Goal: Register for event/course

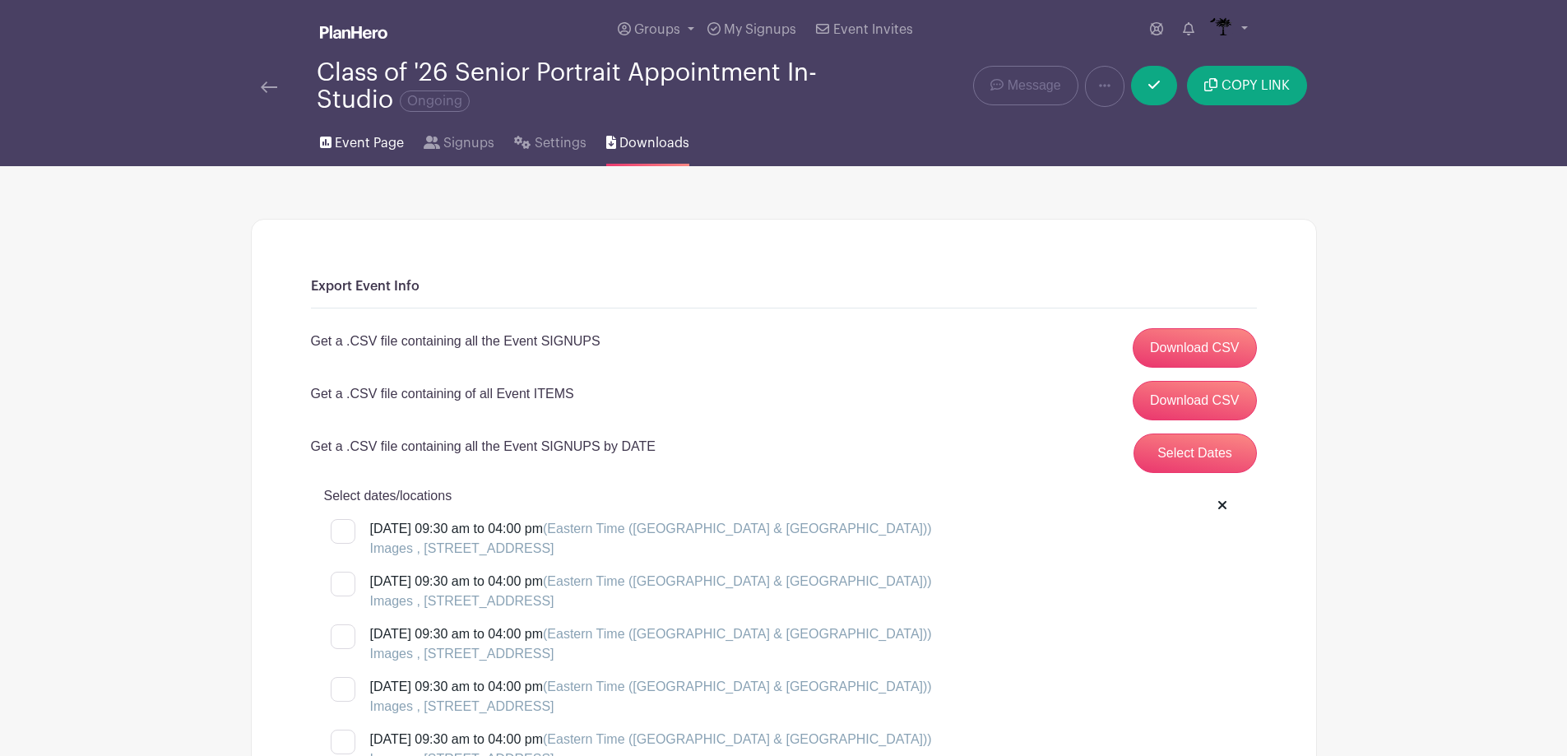
click at [328, 141] on icon at bounding box center [326, 143] width 12 height 12
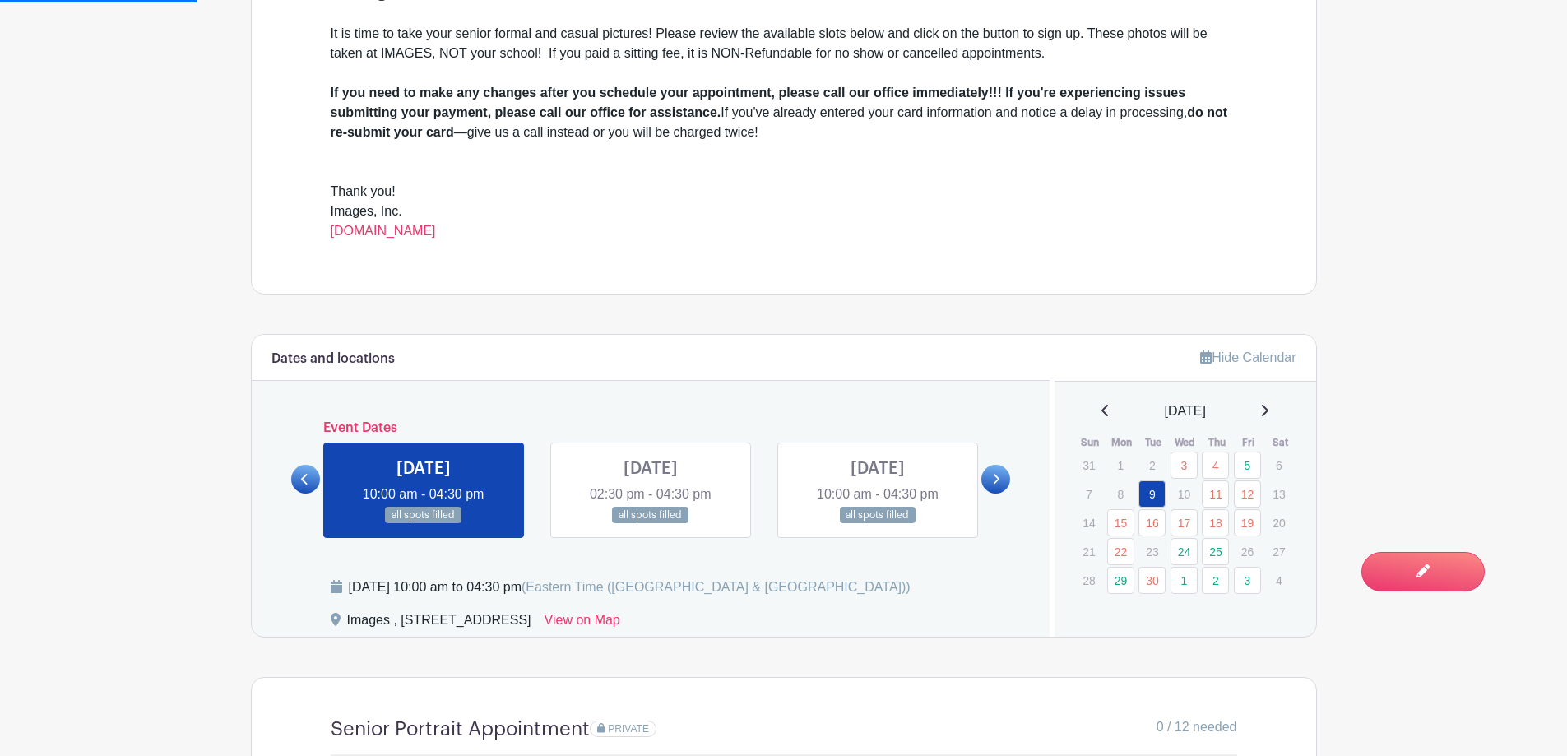
scroll to position [658, 0]
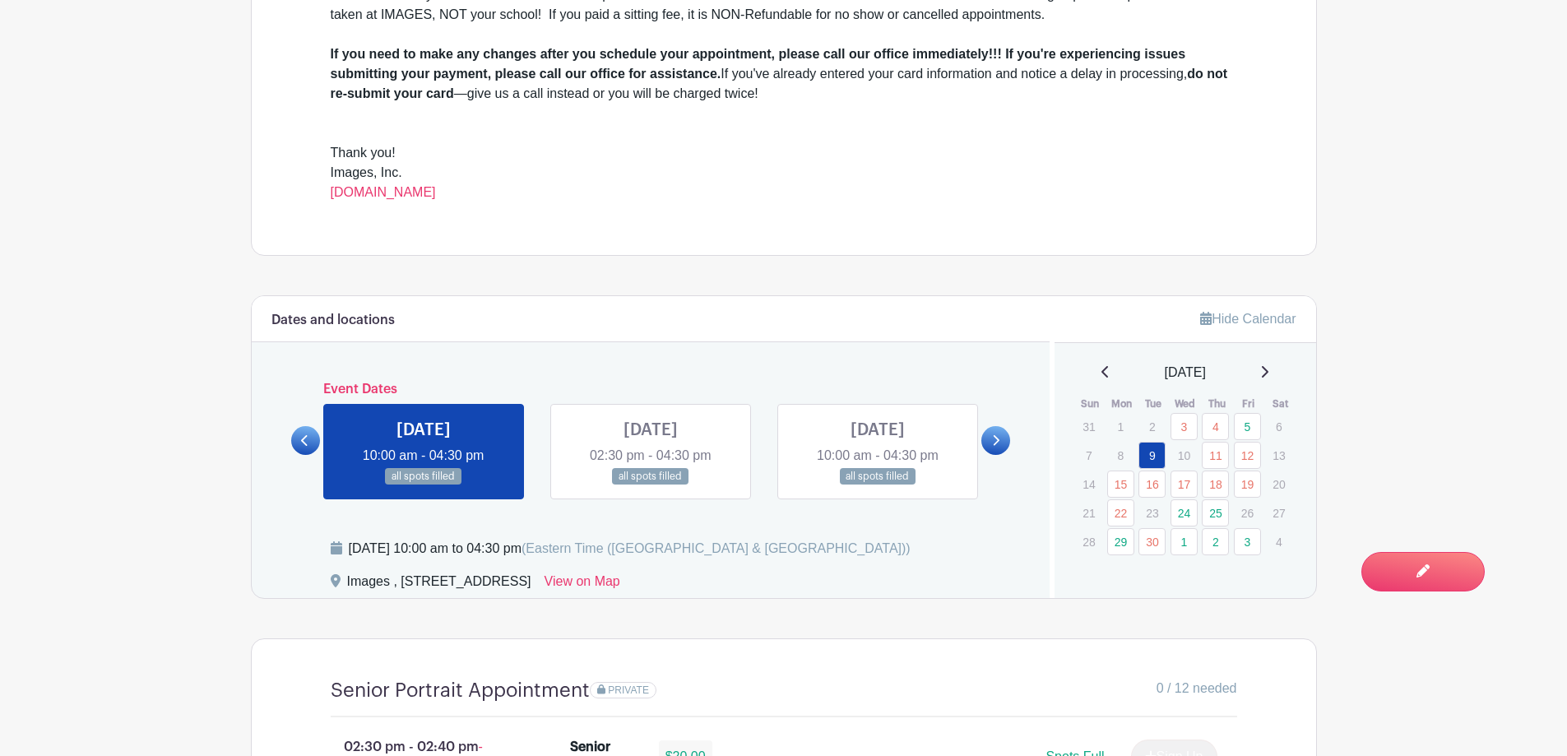
click at [1268, 370] on icon at bounding box center [1265, 372] width 7 height 12
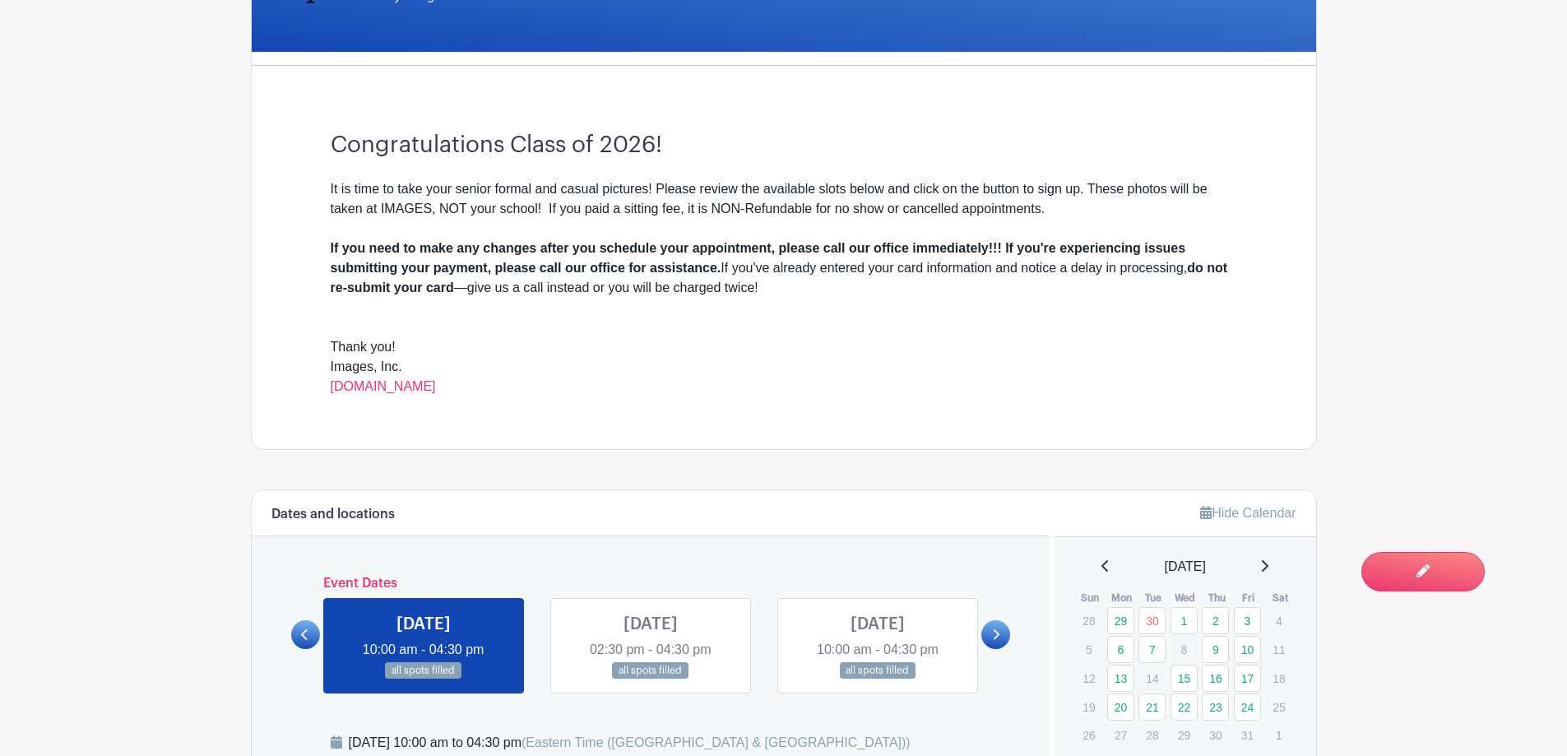
scroll to position [0, 0]
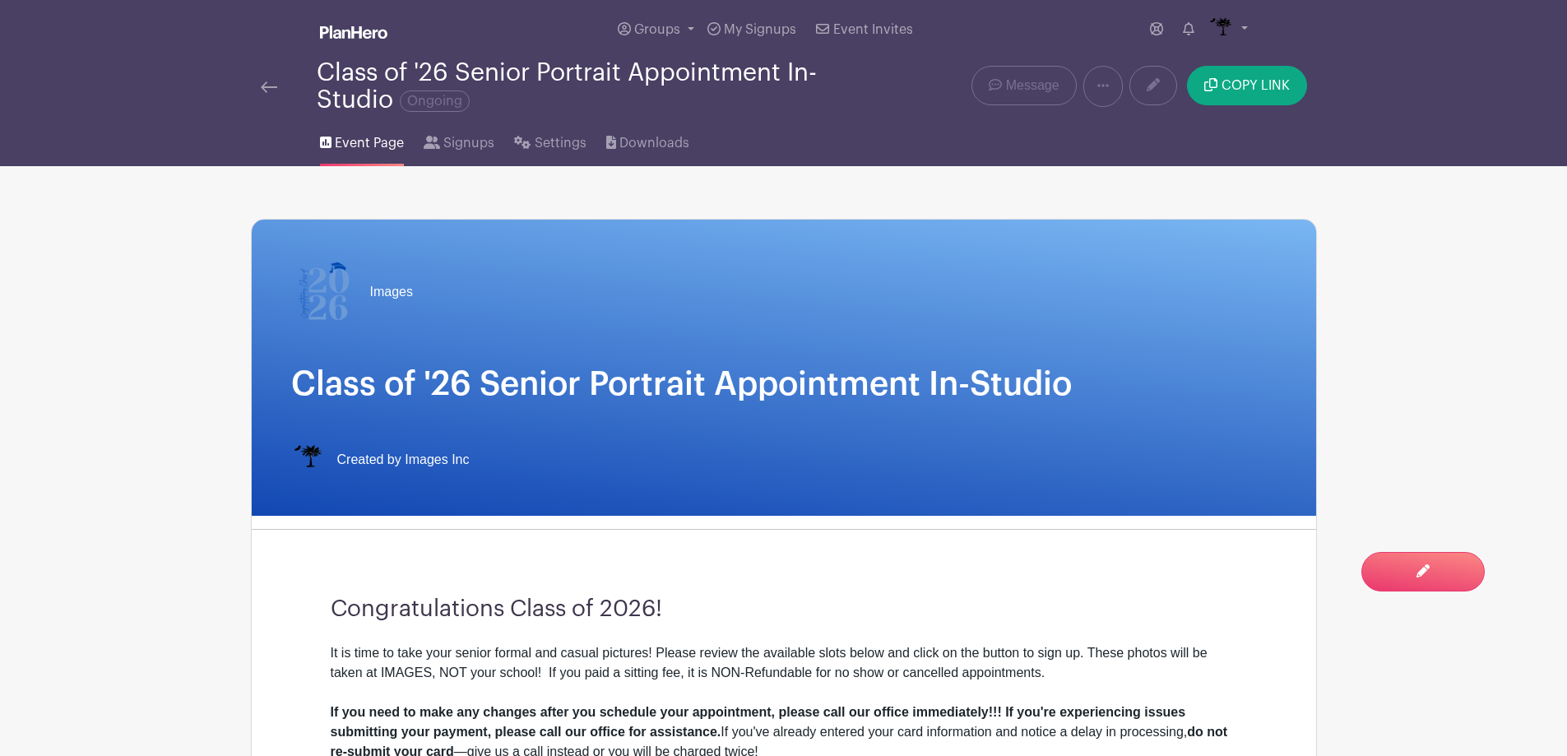
click at [268, 84] on img at bounding box center [269, 87] width 16 height 12
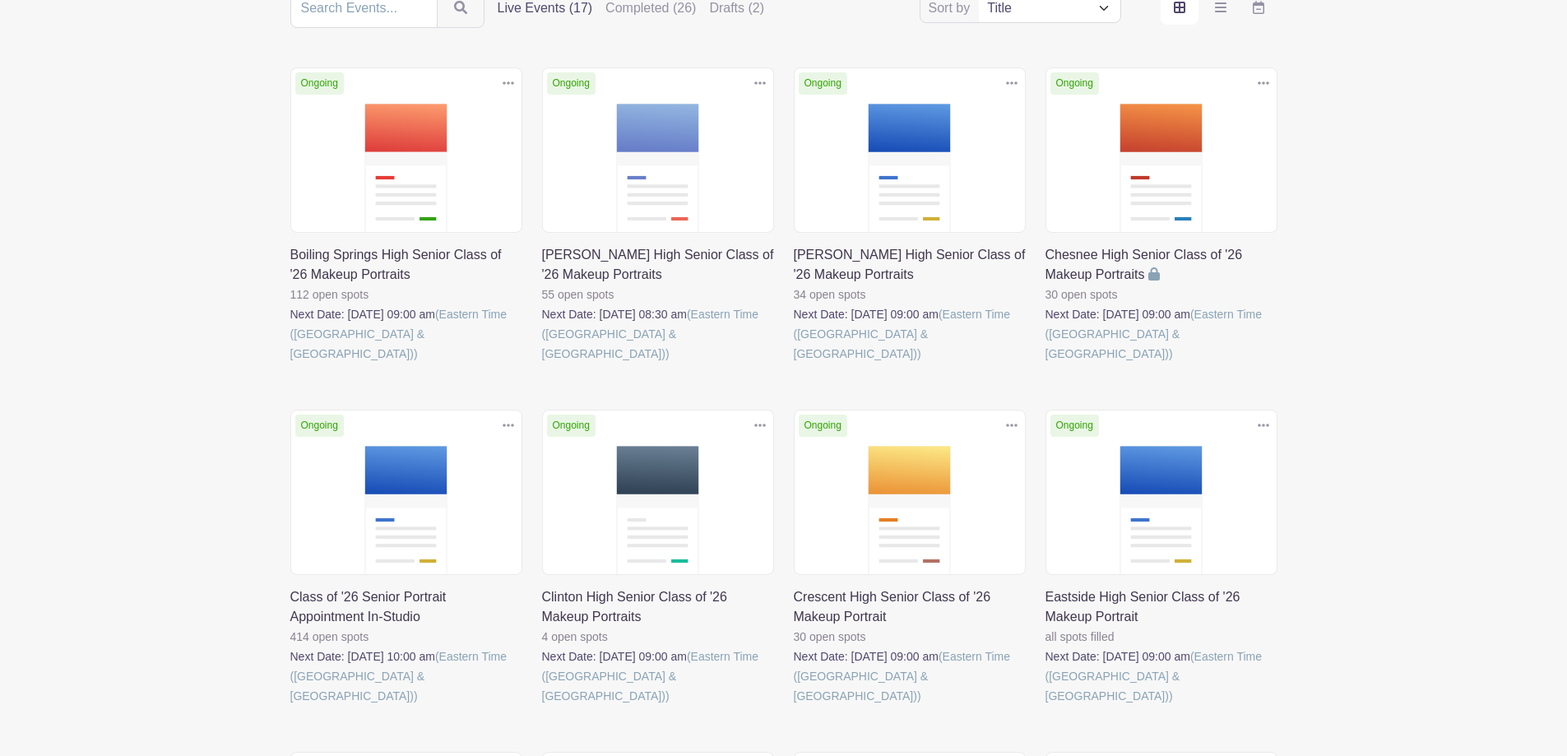
scroll to position [247, 0]
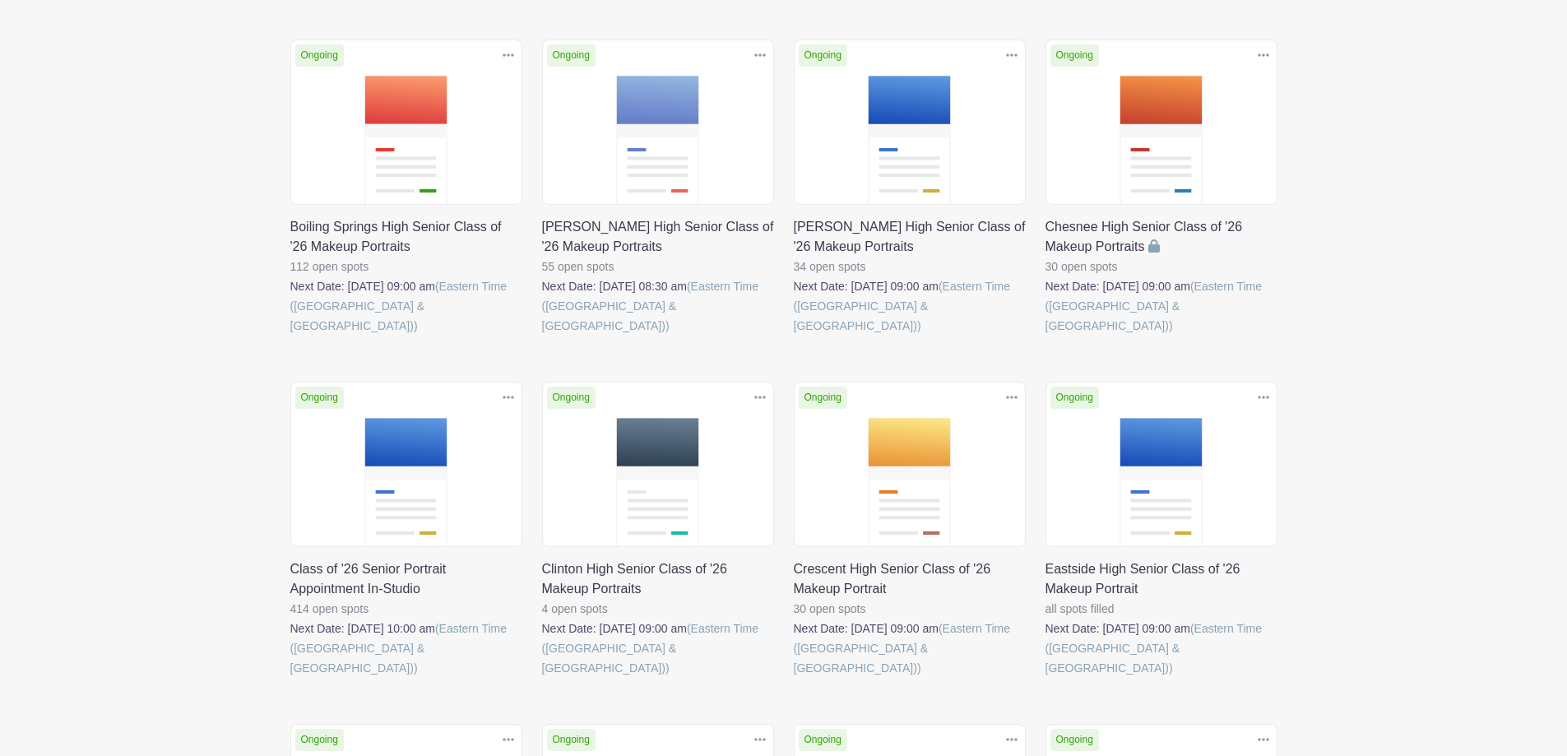
click at [1045, 336] on link at bounding box center [1045, 336] width 0 height 0
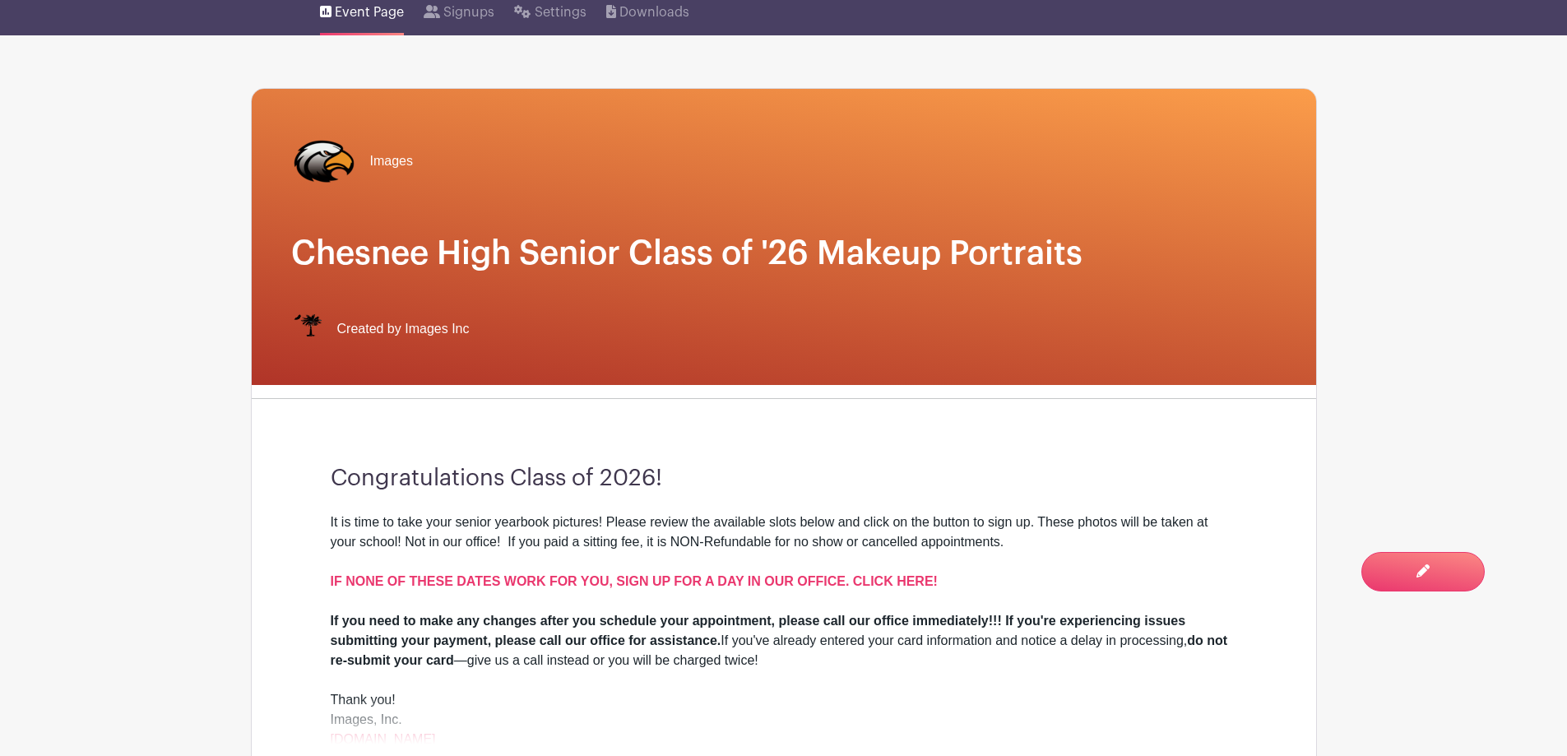
scroll to position [329, 0]
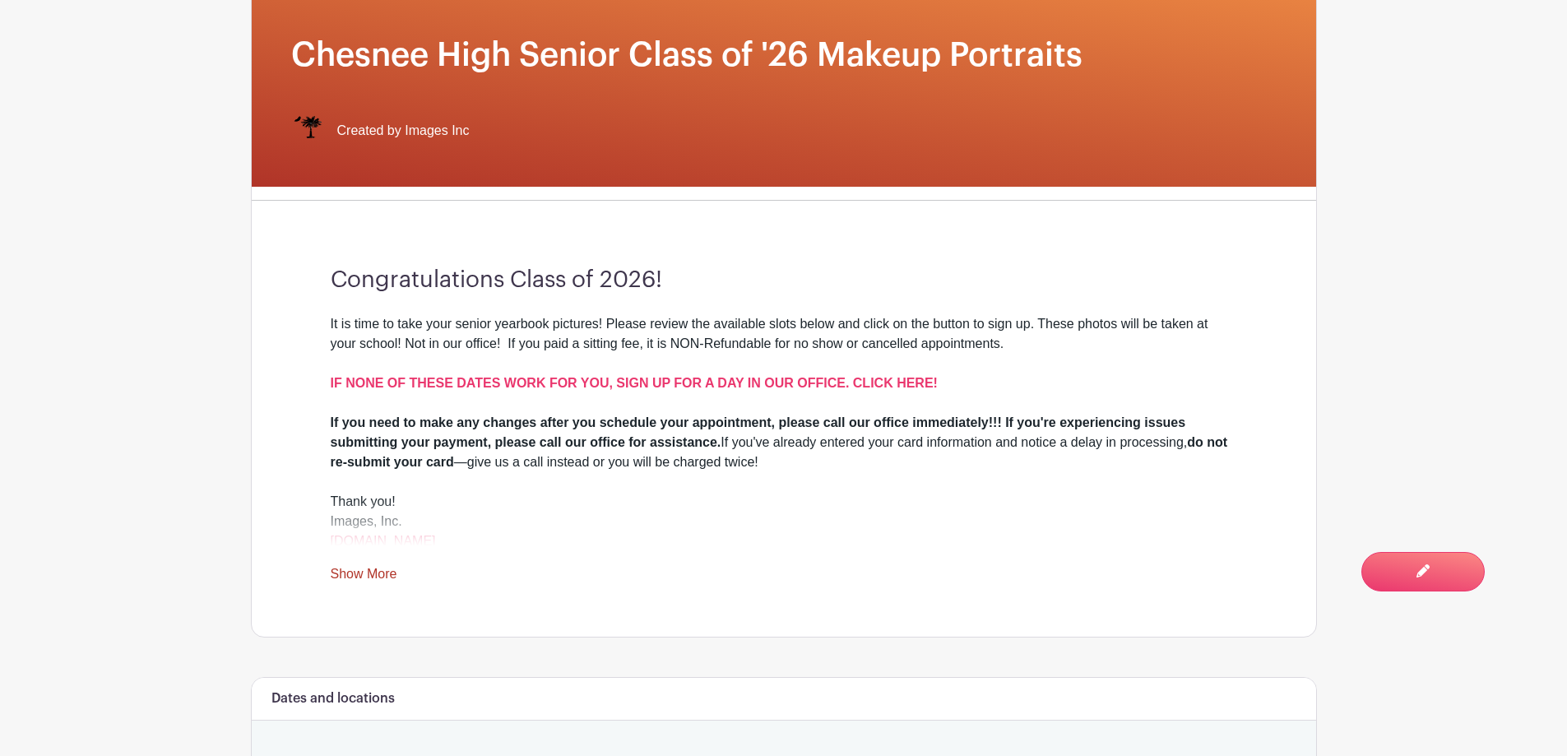
click at [340, 577] on link "Show More" at bounding box center [364, 577] width 67 height 21
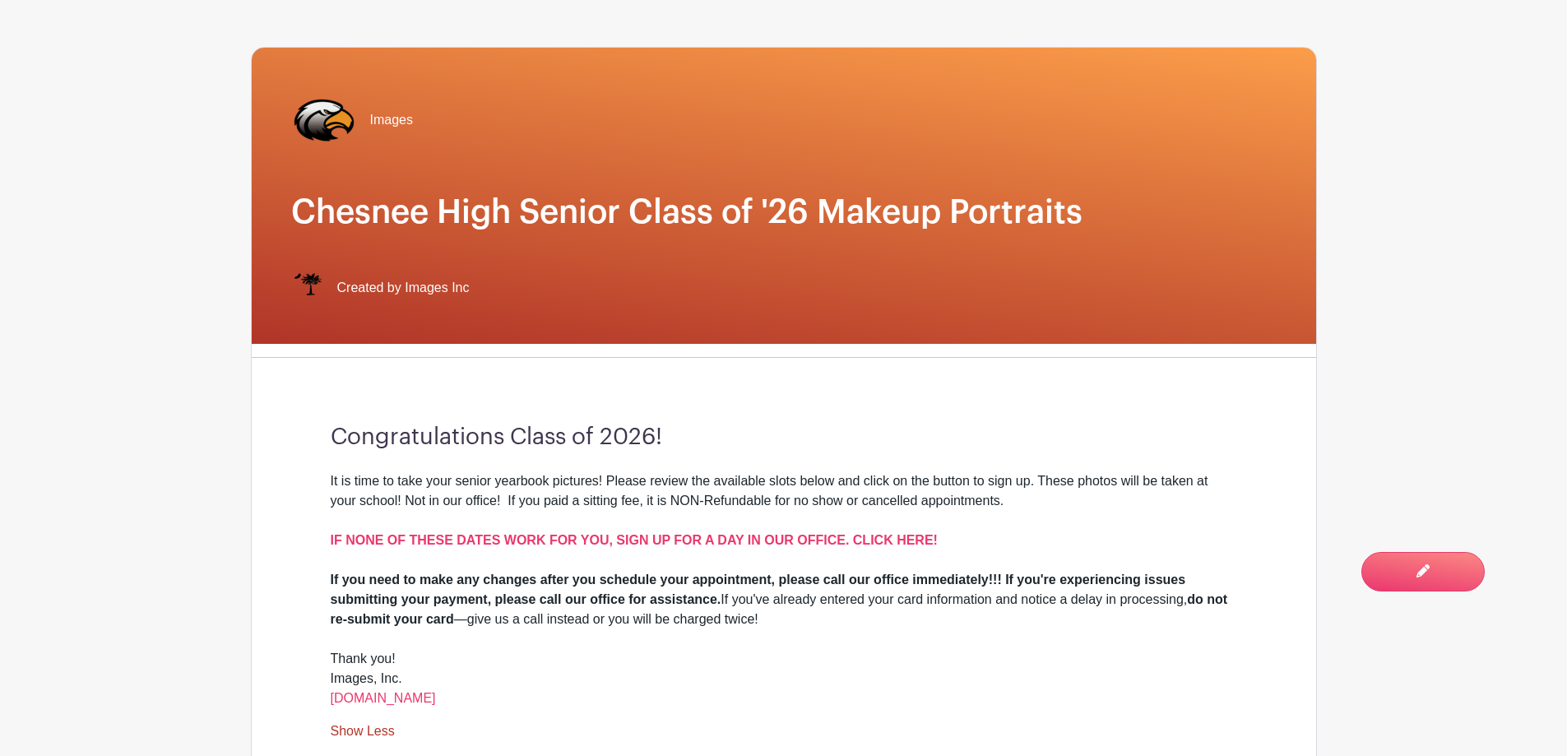
scroll to position [0, 0]
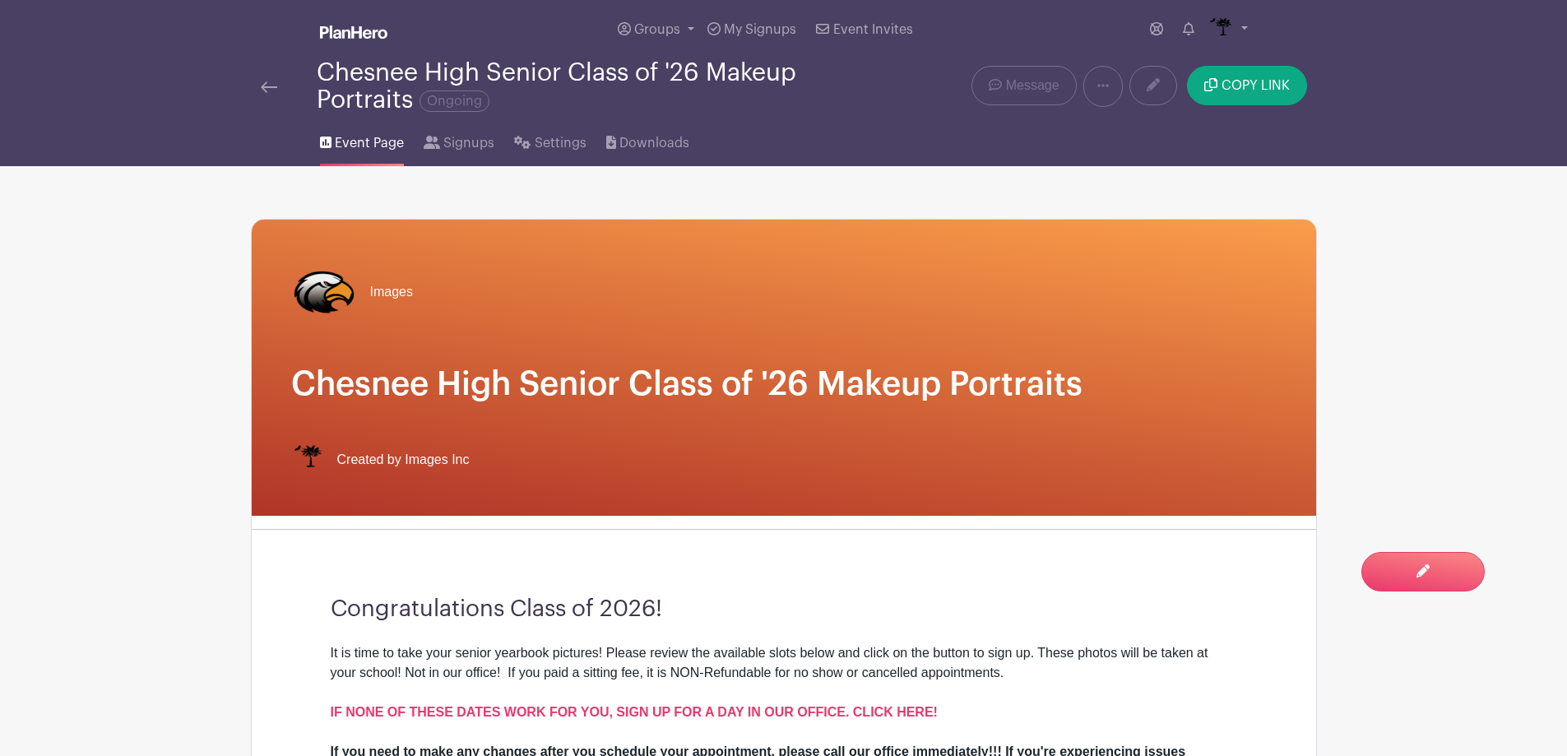
click at [273, 91] on img at bounding box center [269, 87] width 16 height 12
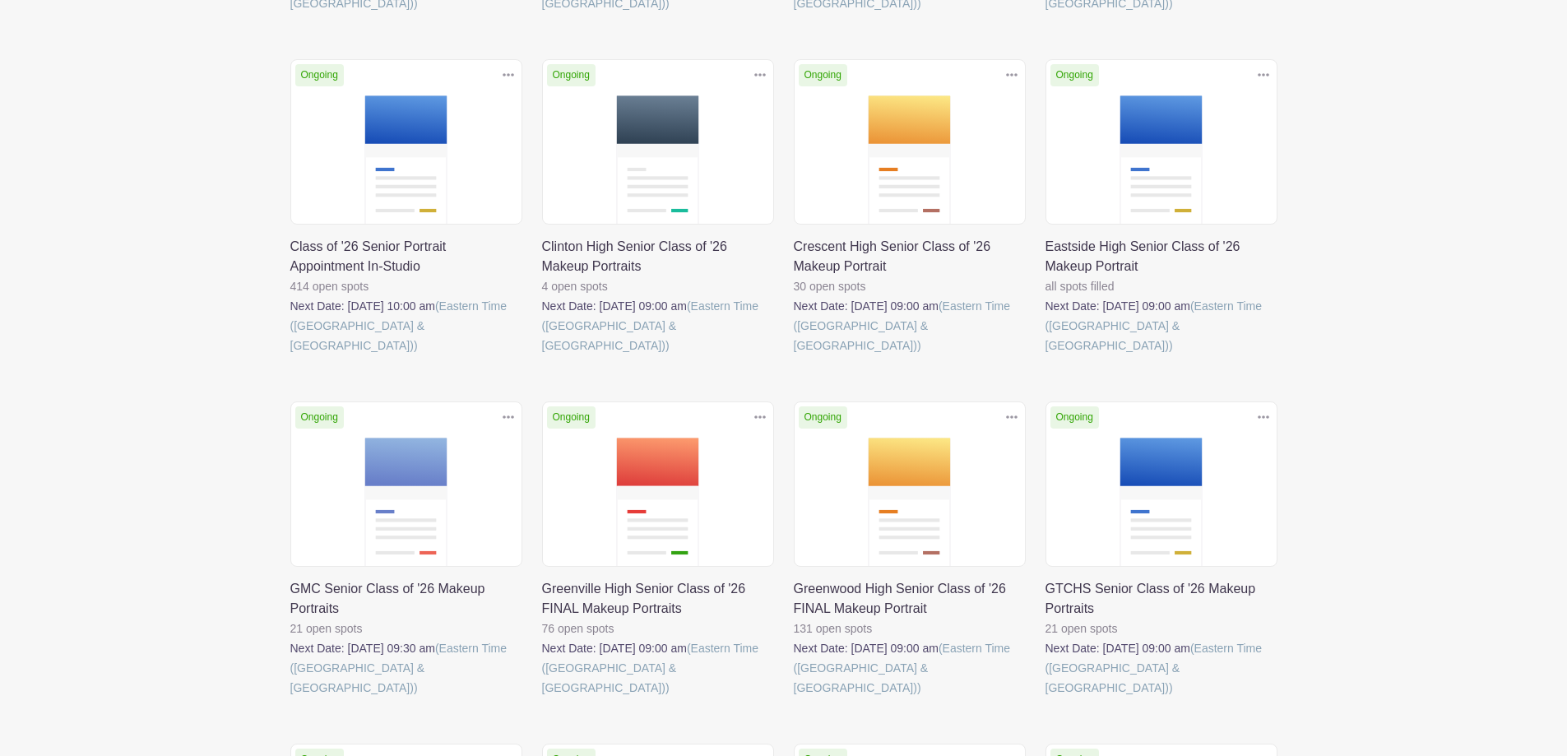
scroll to position [576, 0]
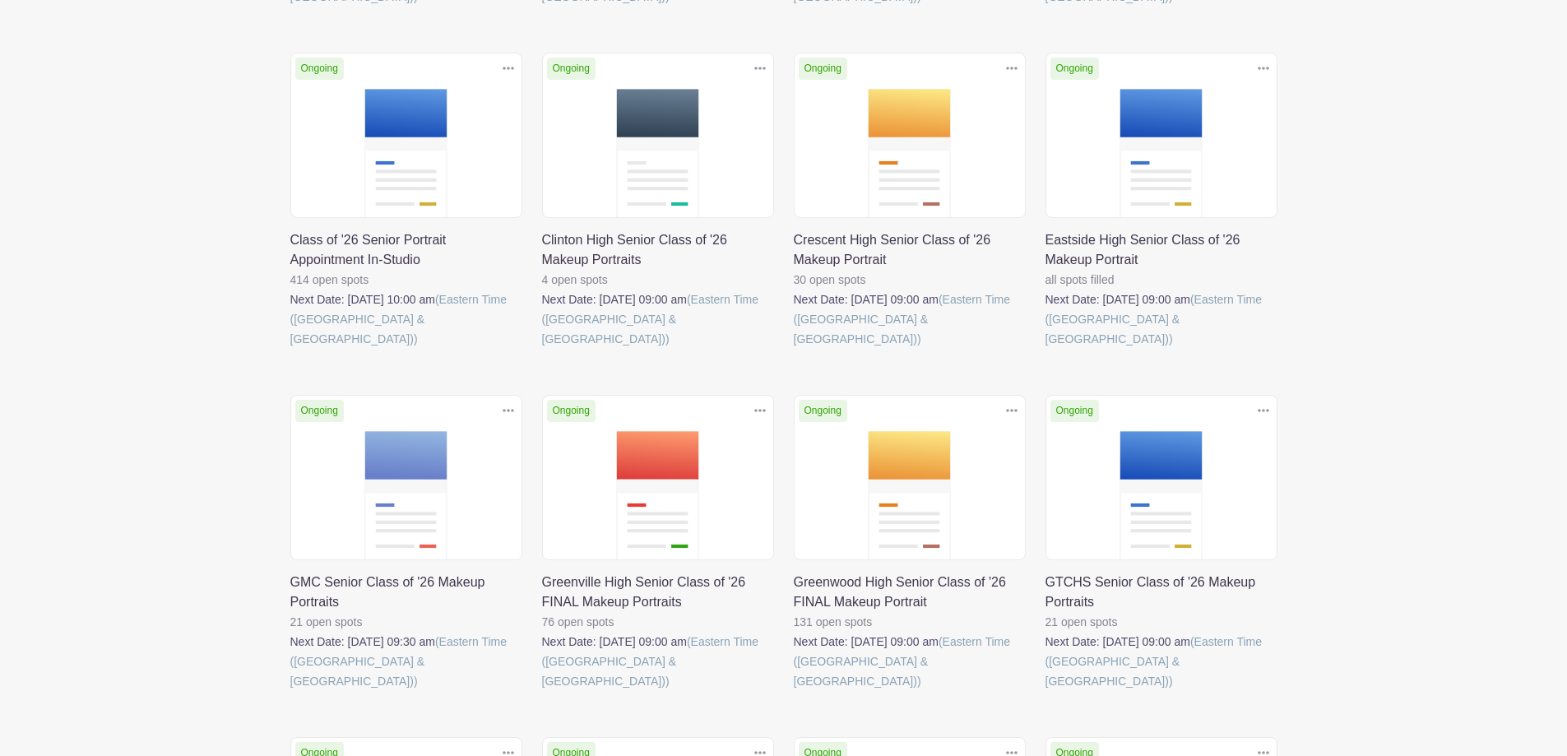
click at [290, 349] on link at bounding box center [290, 349] width 0 height 0
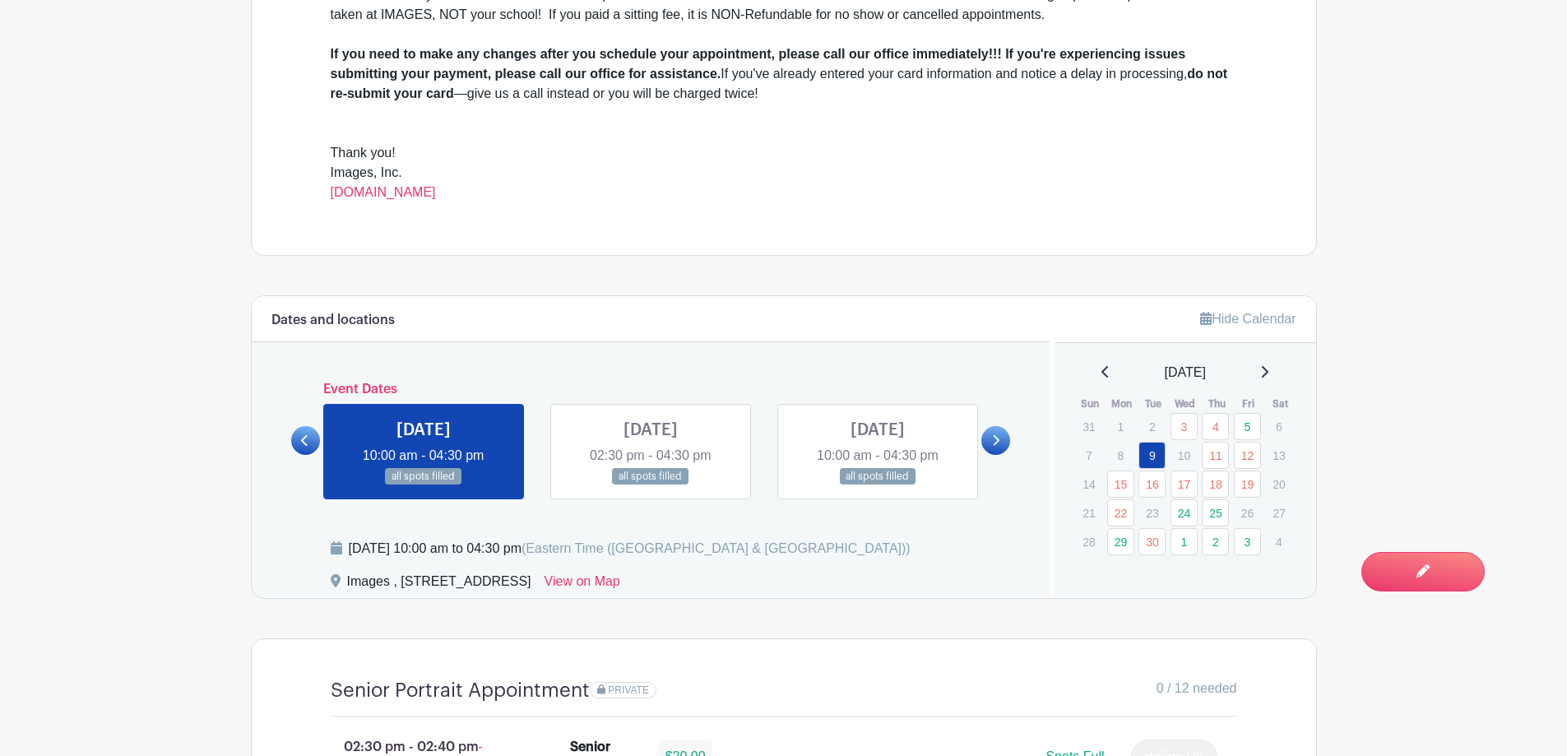
scroll to position [740, 0]
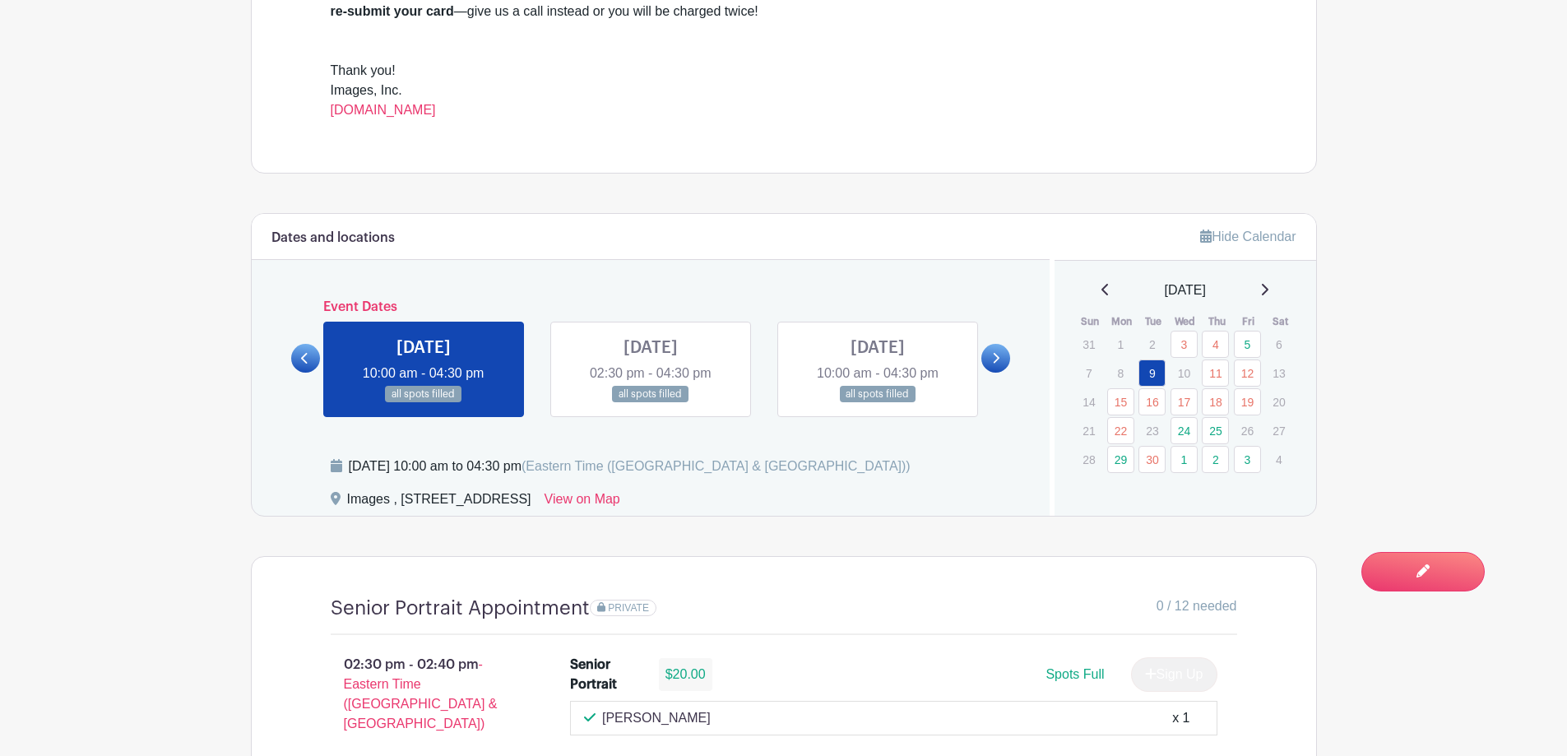
click at [1267, 289] on div "[DATE]" at bounding box center [1185, 290] width 222 height 20
click at [1268, 289] on icon at bounding box center [1264, 289] width 8 height 13
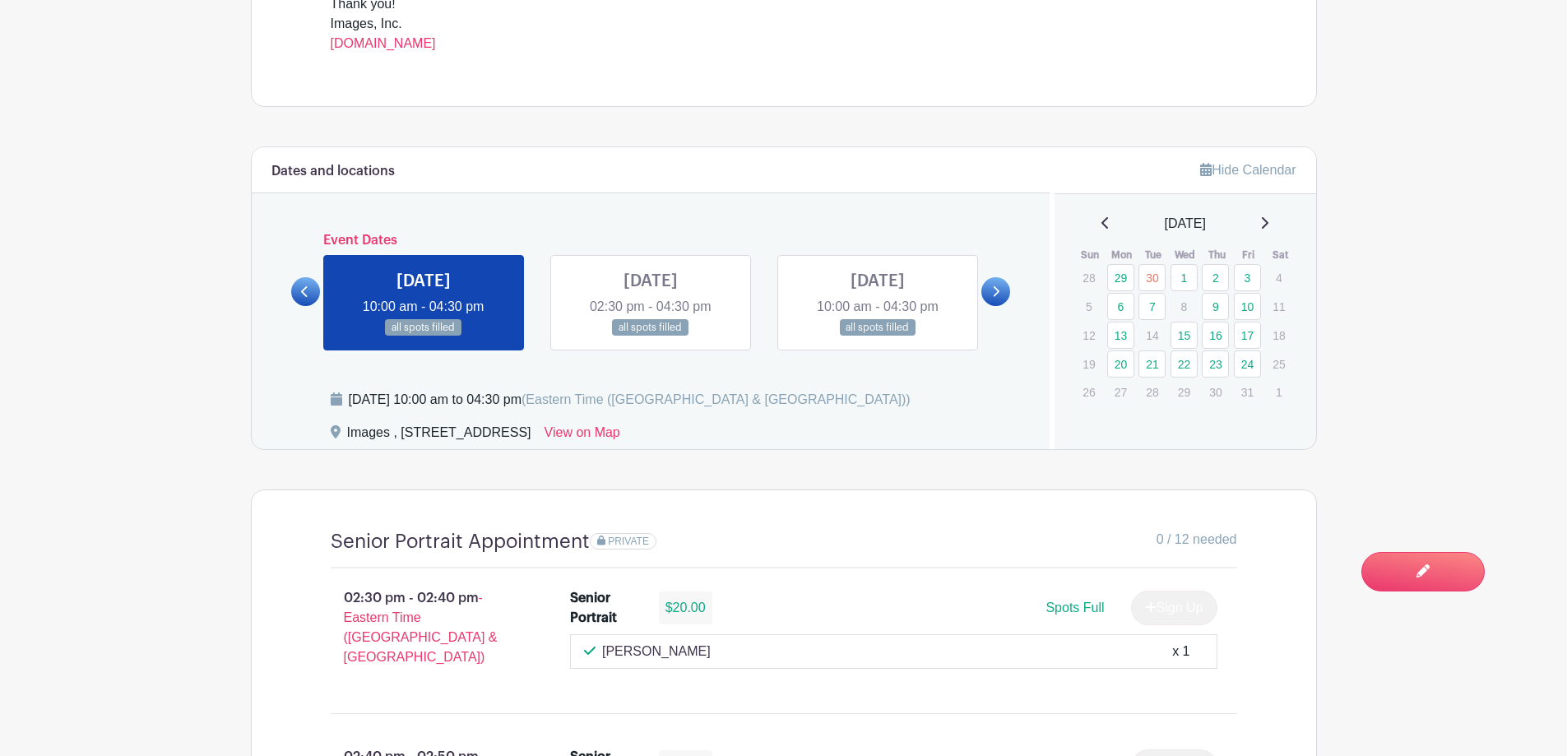
scroll to position [822, 0]
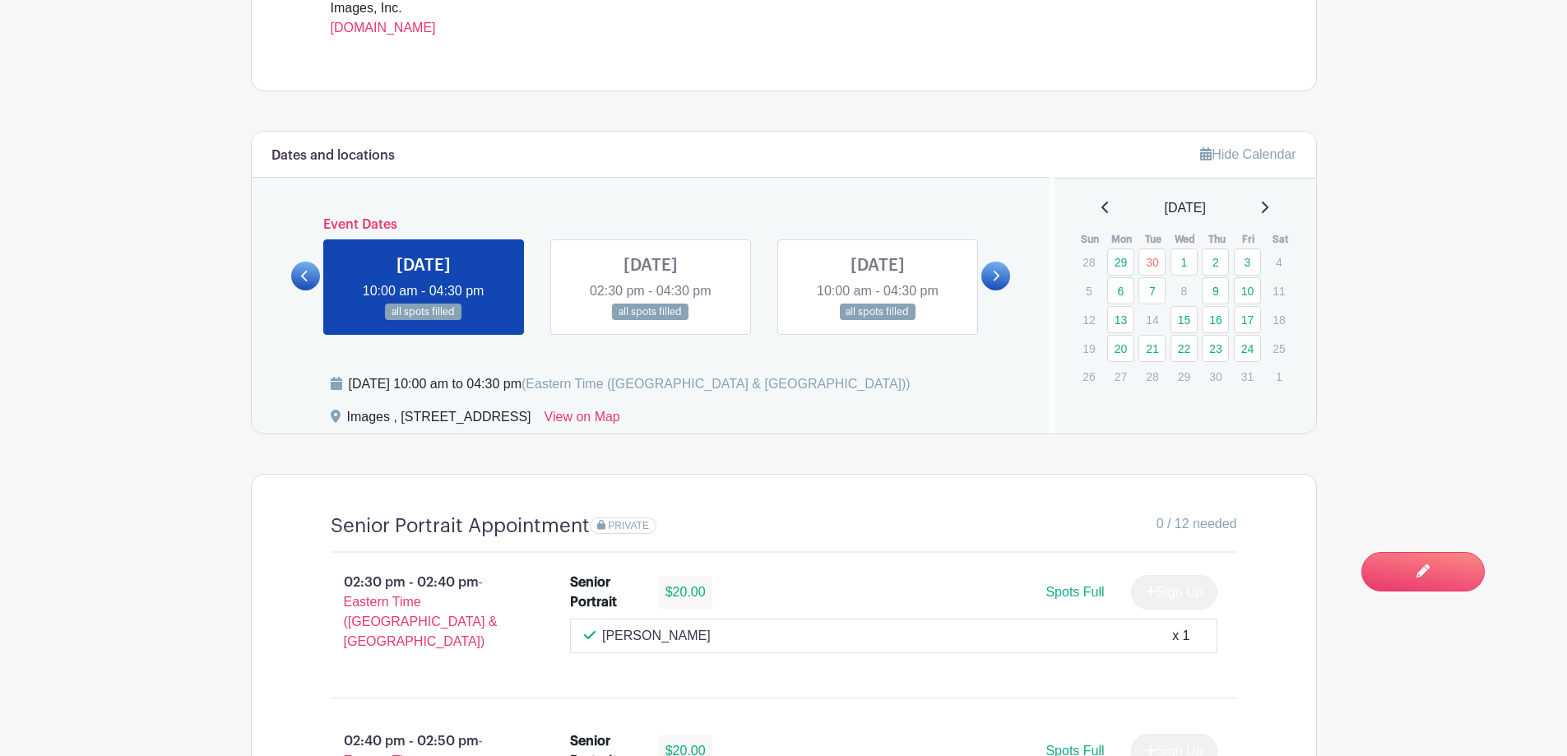
click at [1104, 205] on div "[DATE]" at bounding box center [1185, 208] width 222 height 20
click at [1102, 208] on icon at bounding box center [1105, 207] width 8 height 13
click at [1220, 346] on link "25" at bounding box center [1215, 348] width 27 height 27
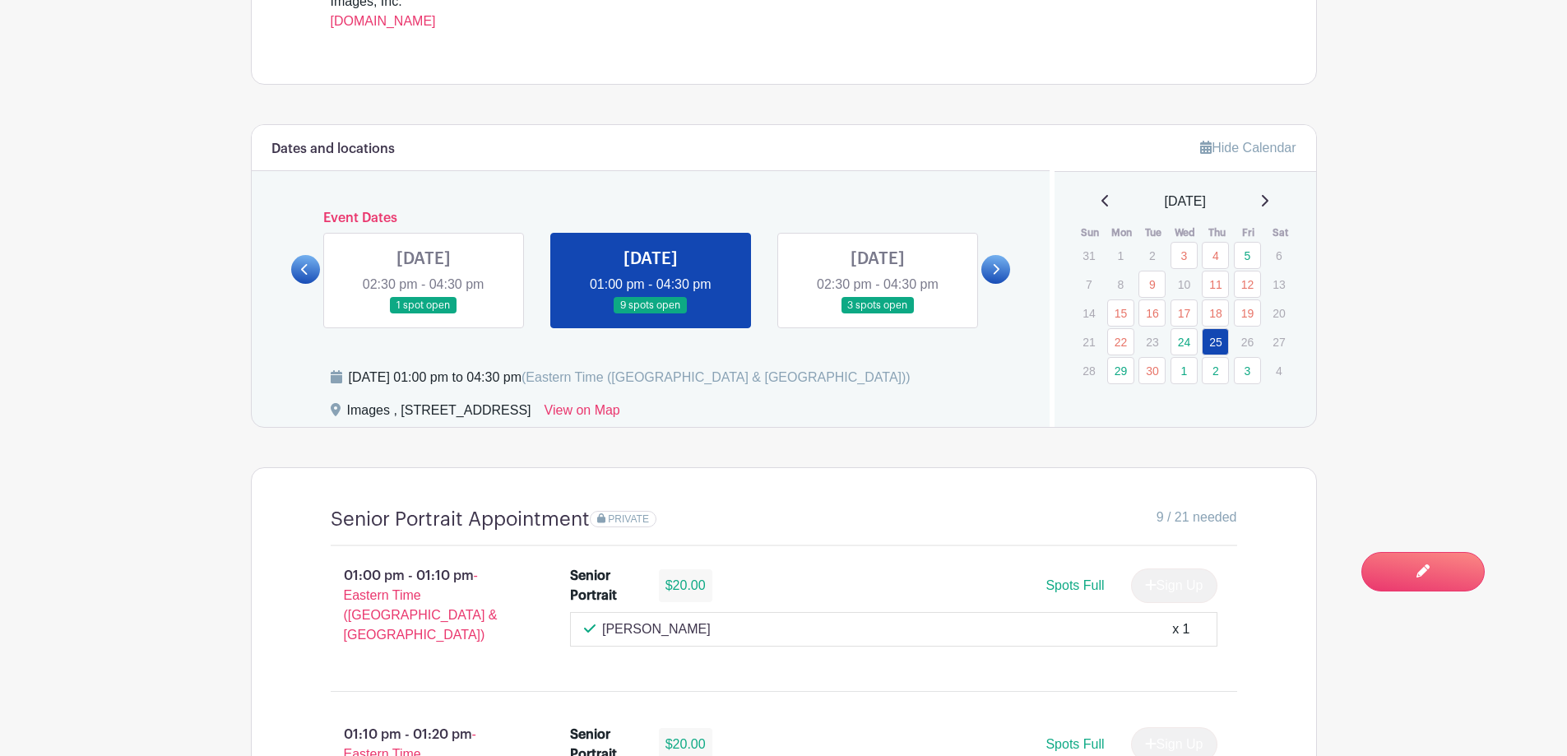
scroll to position [576, 0]
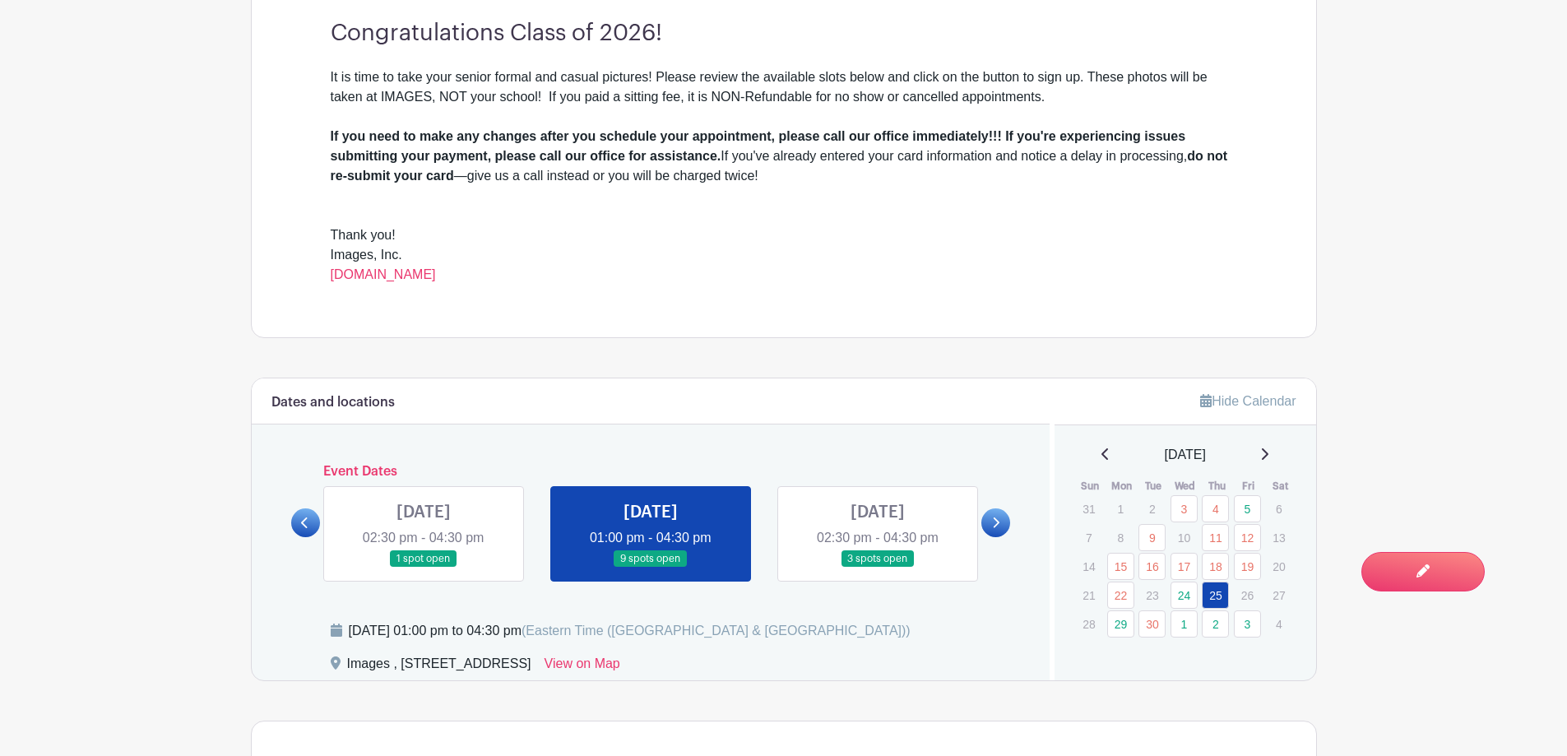
click at [301, 520] on icon at bounding box center [304, 522] width 7 height 12
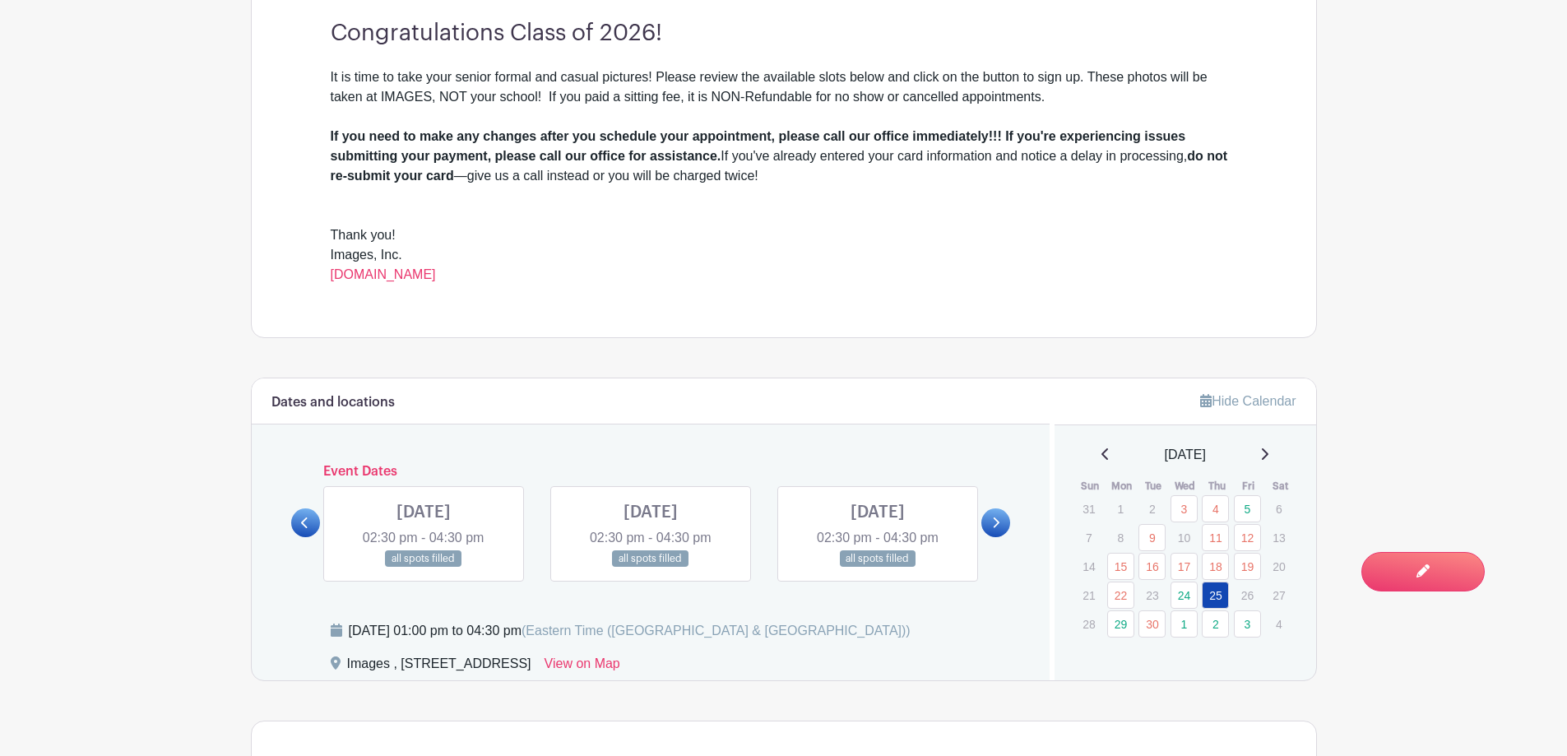
click at [301, 520] on icon at bounding box center [304, 522] width 7 height 12
click at [1268, 455] on icon at bounding box center [1264, 453] width 8 height 13
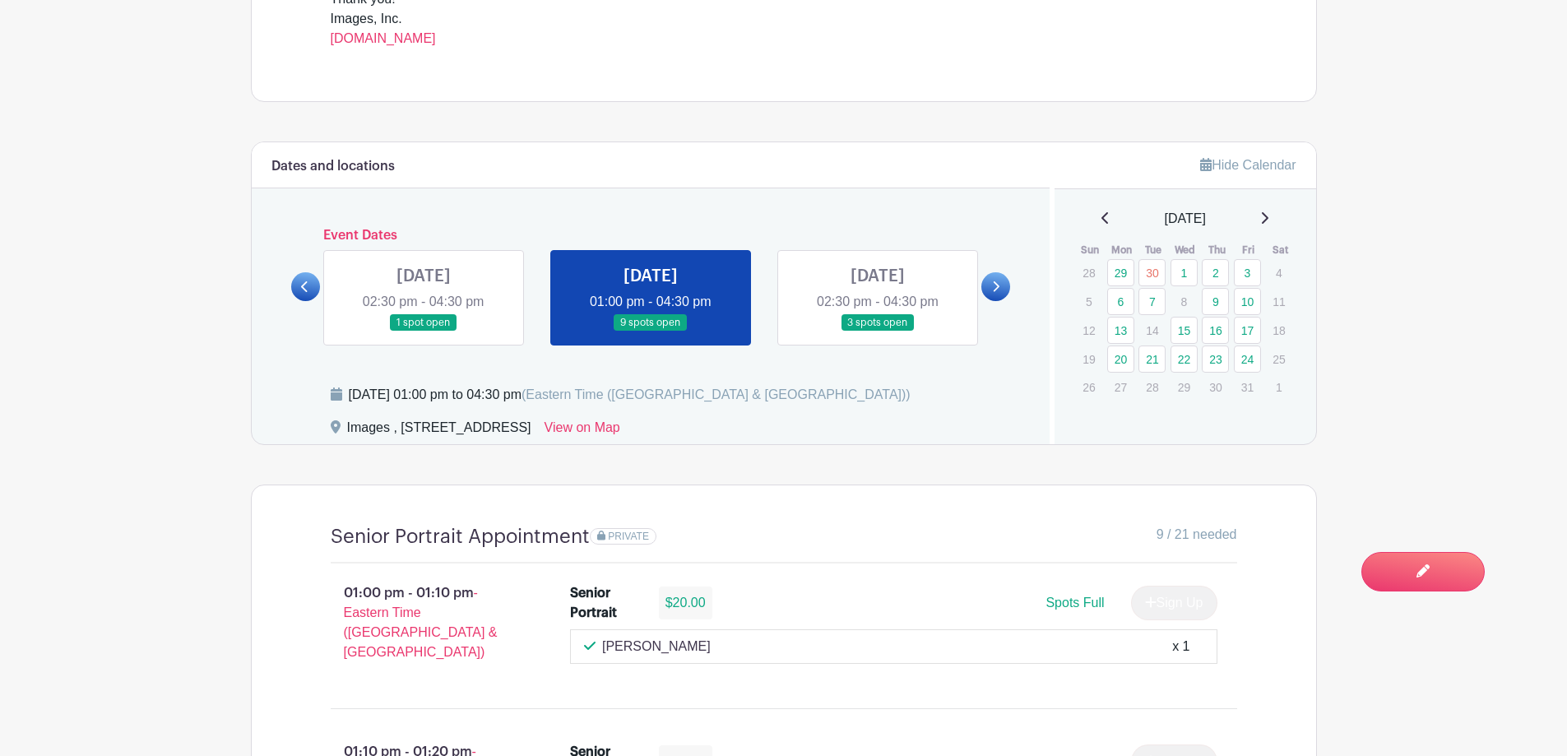
scroll to position [822, 0]
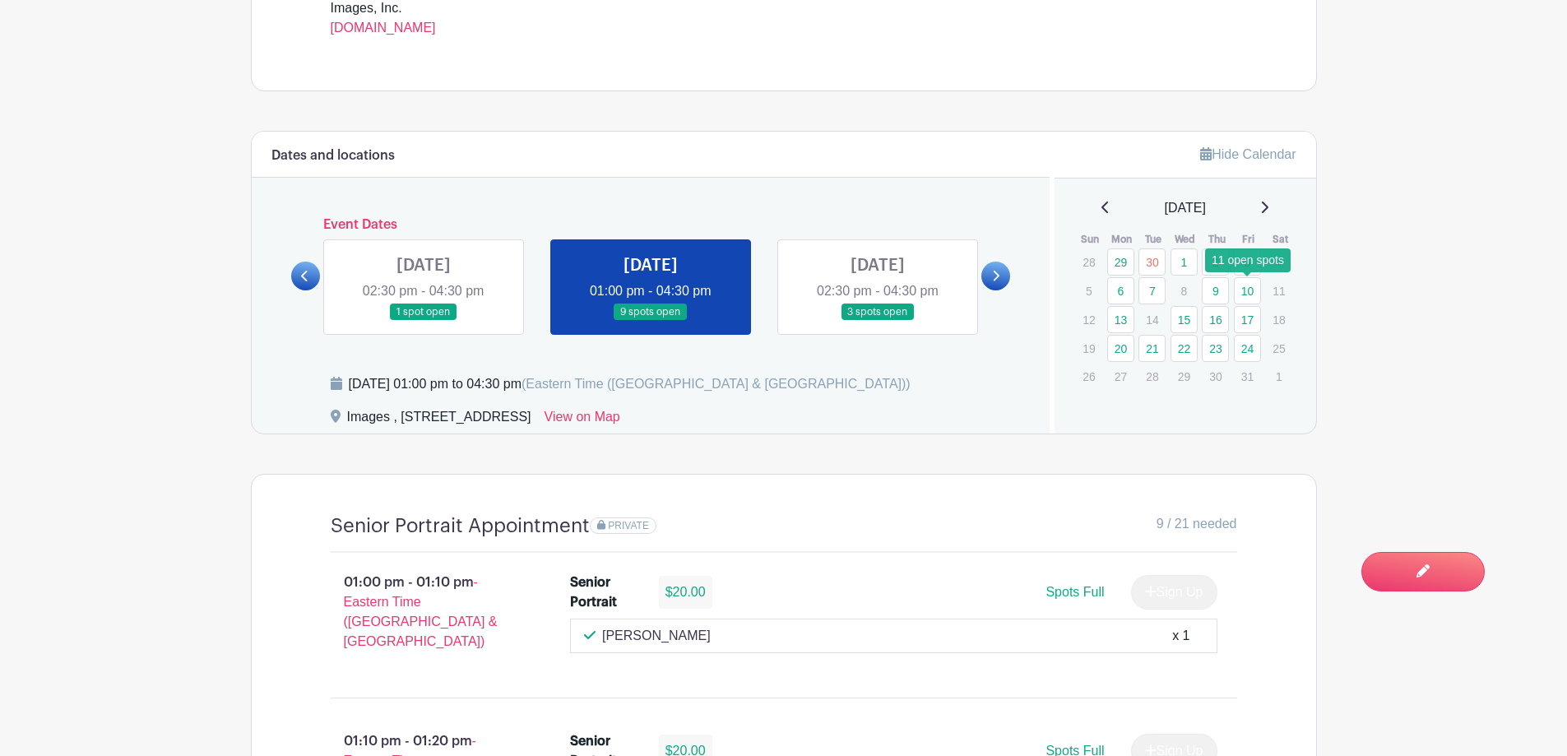
click at [1248, 282] on link "10" at bounding box center [1247, 290] width 27 height 27
click at [1212, 289] on link "9" at bounding box center [1215, 290] width 27 height 27
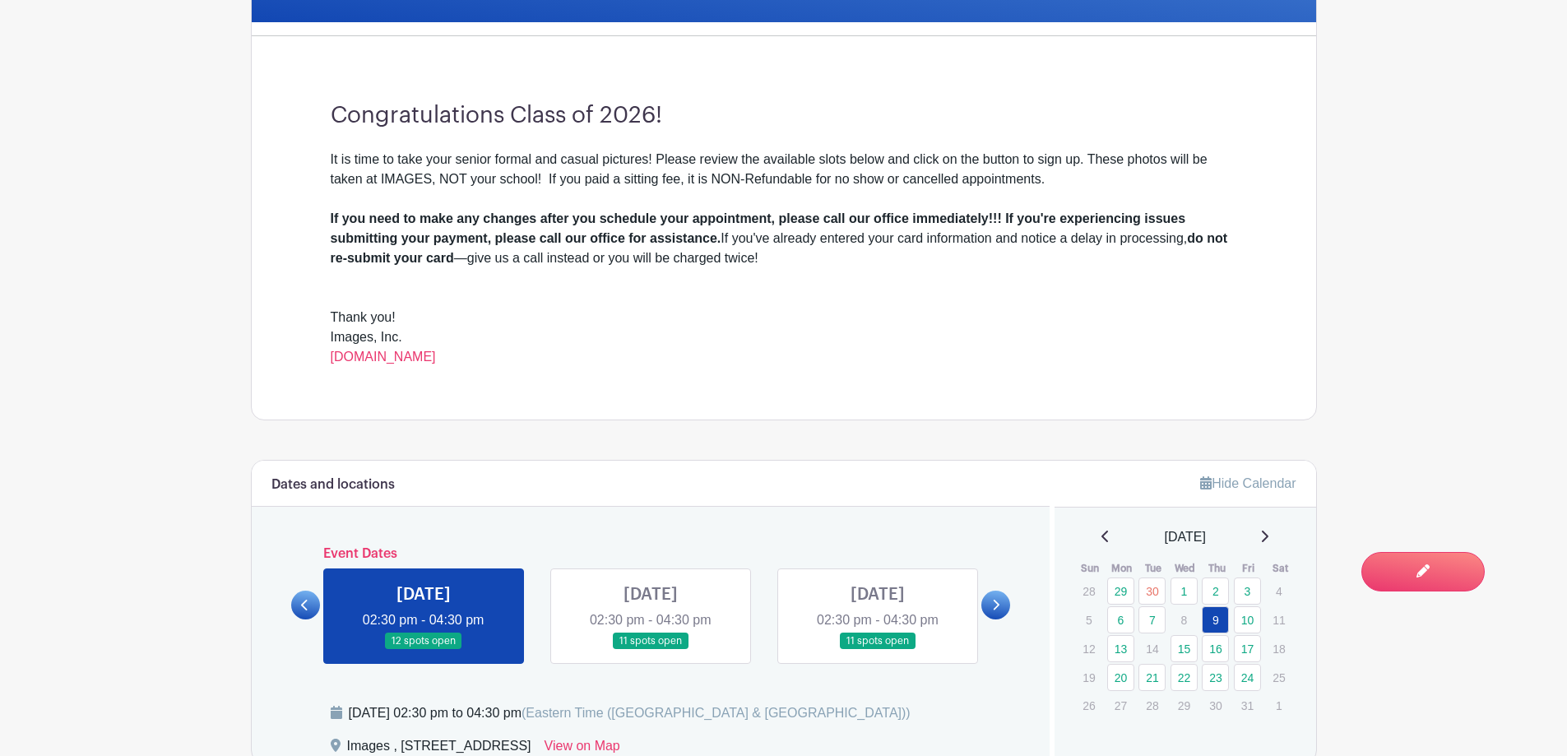
scroll to position [740, 0]
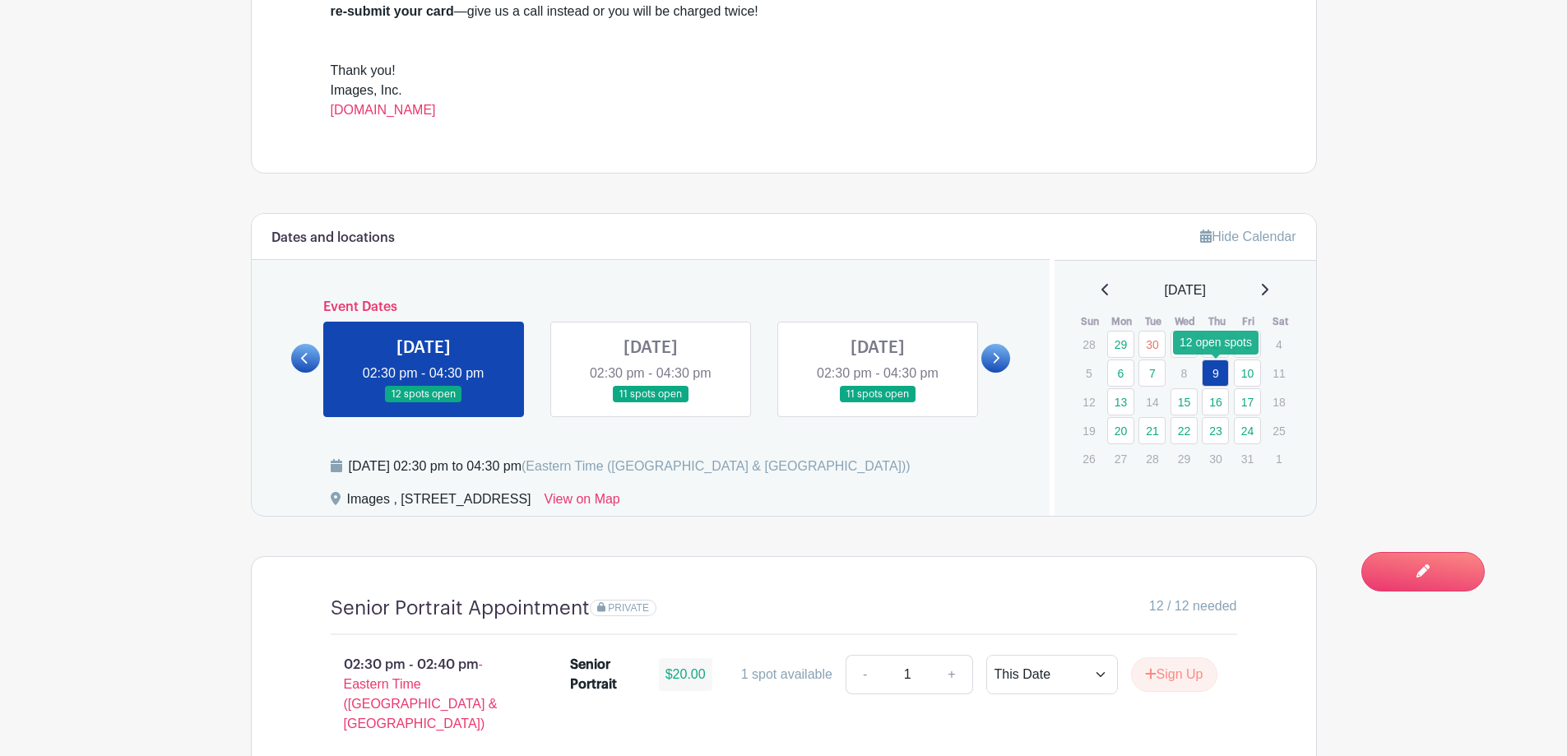
click at [1211, 371] on link "9" at bounding box center [1215, 372] width 27 height 27
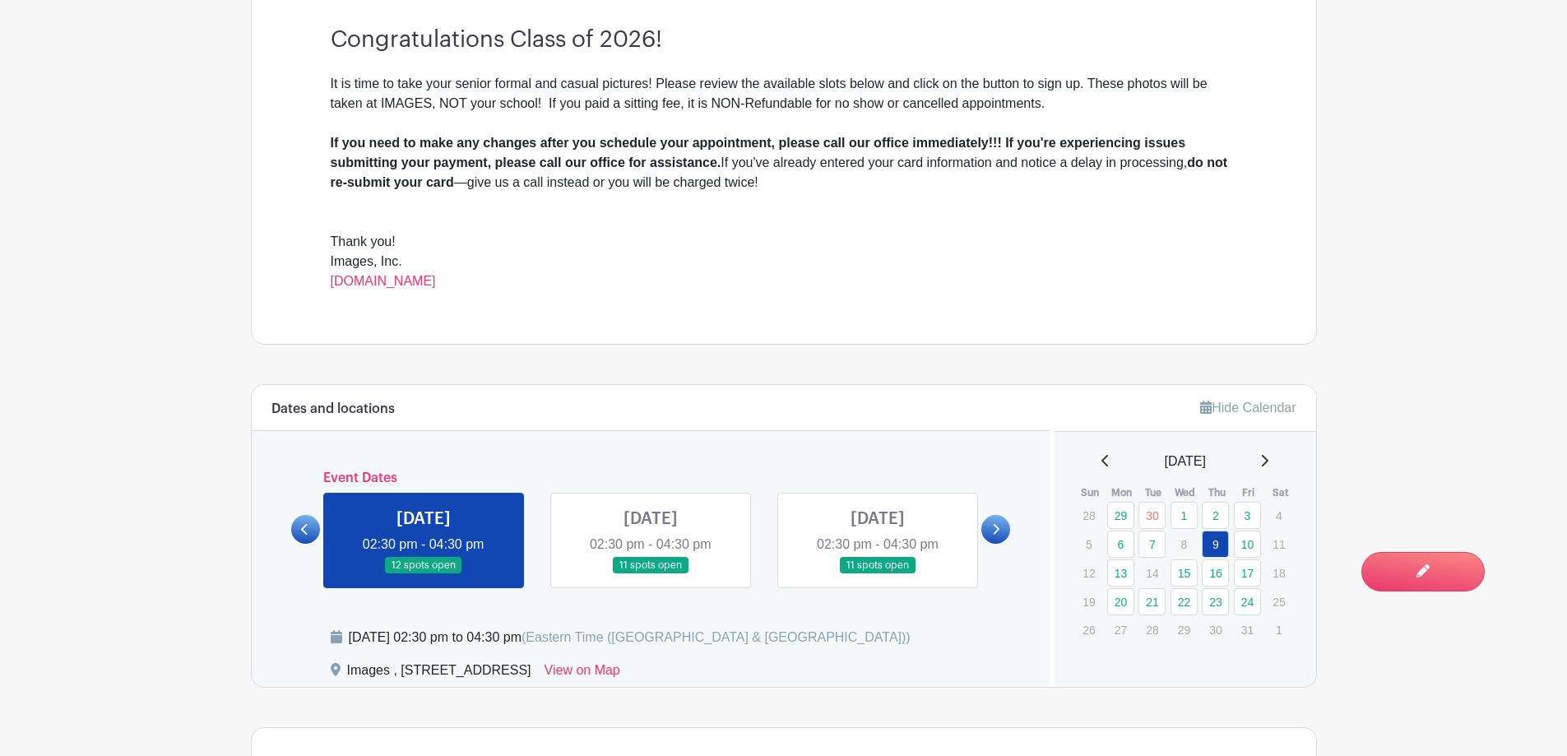
scroll to position [576, 0]
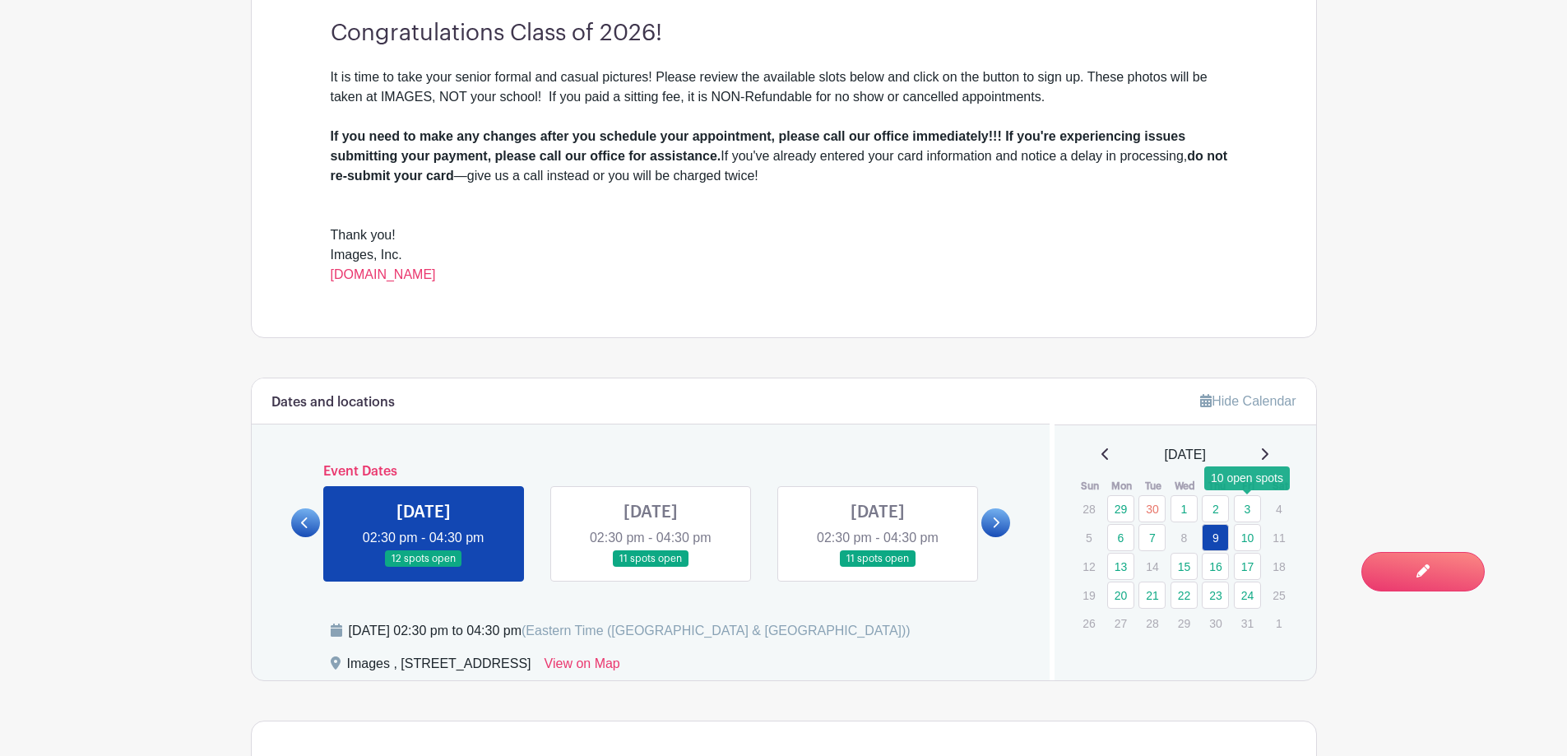
click at [1257, 505] on link "3" at bounding box center [1247, 508] width 27 height 27
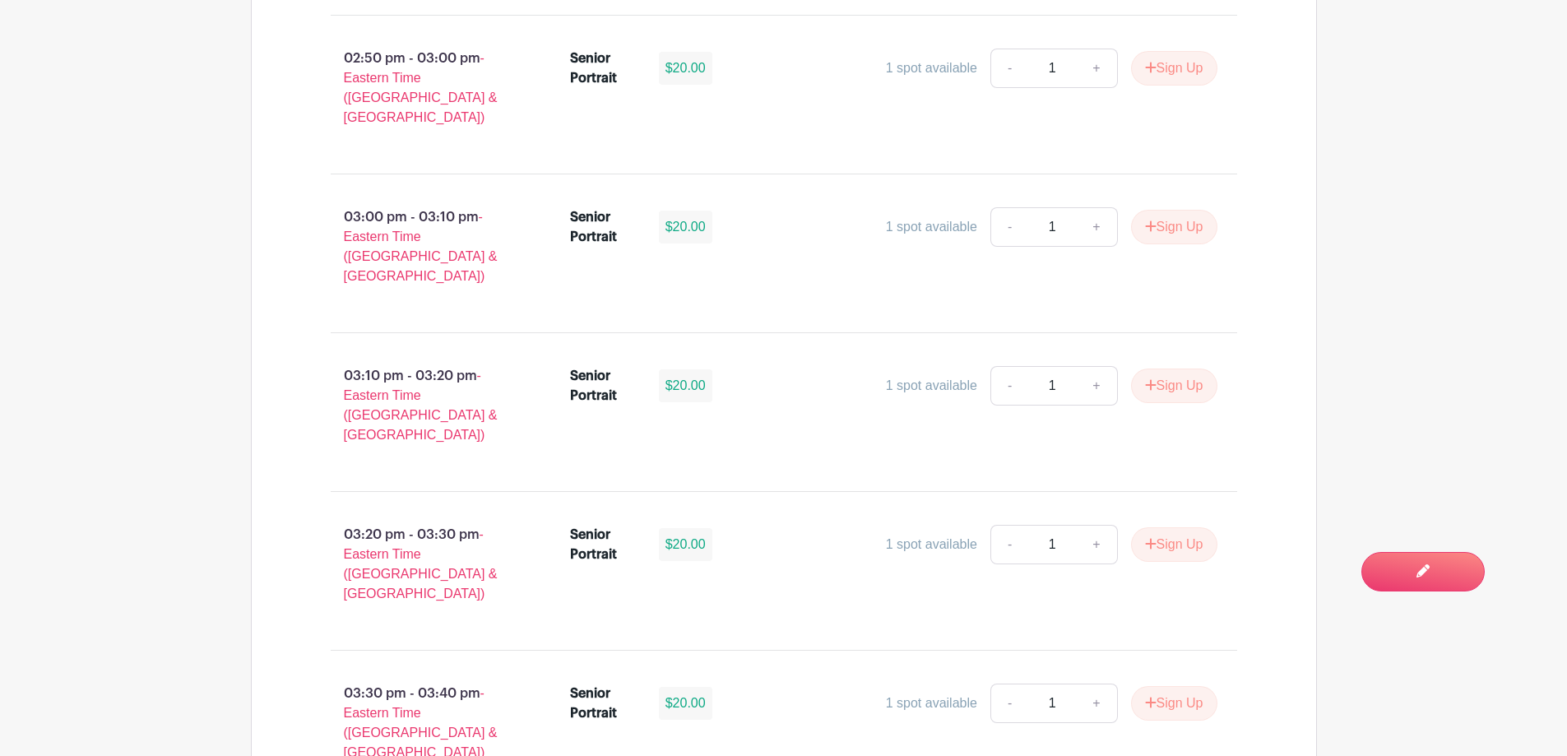
scroll to position [1645, 0]
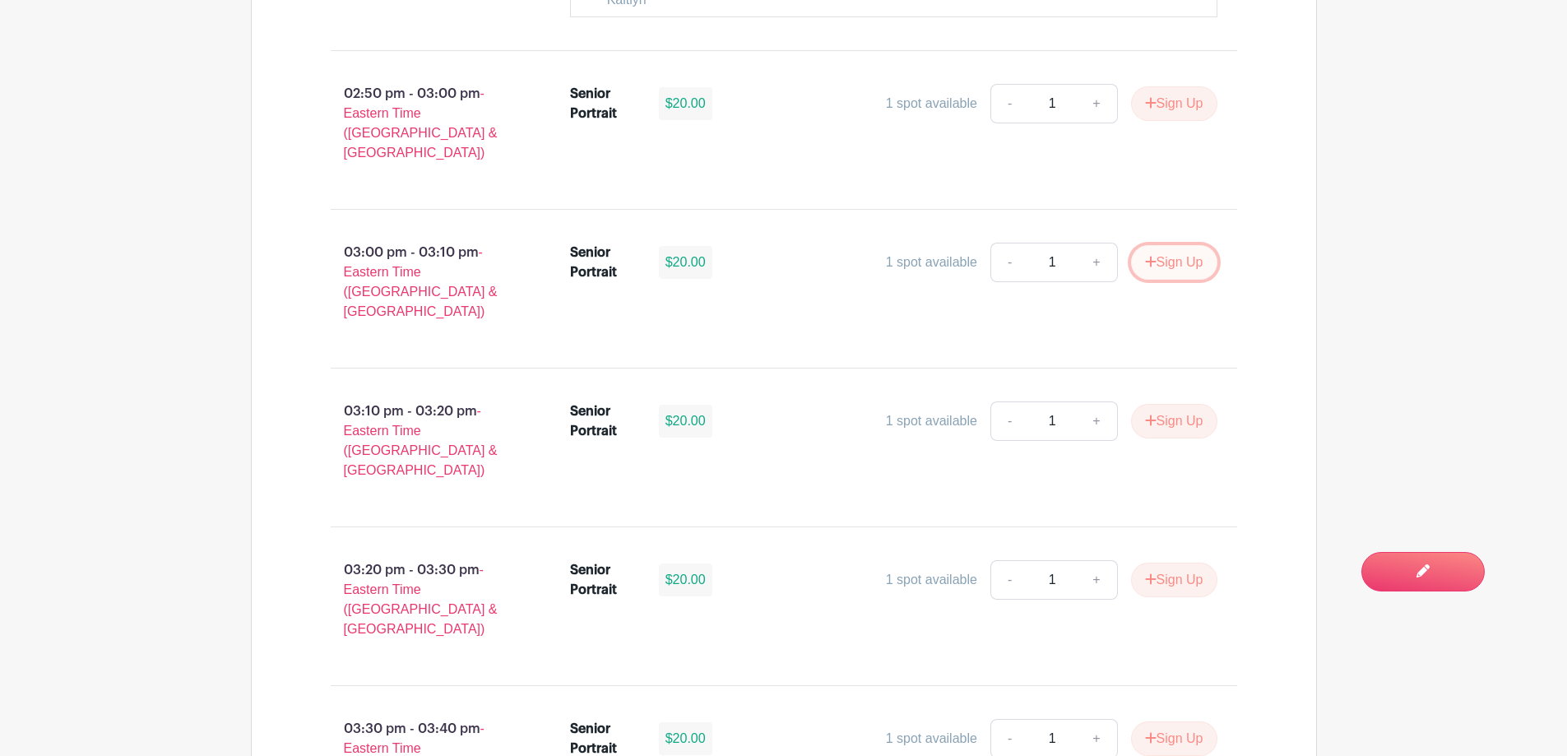
click at [1177, 249] on button "Sign Up" at bounding box center [1174, 262] width 86 height 35
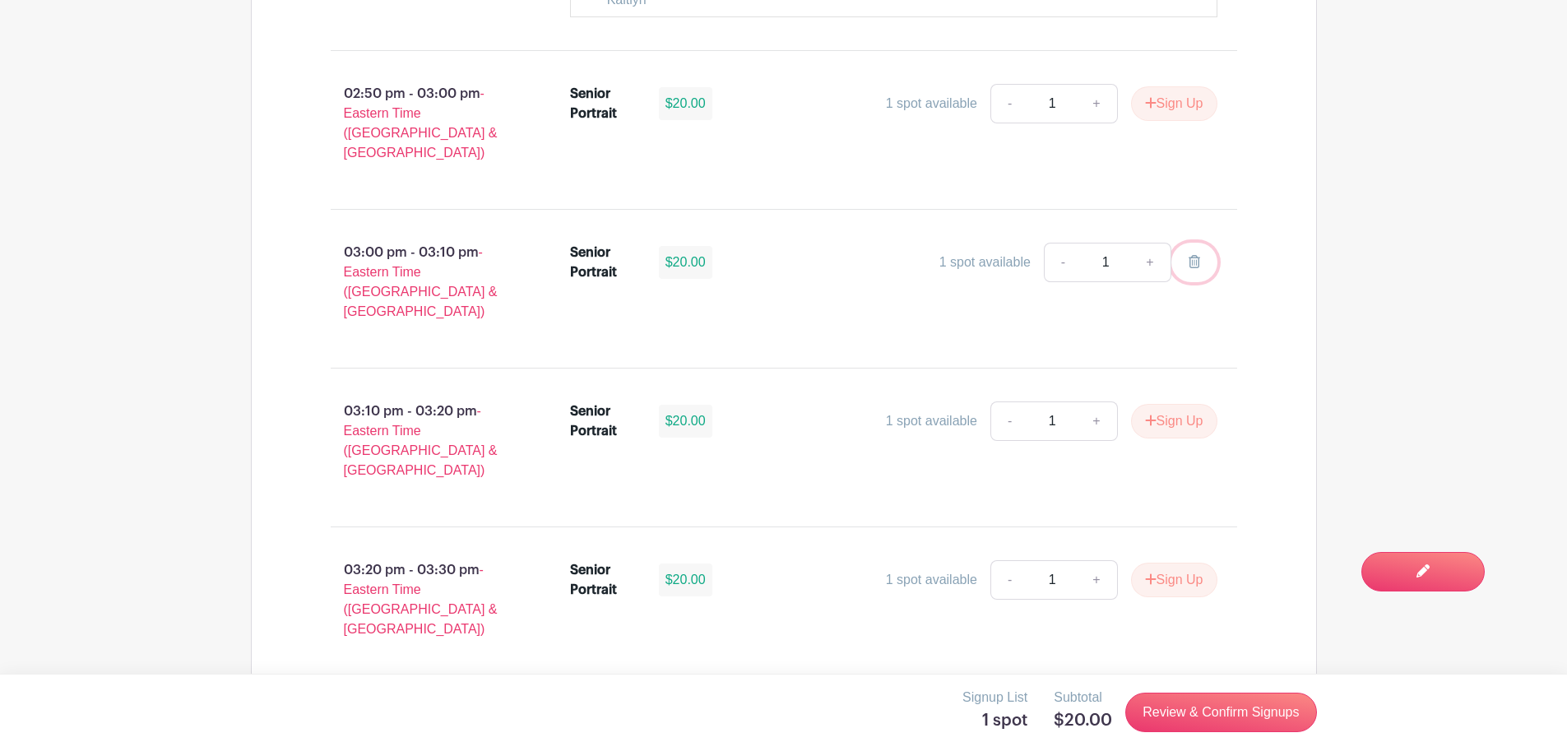
click at [1198, 255] on icon at bounding box center [1194, 261] width 12 height 13
click at [734, 560] on div "1 spot available - 1 + Sign Up" at bounding box center [974, 579] width 485 height 39
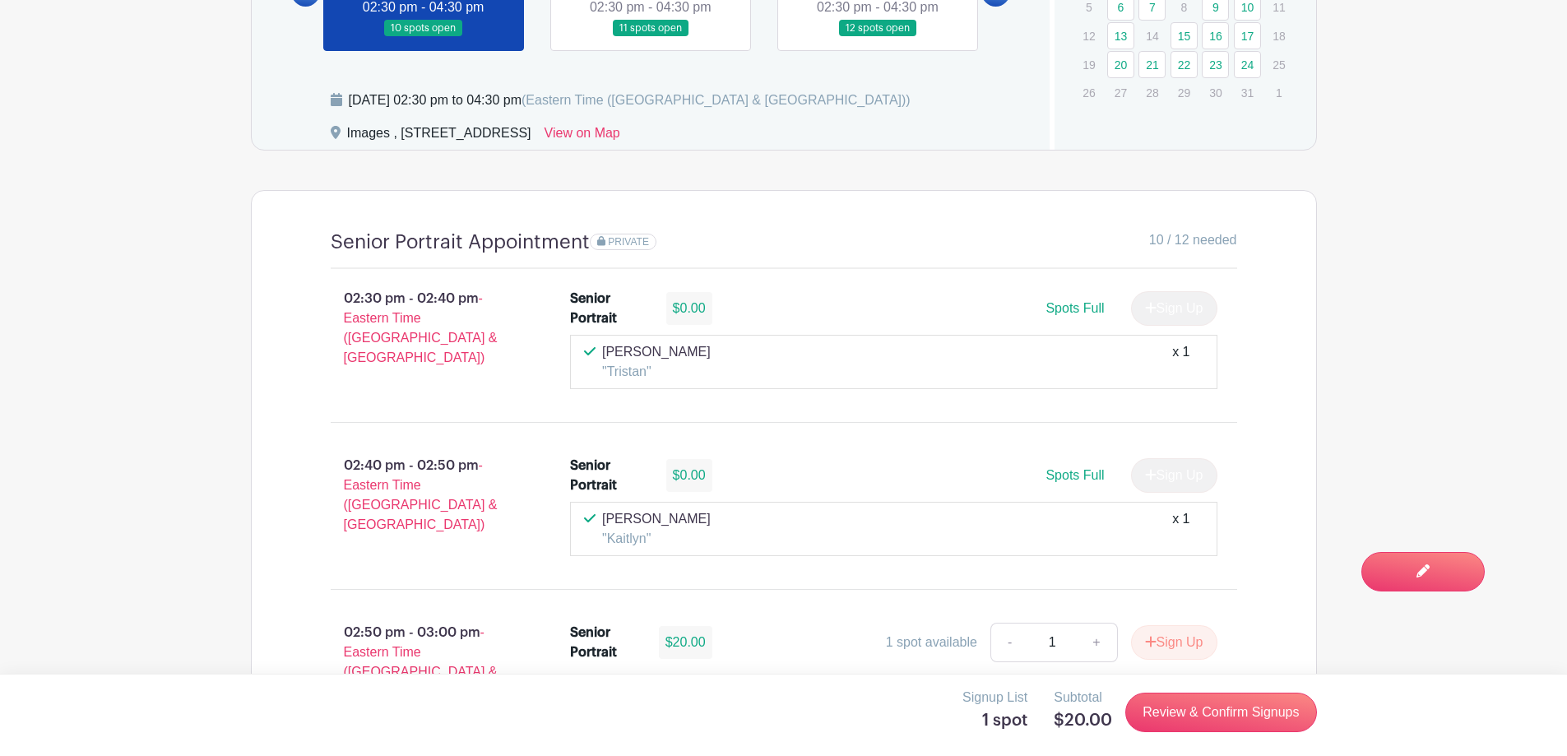
scroll to position [658, 0]
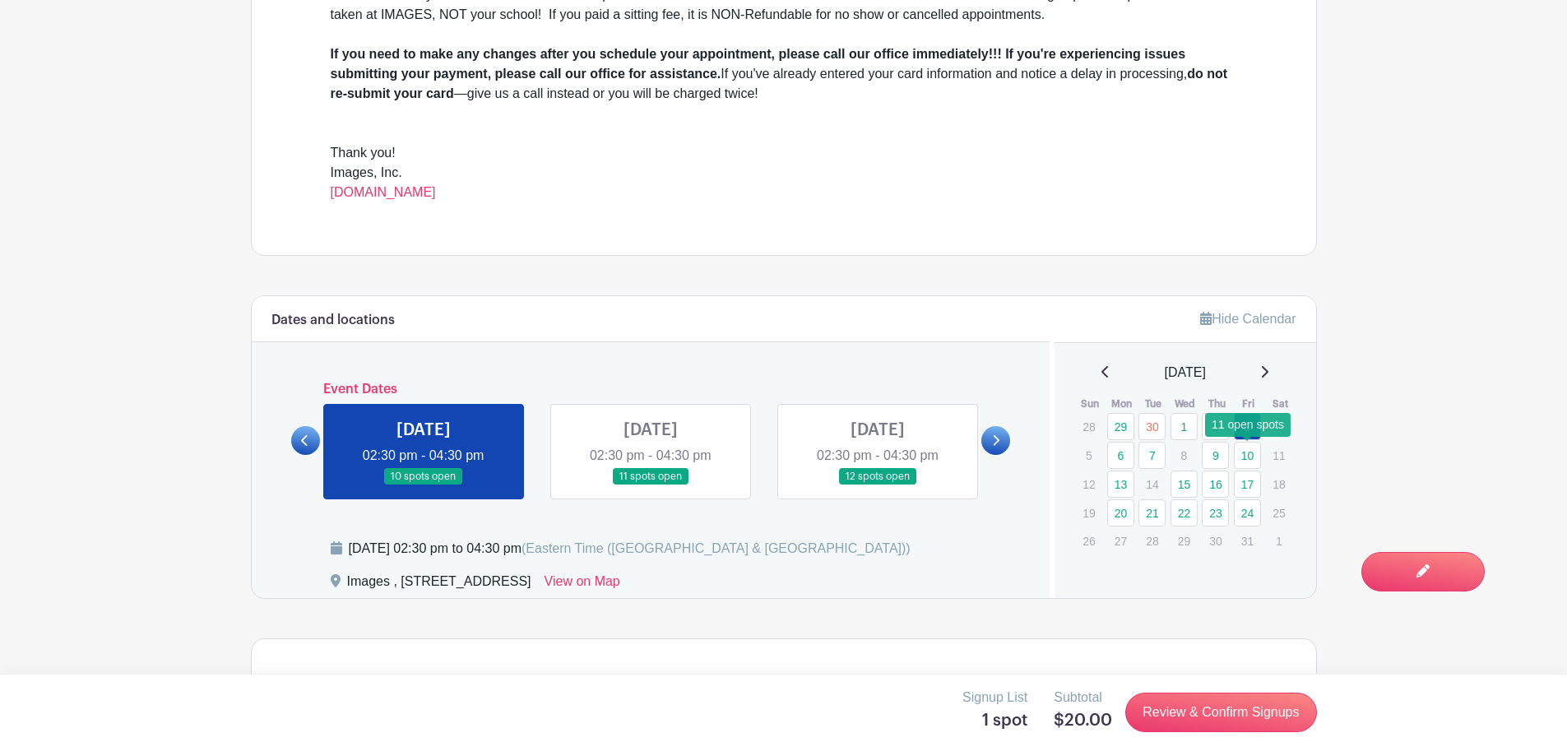
click at [1242, 455] on link "10" at bounding box center [1247, 455] width 27 height 27
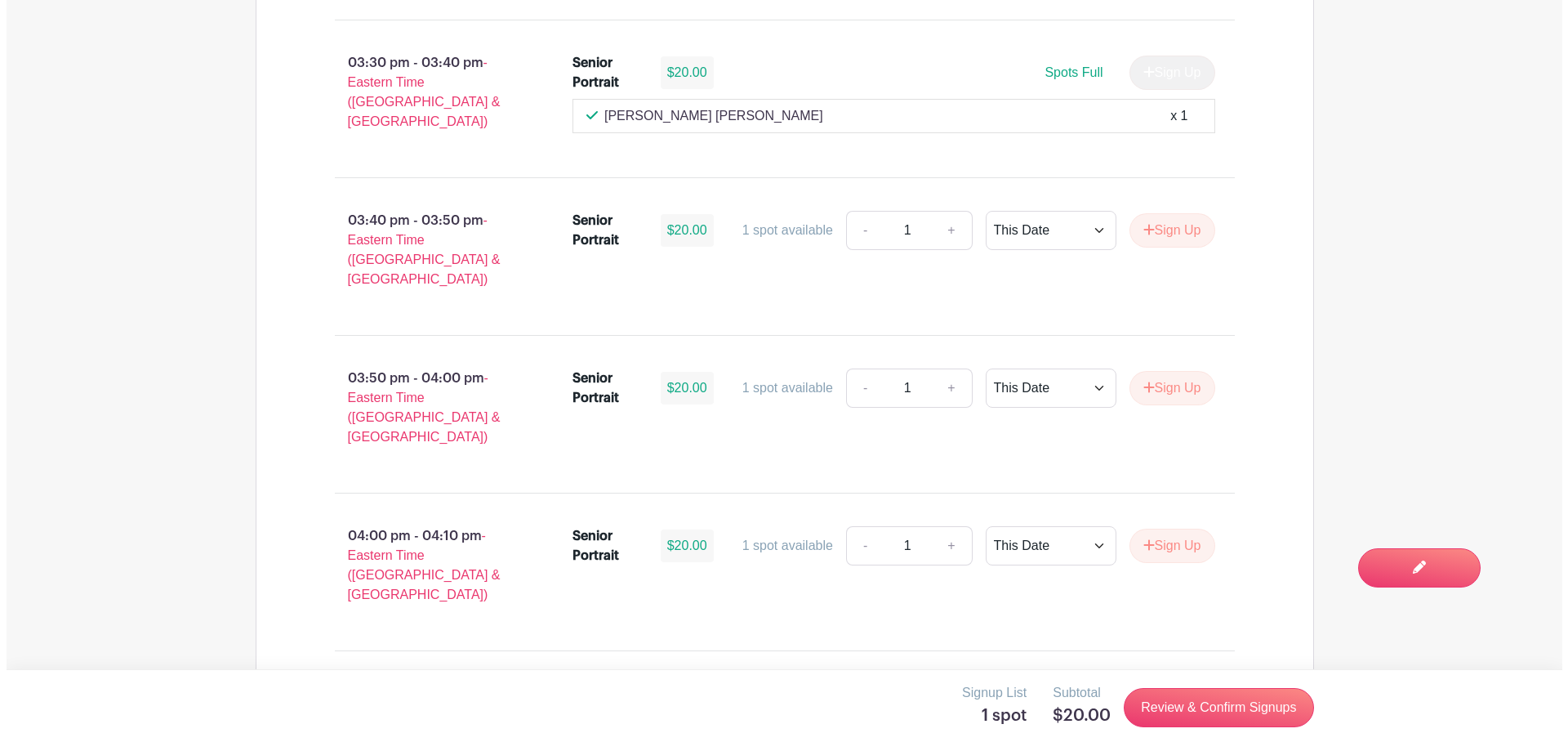
scroll to position [2360, 0]
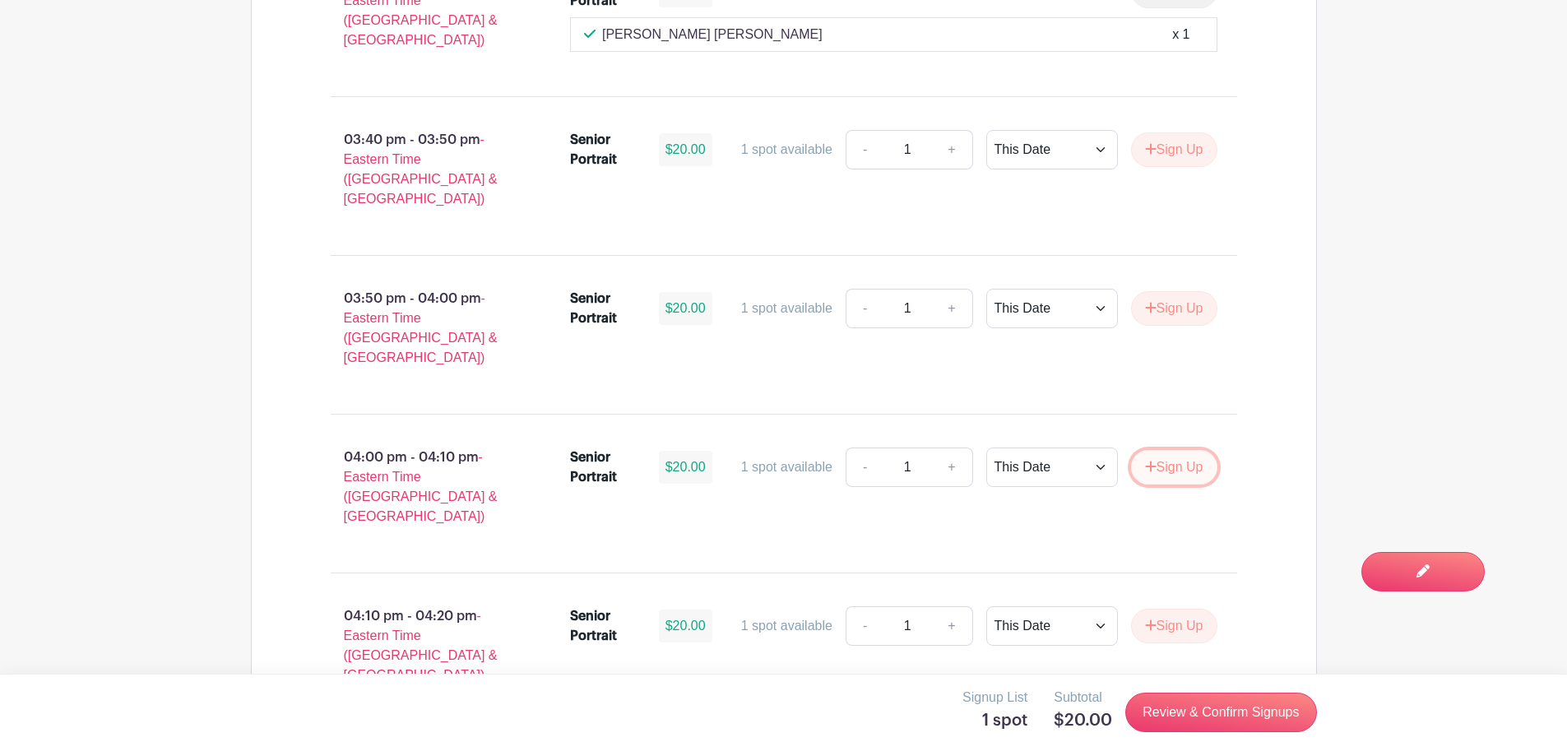
click at [1165, 450] on button "Sign Up" at bounding box center [1174, 467] width 86 height 35
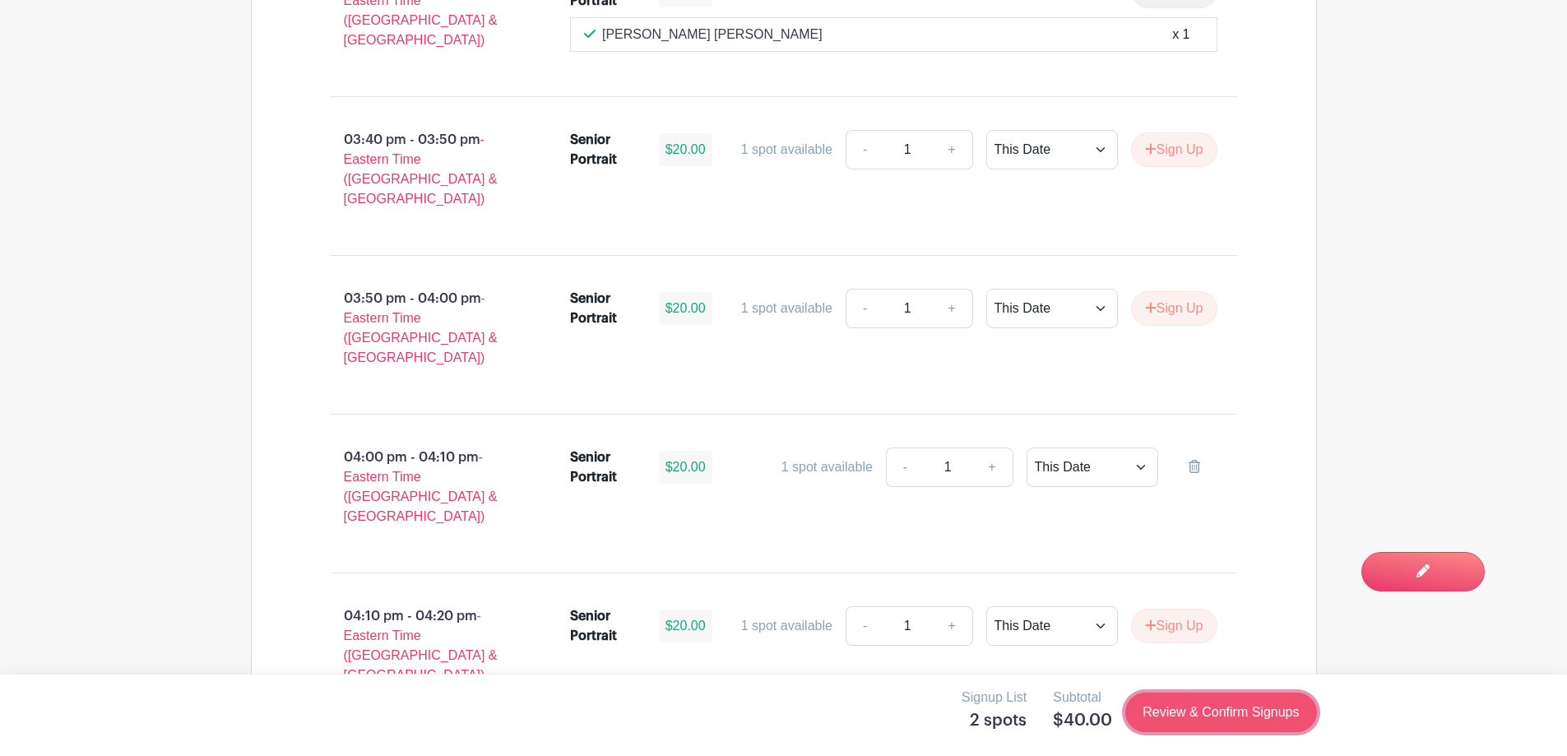
click at [1216, 723] on link "Review & Confirm Signups" at bounding box center [1220, 711] width 191 height 39
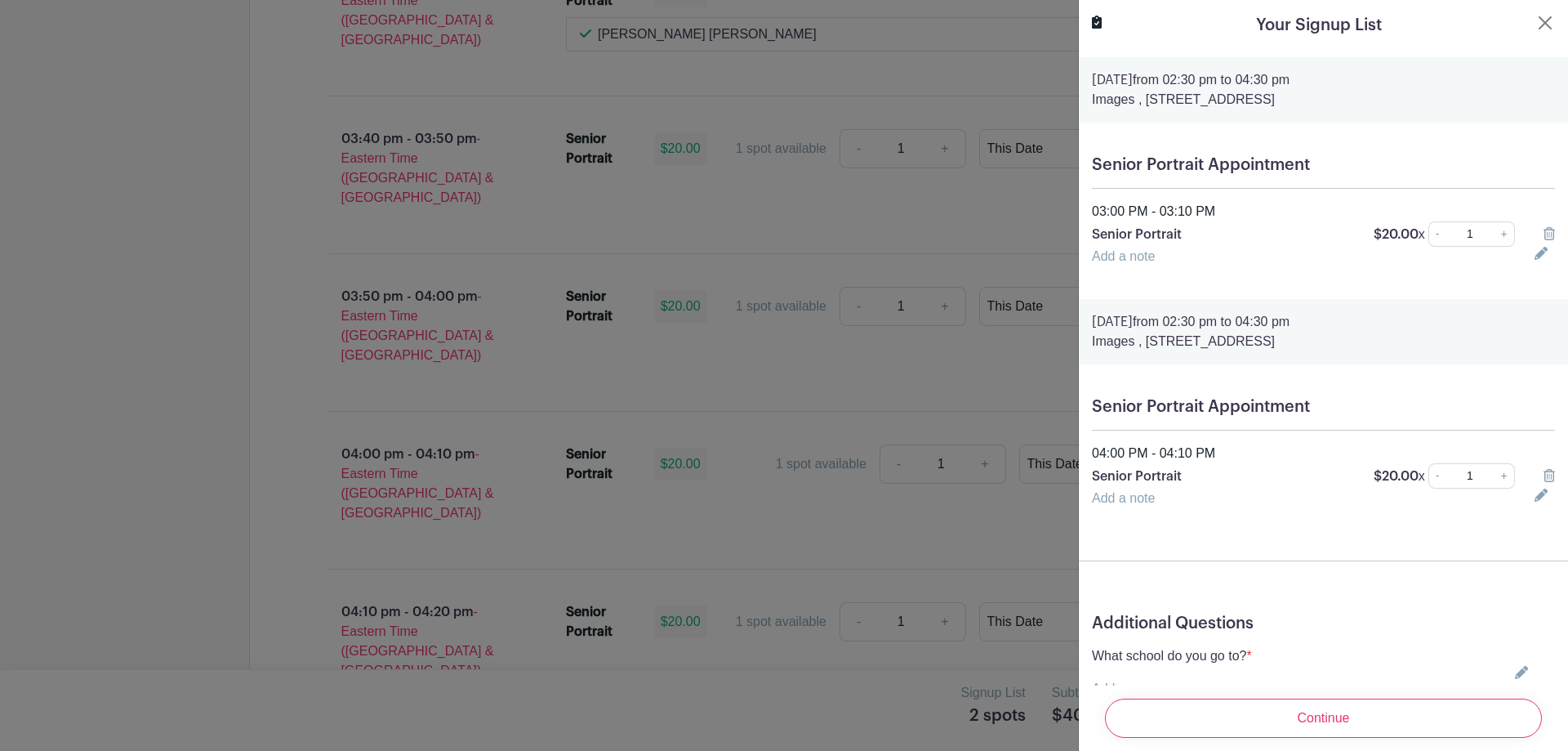
click at [1543, 232] on icon at bounding box center [1549, 233] width 12 height 13
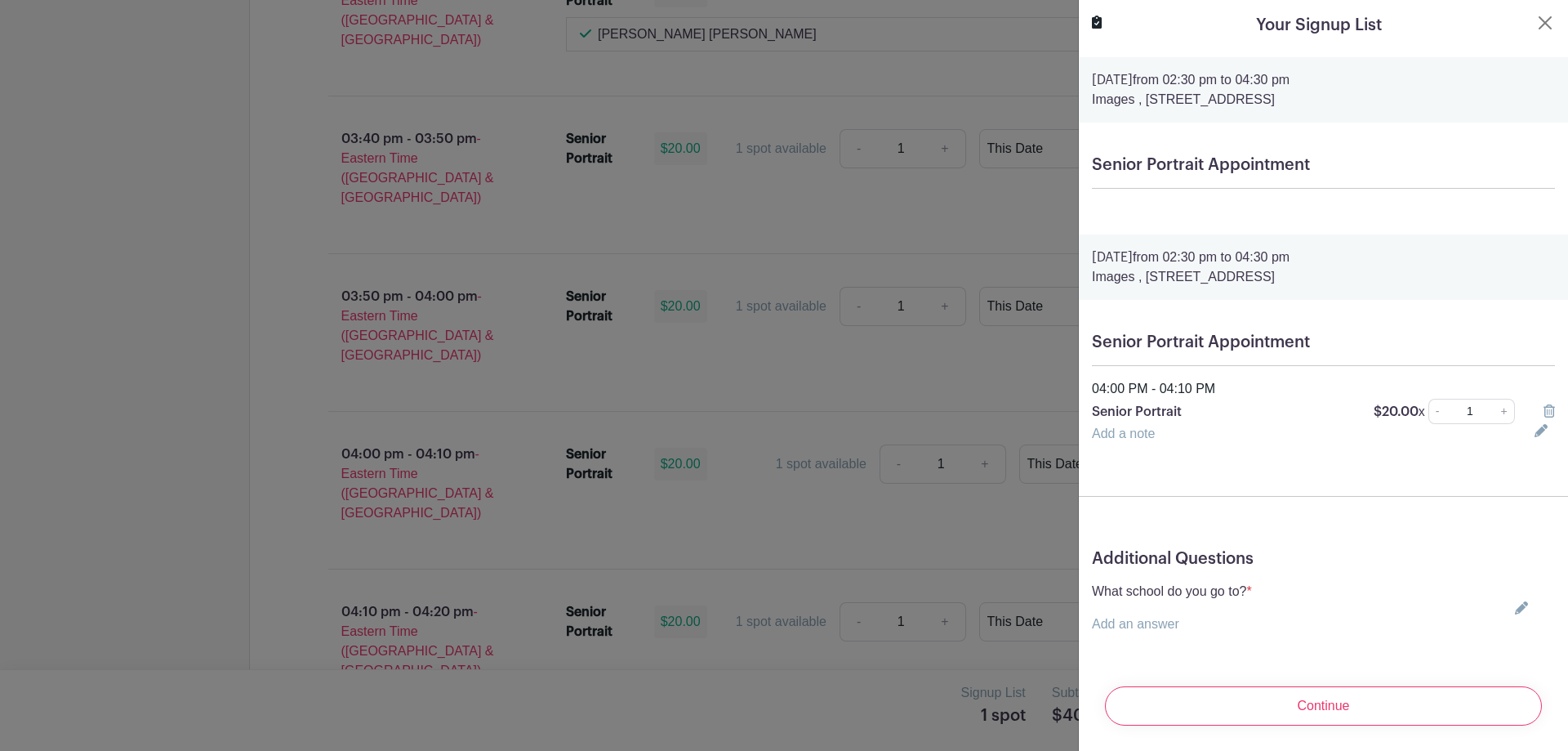
click at [1515, 601] on icon at bounding box center [1521, 607] width 13 height 13
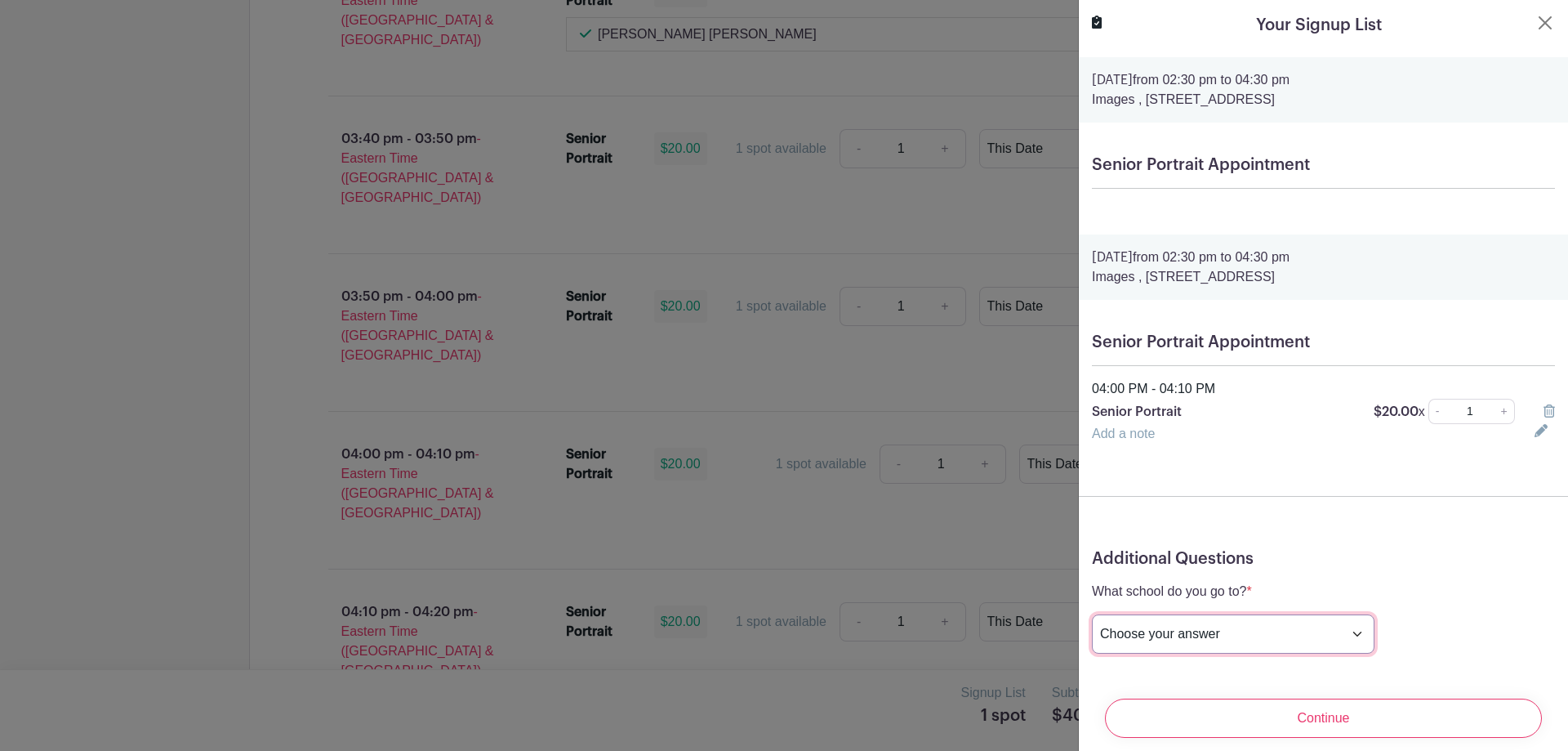
click at [1209, 645] on select "Choose your answer [GEOGRAPHIC_DATA] High [PERSON_NAME] High [PERSON_NAME] High…" at bounding box center [1233, 633] width 283 height 39
select select "3945"
click at [1092, 614] on select "Choose your answer [GEOGRAPHIC_DATA] High [PERSON_NAME] High [PERSON_NAME] High…" at bounding box center [1233, 633] width 283 height 39
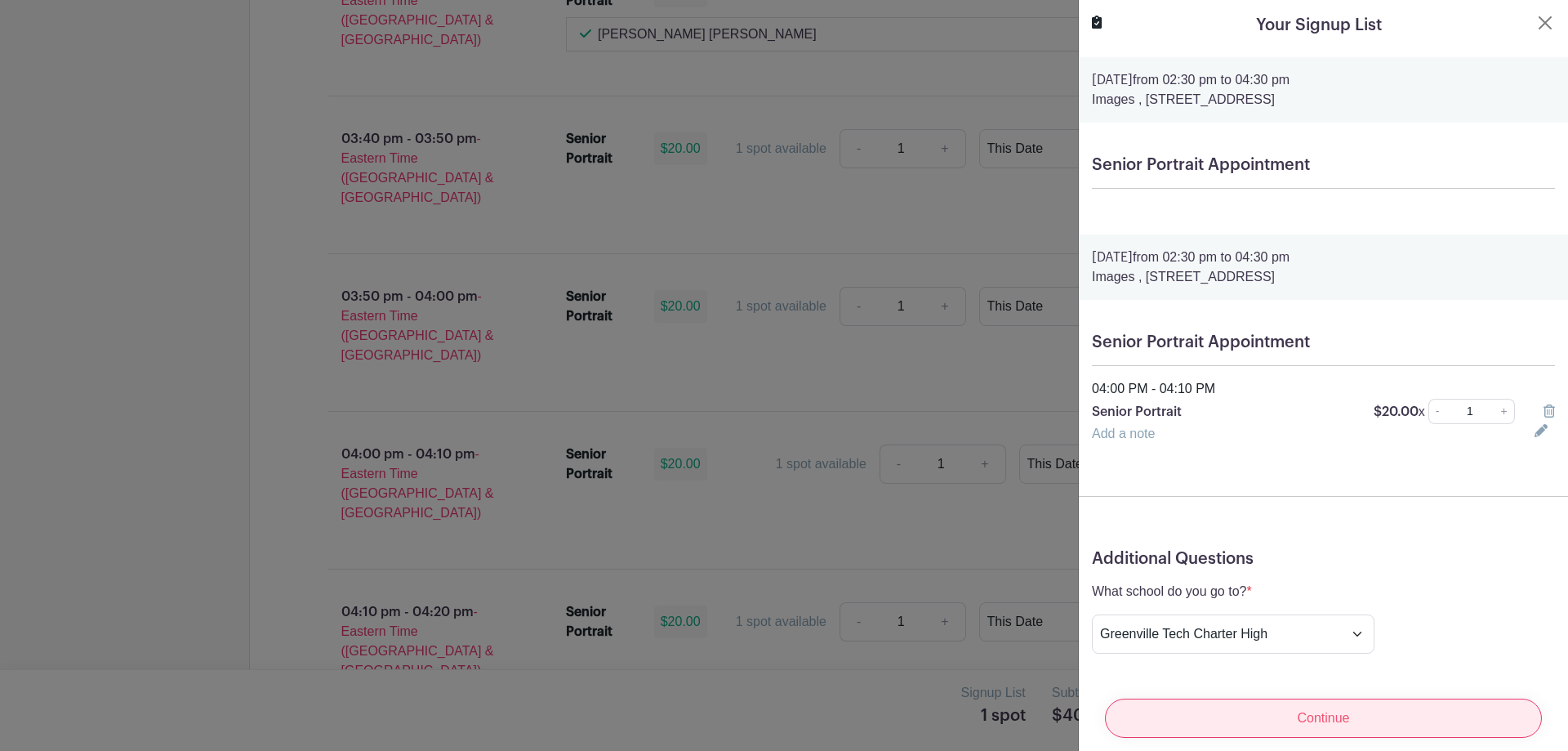
click at [1353, 703] on input "Continue" at bounding box center [1324, 717] width 437 height 39
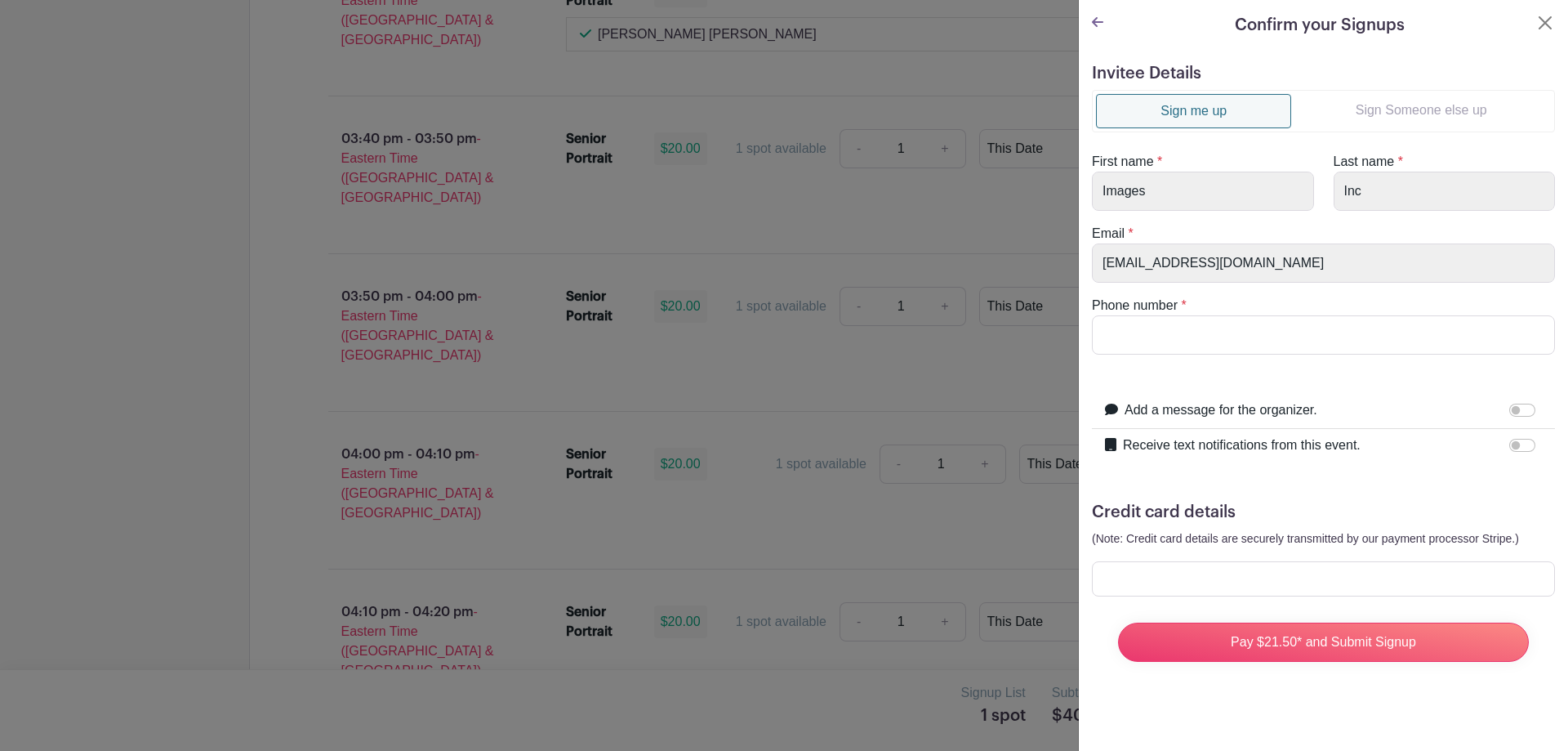
click at [1401, 114] on link "Sign Someone else up" at bounding box center [1421, 110] width 260 height 33
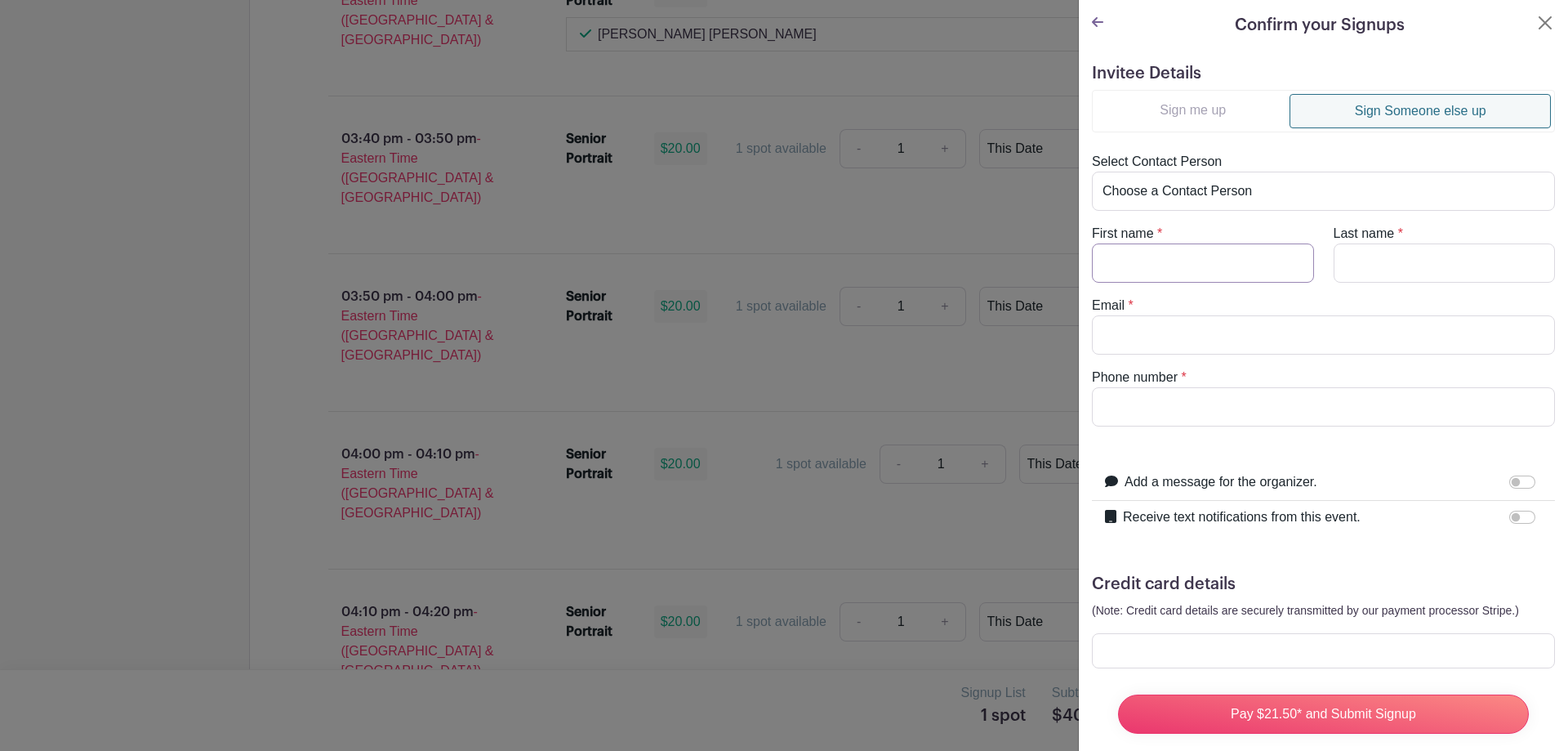
click at [1216, 252] on input "First name" at bounding box center [1204, 262] width 222 height 39
type input "[GEOGRAPHIC_DATA]"
type input "[PERSON_NAME]"
type input "[EMAIL_ADDRESS][DOMAIN_NAME]"
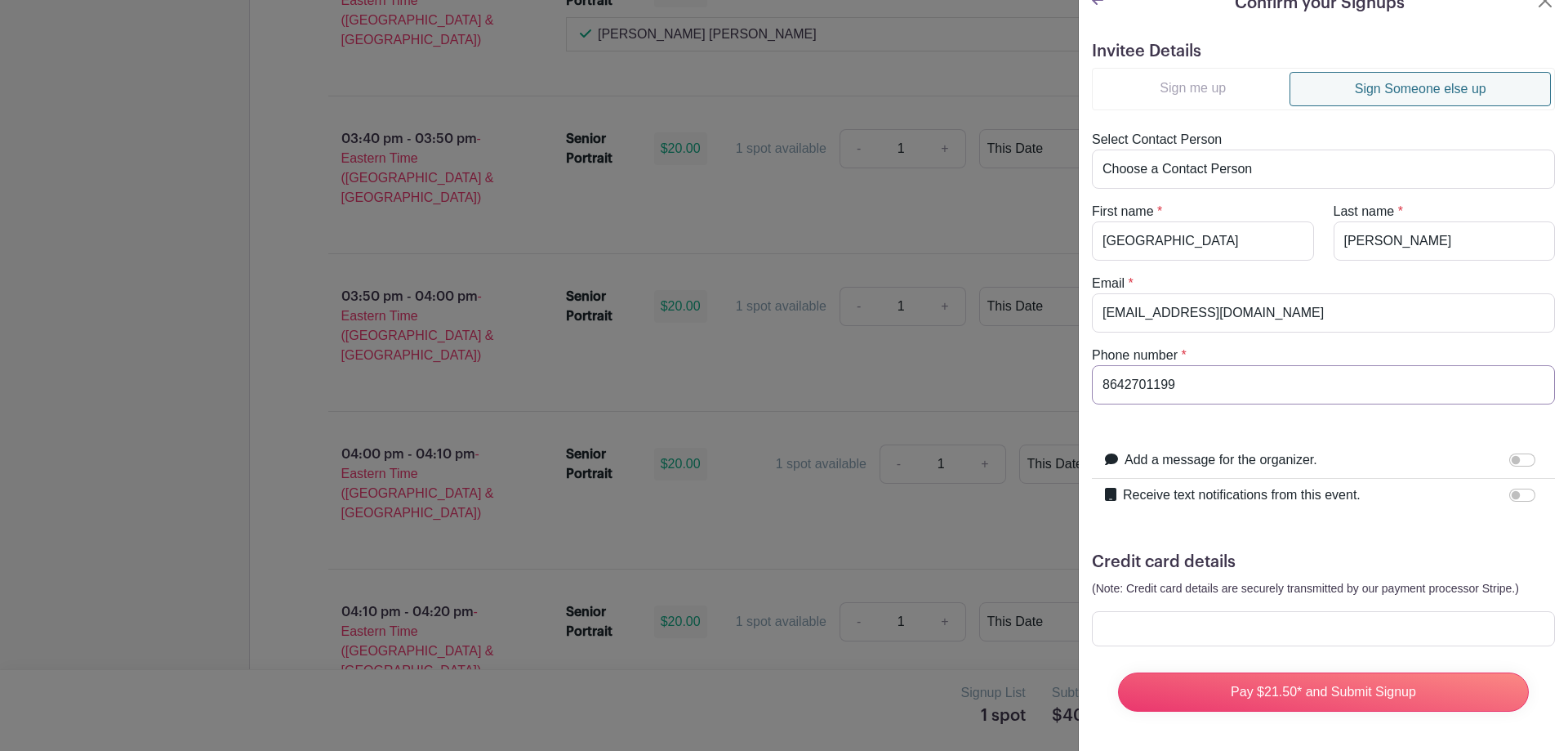
scroll to position [35, 0]
type input "8642701199"
click at [1509, 489] on input "Receive text notifications from this event." at bounding box center [1522, 495] width 26 height 13
checkbox input "true"
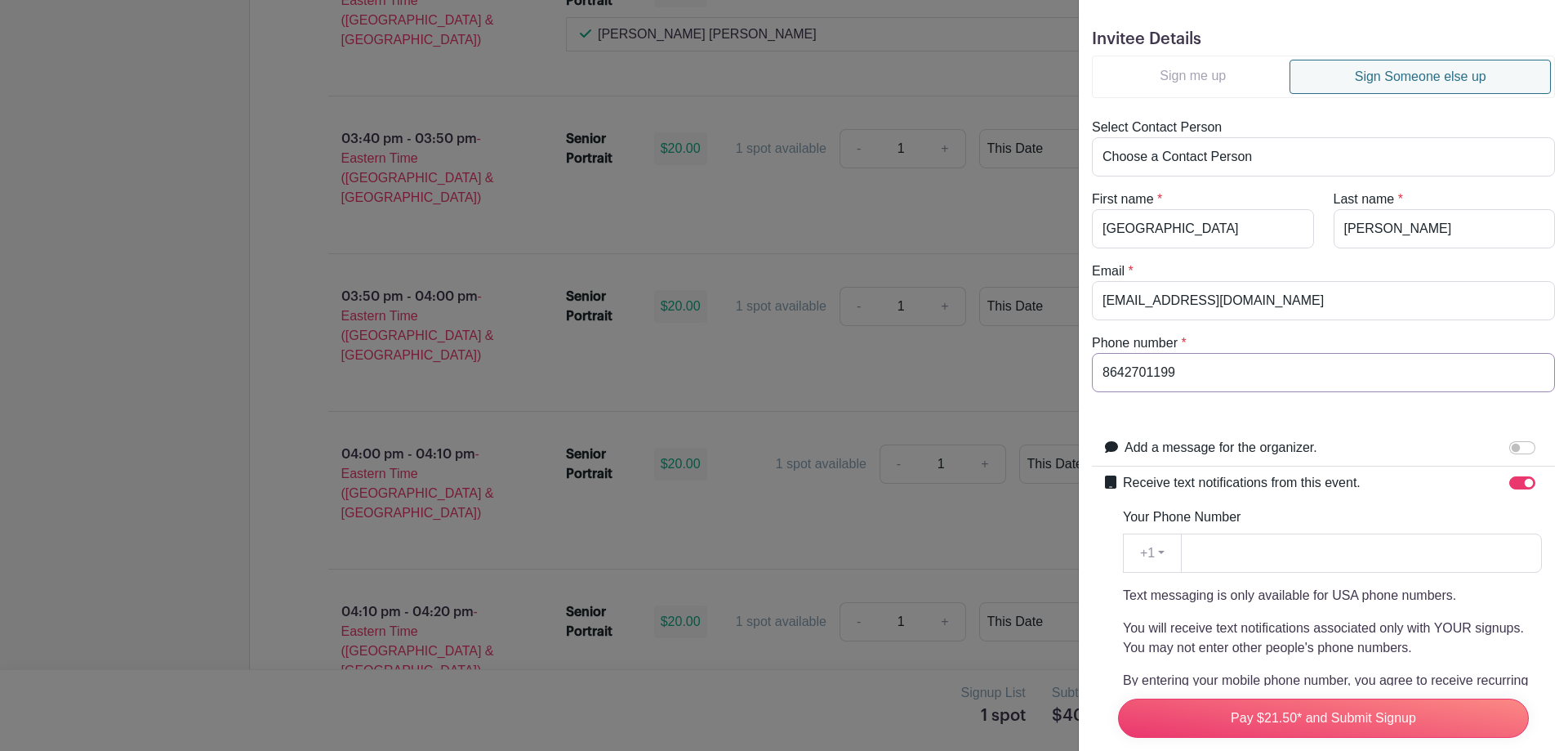
drag, startPoint x: 1244, startPoint y: 374, endPoint x: 1078, endPoint y: 375, distance: 166.0
click at [1078, 375] on div "Invitee Details Sign me up Sign Someone else up Select Contact Person Choose a …" at bounding box center [1323, 530] width 490 height 1029
paste input "8642701199"
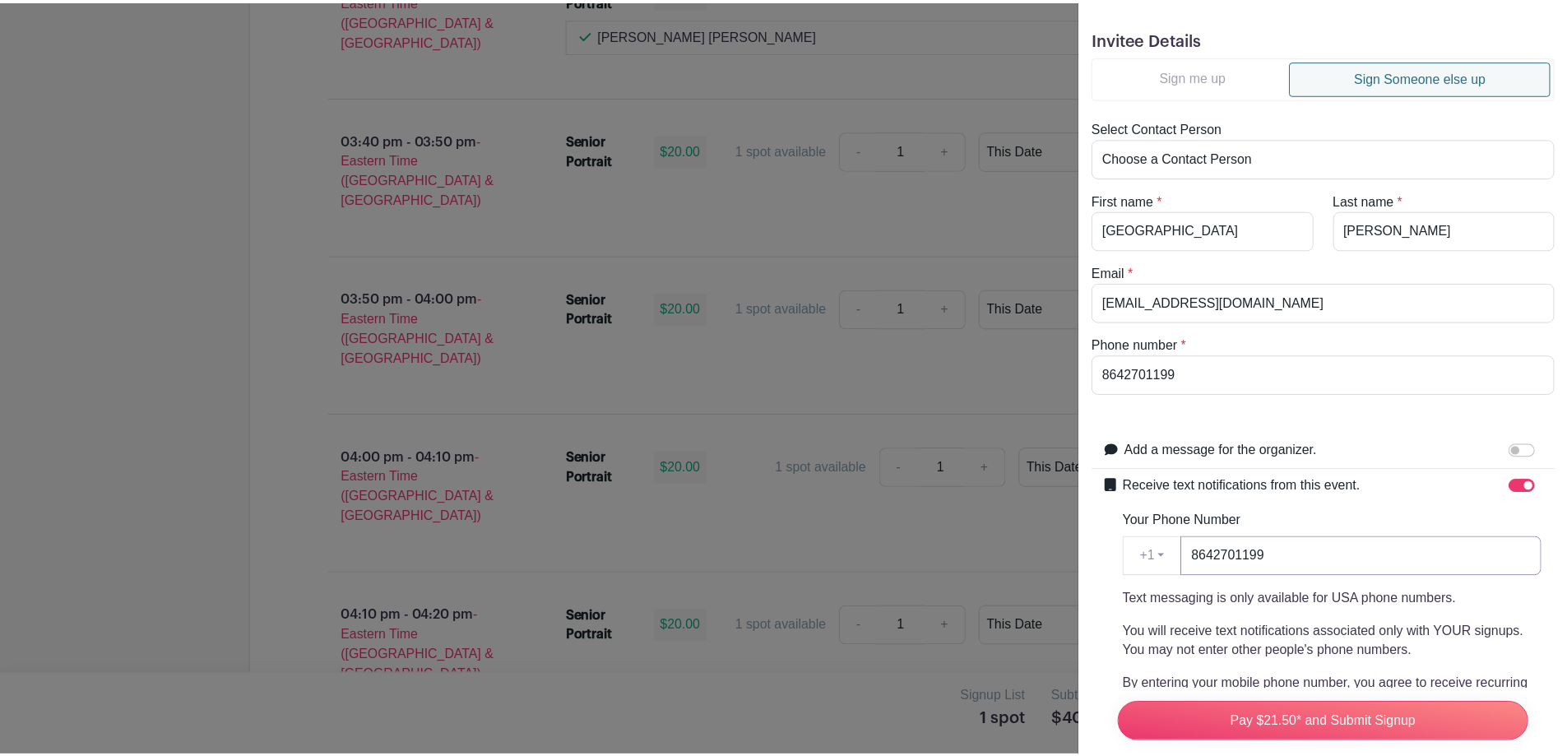
scroll to position [344, 0]
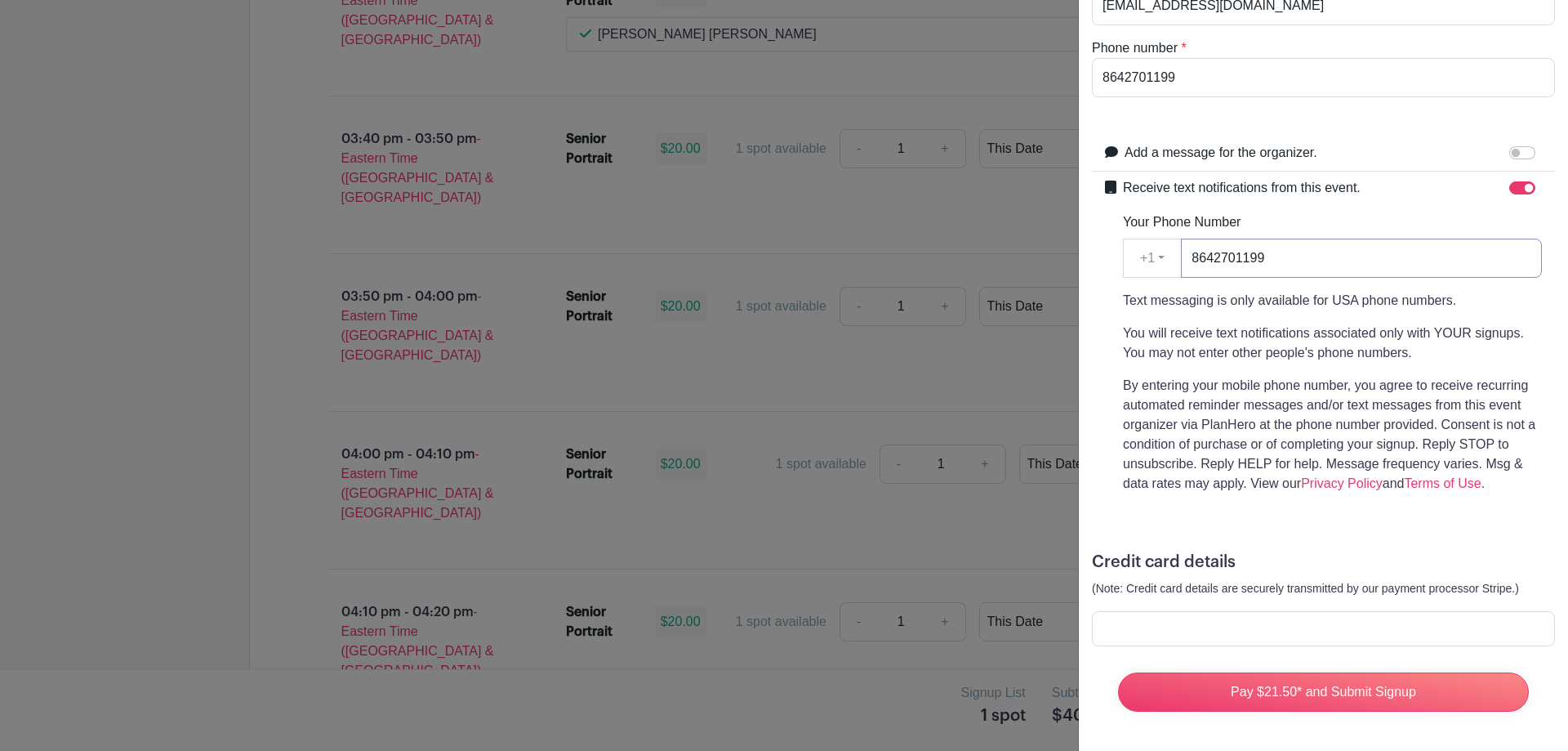
type input "8642701199"
click at [1171, 611] on div at bounding box center [1324, 628] width 463 height 35
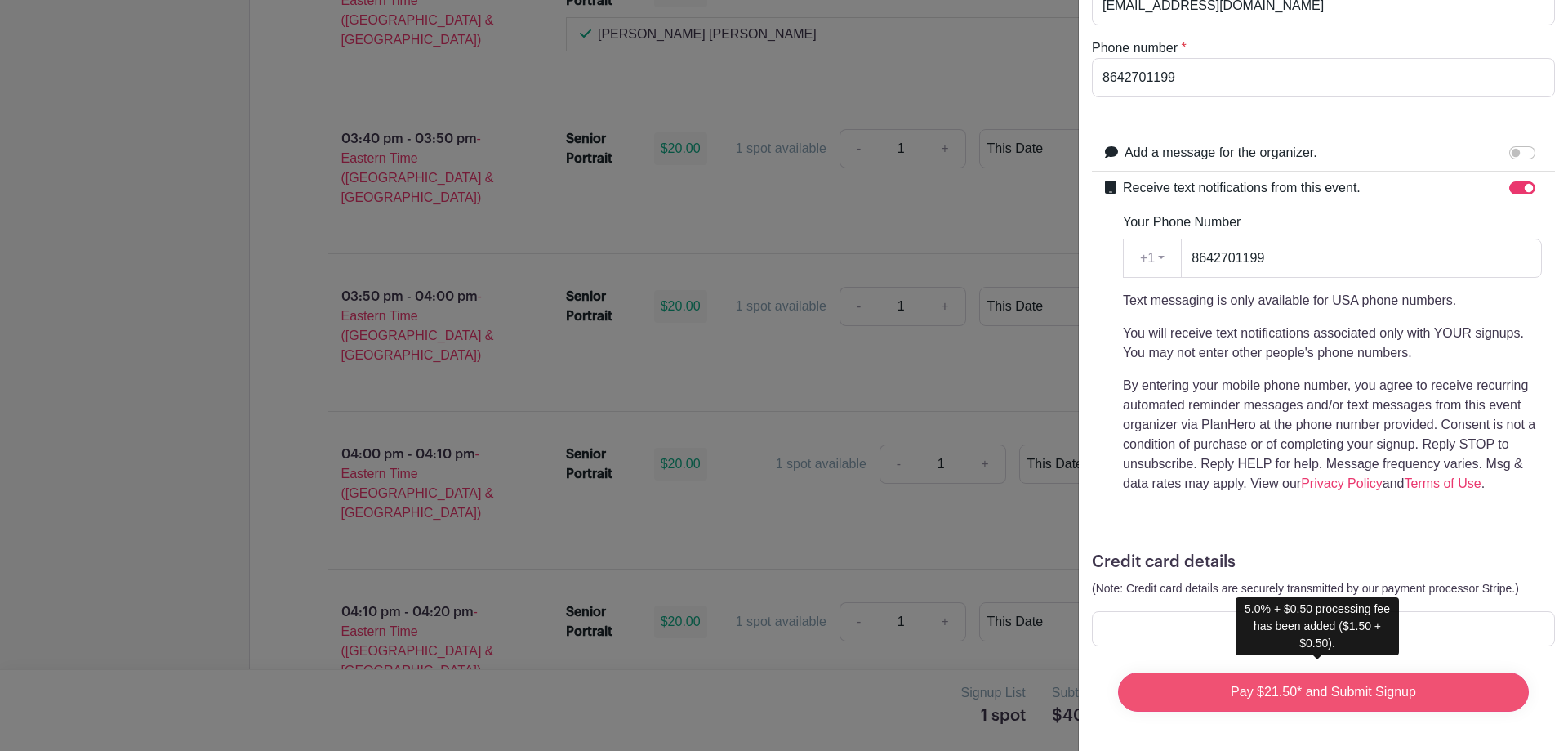
click at [1259, 681] on input "Pay $21.50* and Submit Signup" at bounding box center [1324, 691] width 411 height 39
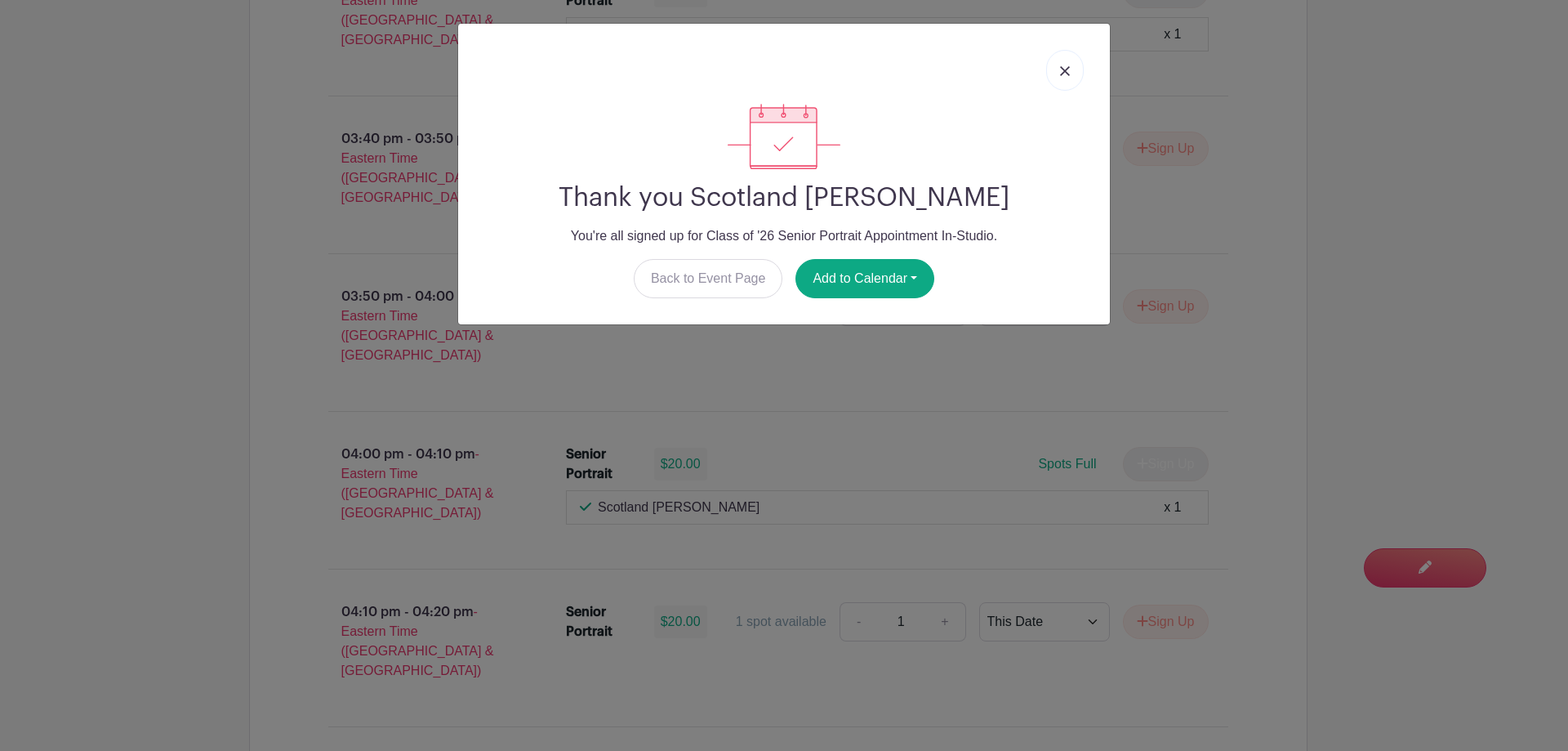
click at [1058, 71] on link at bounding box center [1066, 70] width 38 height 41
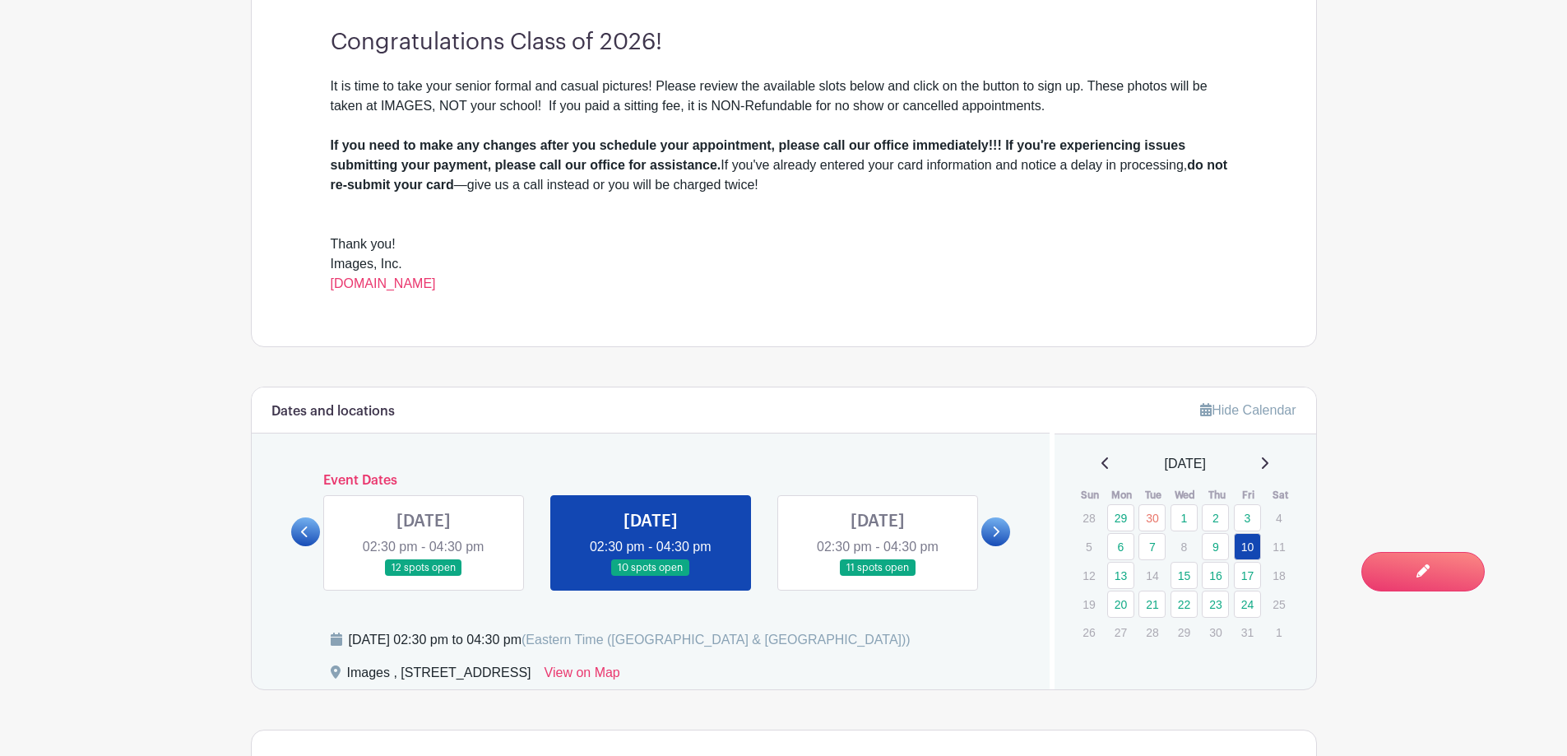
scroll to position [0, 0]
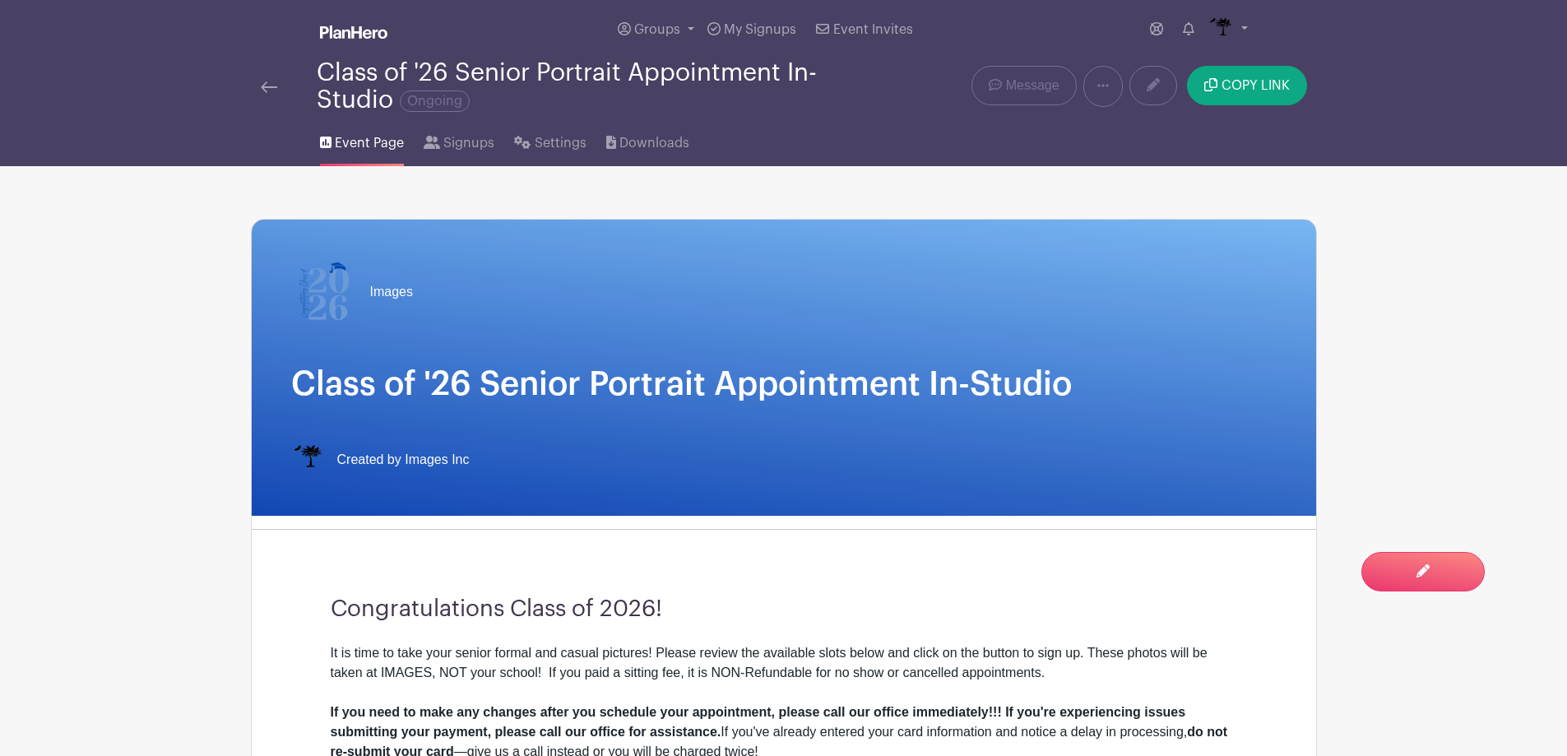
click at [265, 81] on img at bounding box center [269, 87] width 16 height 12
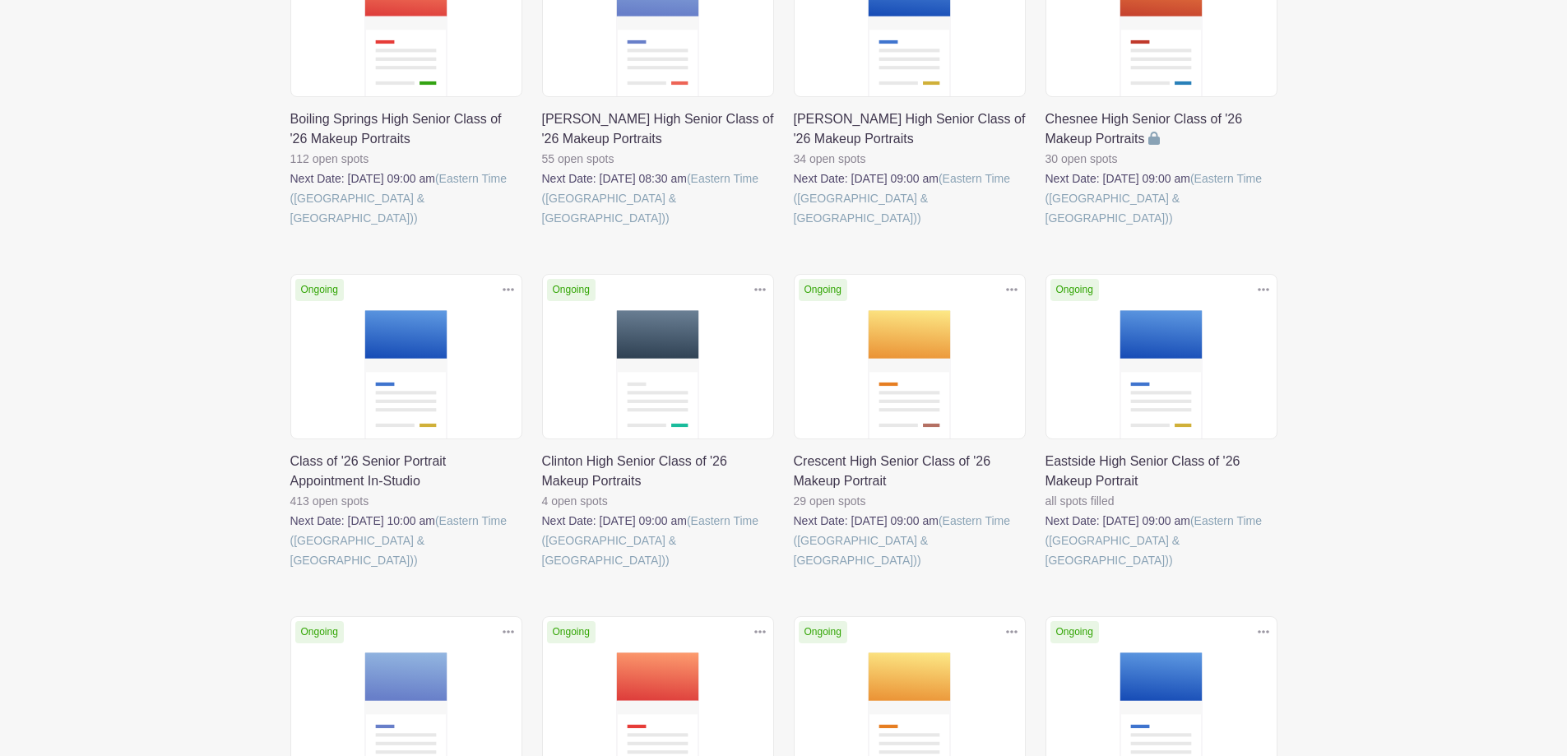
scroll to position [411, 0]
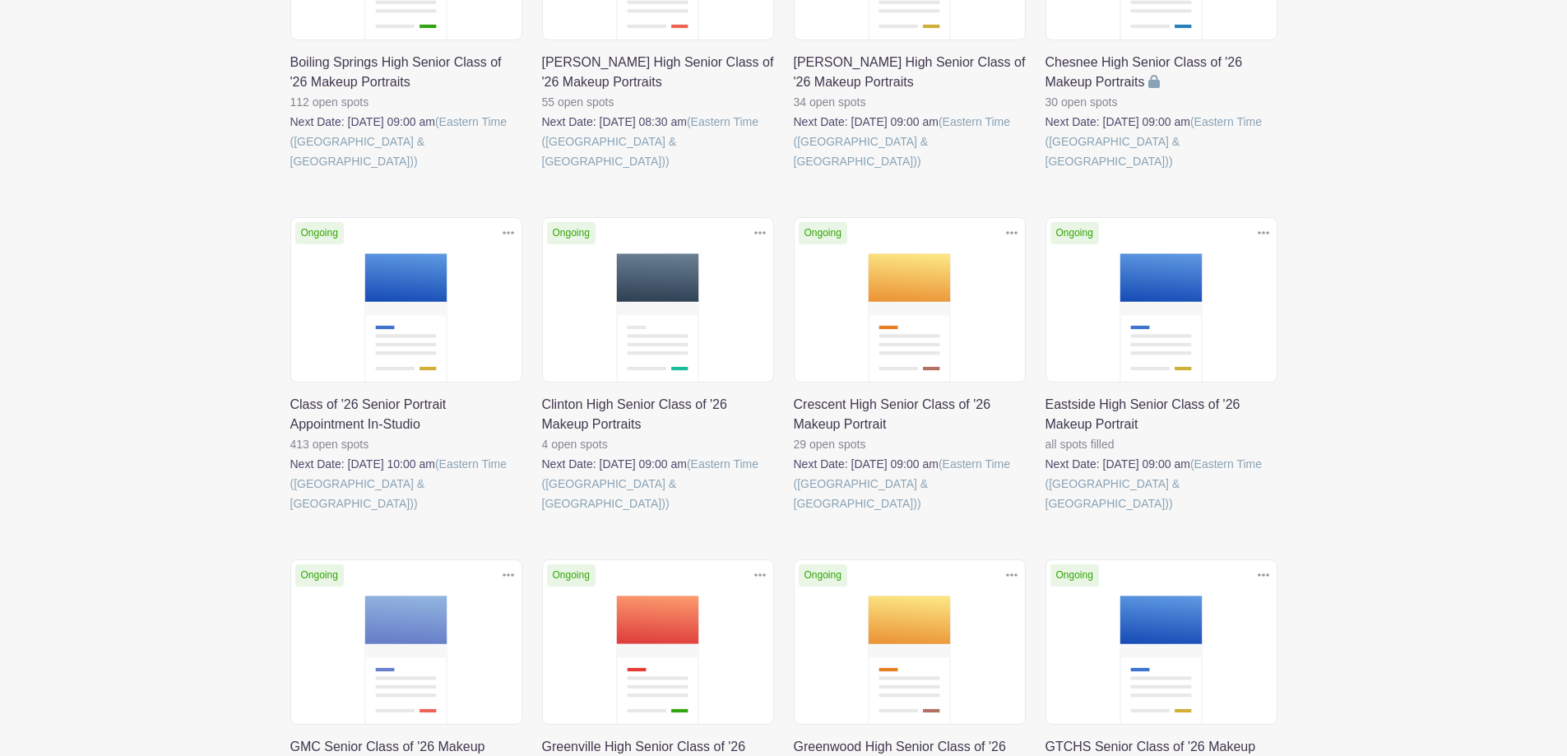
click at [290, 513] on link at bounding box center [290, 513] width 0 height 0
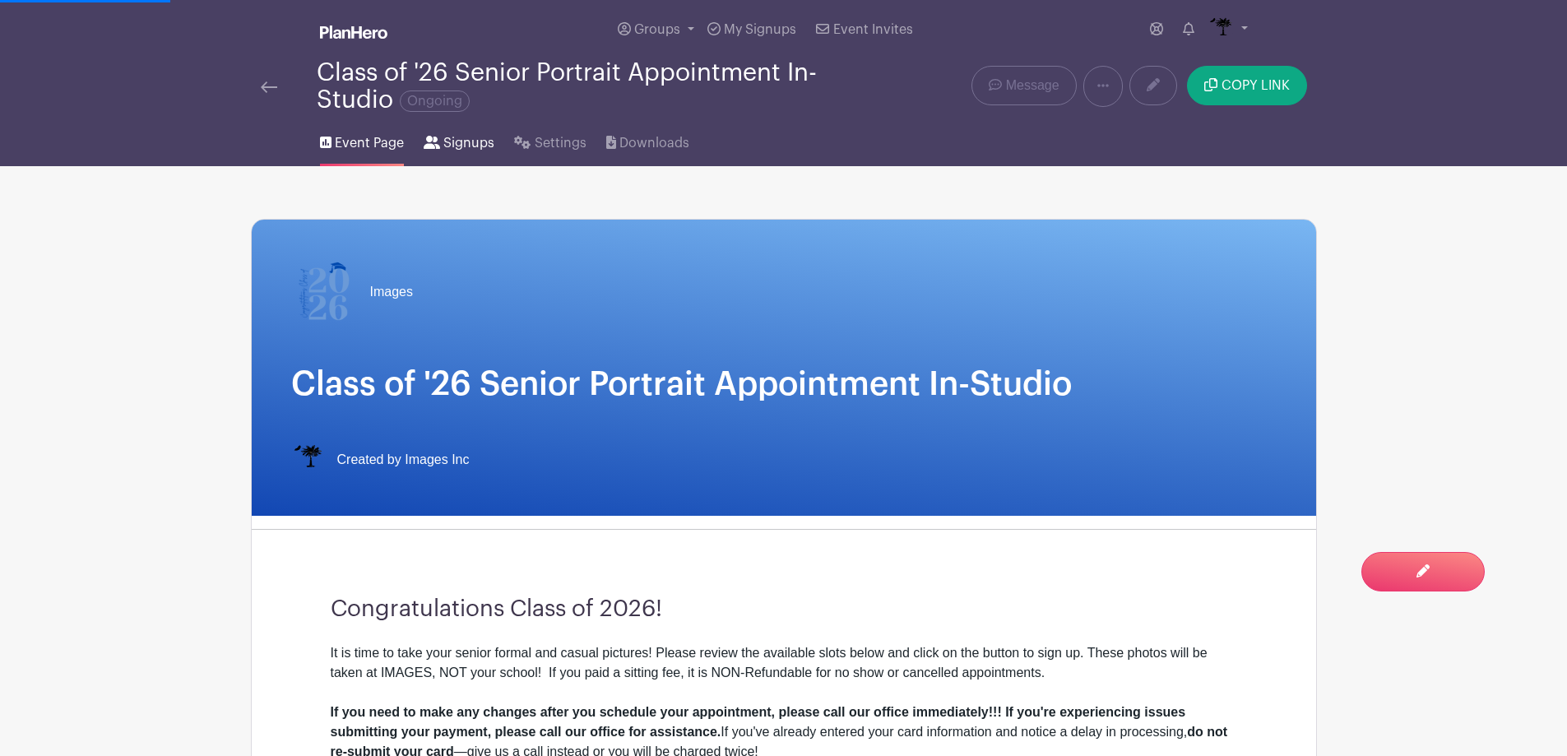
click at [449, 154] on link "Signups" at bounding box center [459, 139] width 71 height 53
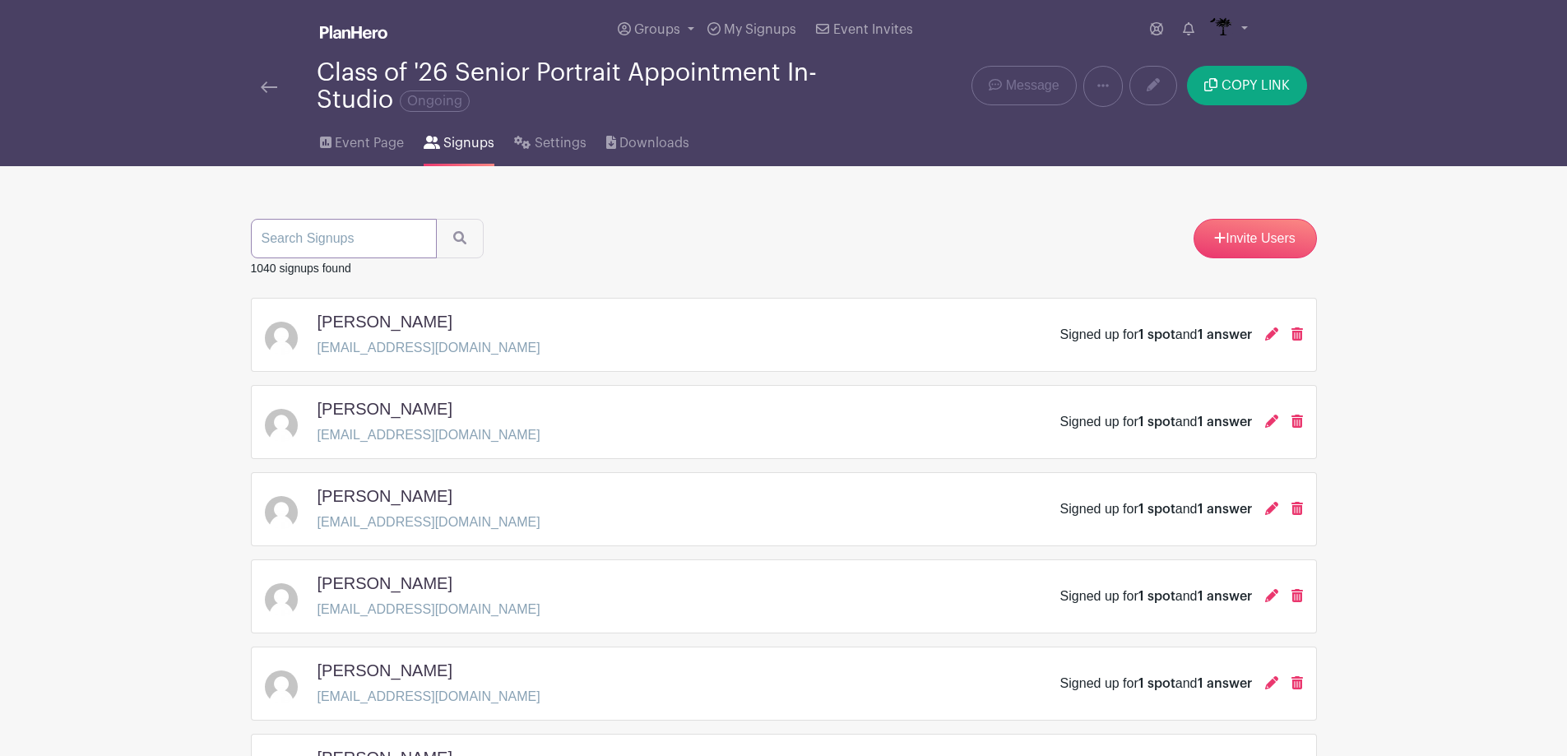
click at [335, 246] on input "search" at bounding box center [344, 238] width 186 height 39
click at [428, 244] on input "[PERSON_NAME]" at bounding box center [344, 238] width 186 height 39
type input "[PERSON_NAME]"
click at [458, 246] on button "submit" at bounding box center [460, 238] width 48 height 39
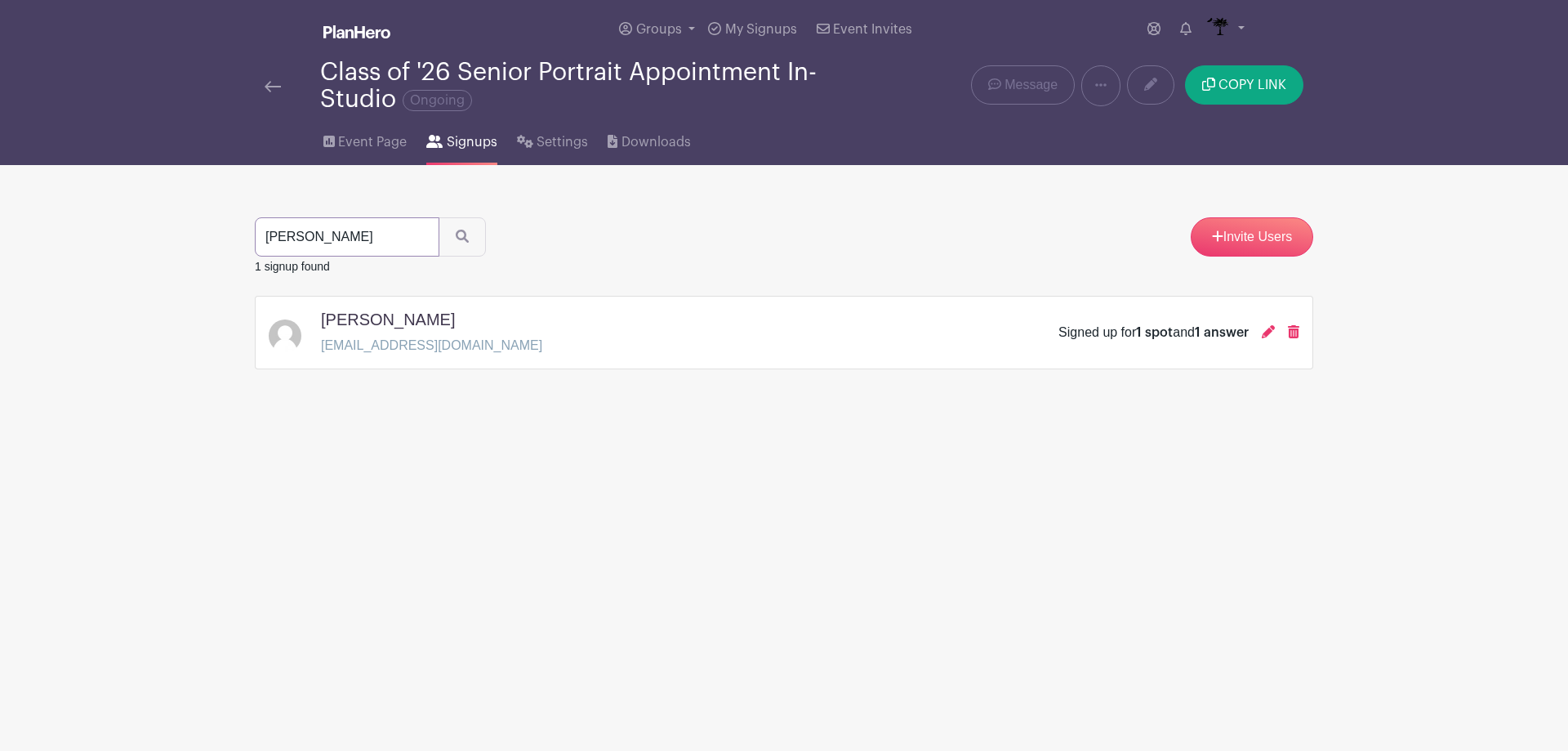
drag, startPoint x: 368, startPoint y: 242, endPoint x: 131, endPoint y: 225, distance: 237.6
click at [131, 225] on main "Groups All Groups Images Add New Group My Signups Event Invites My account Down…" at bounding box center [784, 235] width 1568 height 472
type input "singlet"
click at [449, 240] on button "submit" at bounding box center [463, 236] width 48 height 39
click at [1263, 329] on icon at bounding box center [1268, 331] width 13 height 13
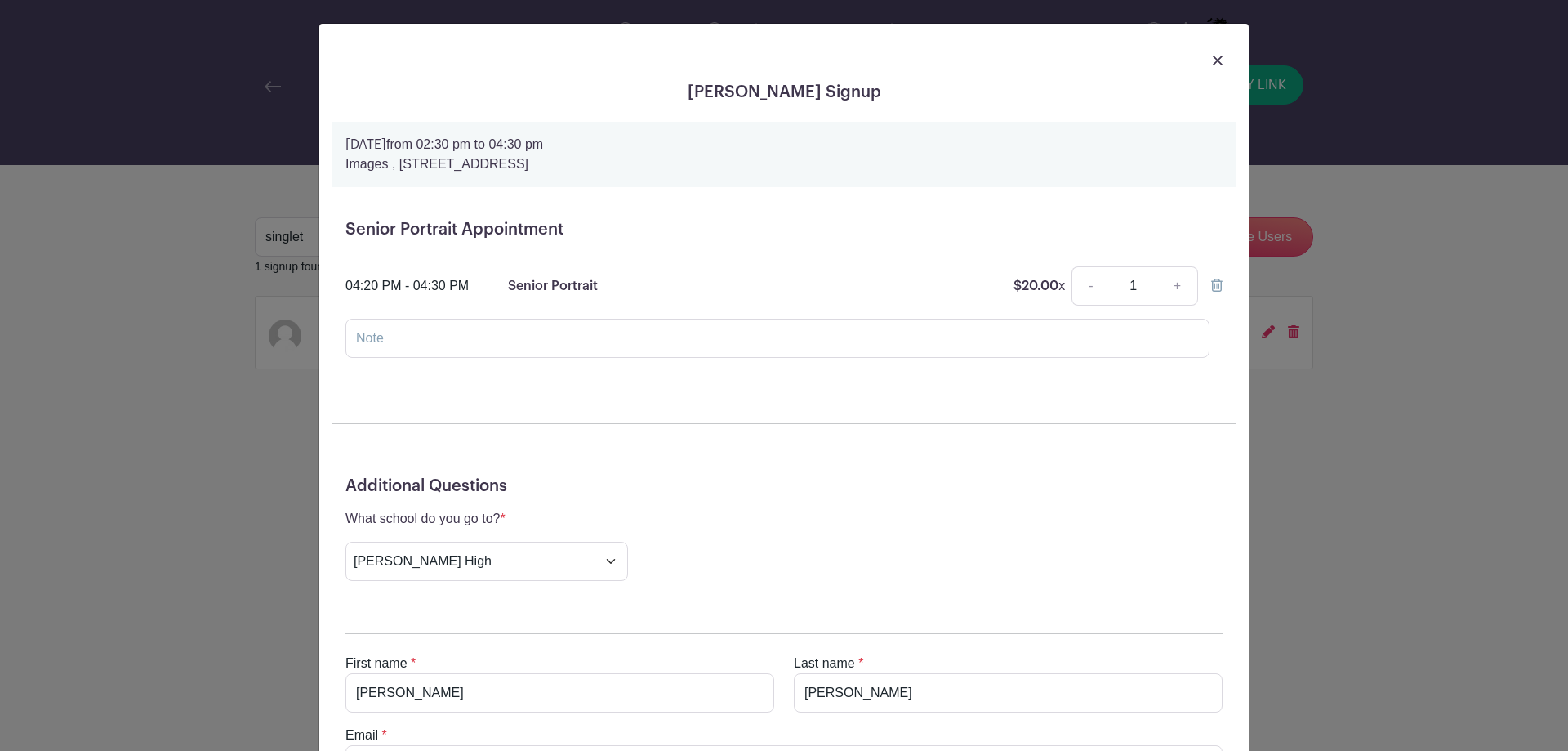
click at [1218, 57] on div at bounding box center [784, 60] width 904 height 46
click at [1215, 58] on img at bounding box center [1217, 61] width 10 height 10
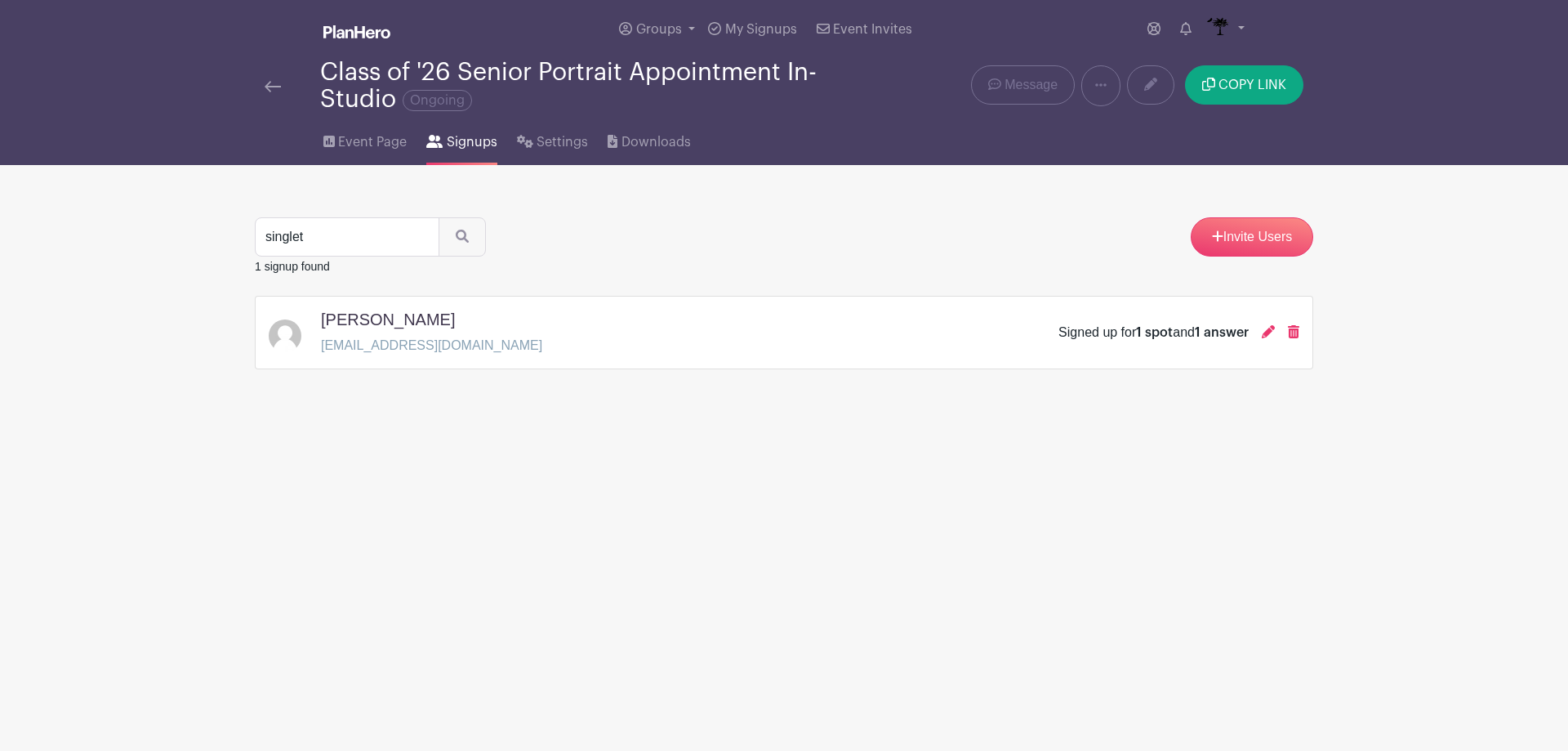
click at [1484, 472] on html "Loading... Groups All Groups Images Add New Group My Signups Event Invites My a…" at bounding box center [784, 235] width 1568 height 472
click at [274, 85] on img at bounding box center [272, 86] width 16 height 12
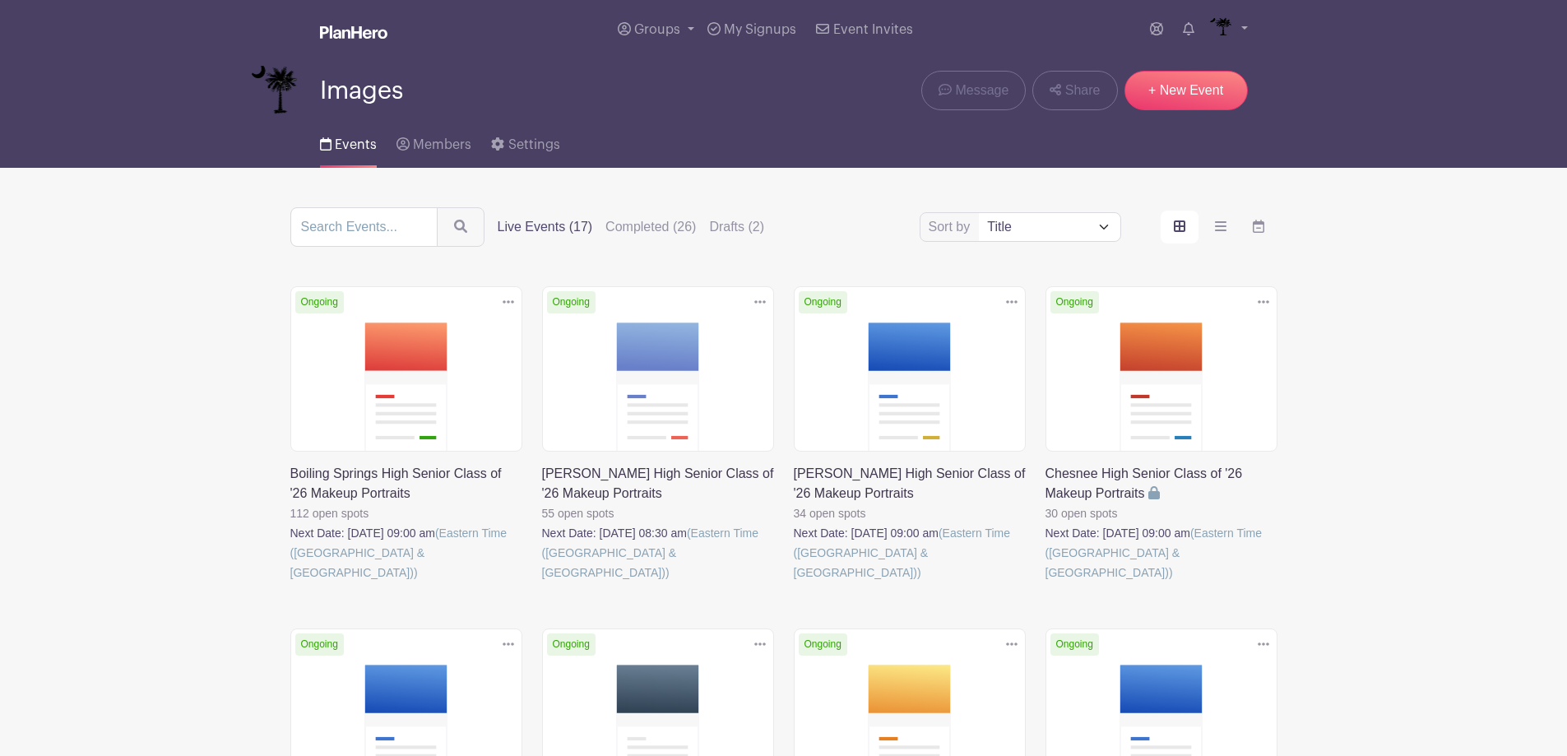
scroll to position [329, 0]
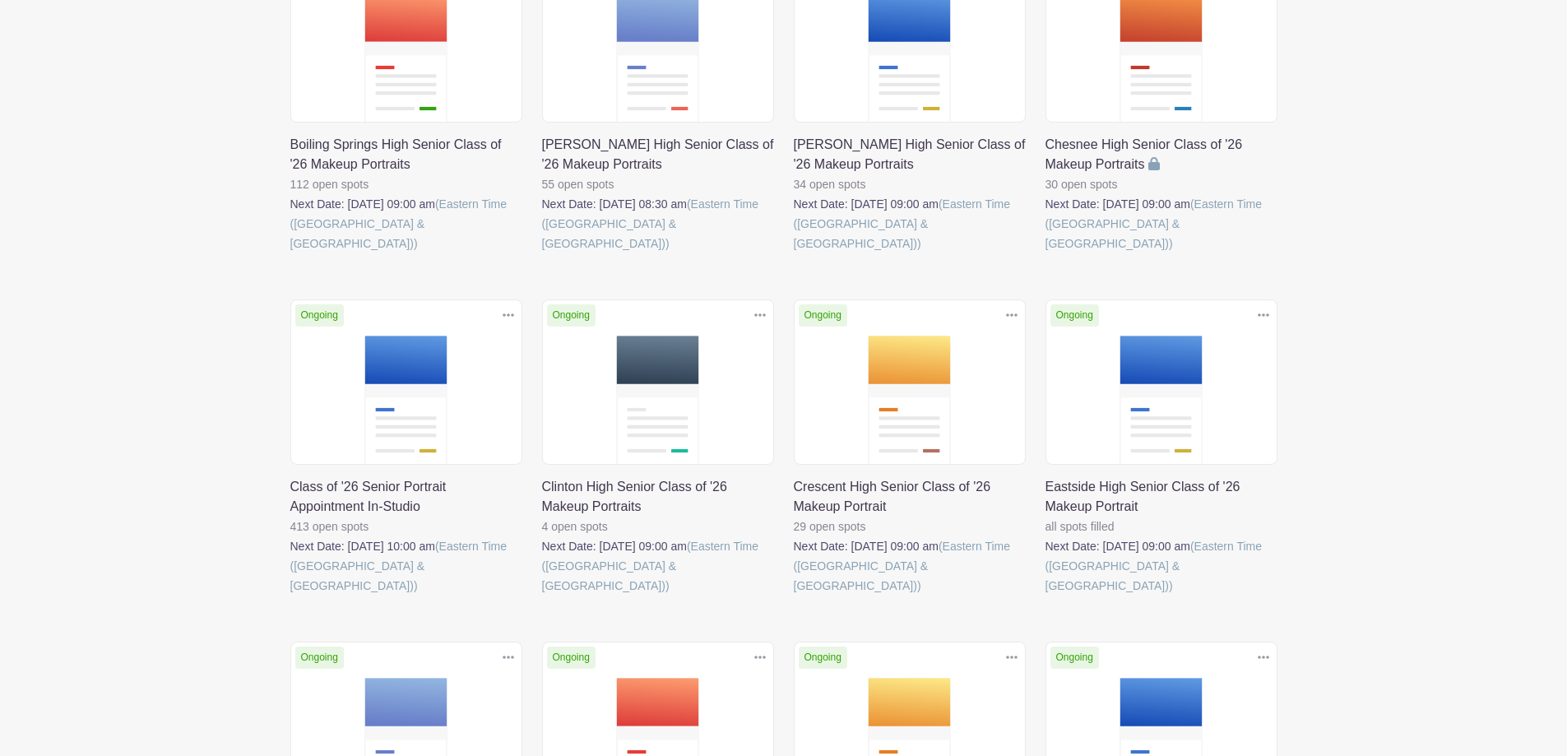
click at [290, 595] on link at bounding box center [290, 595] width 0 height 0
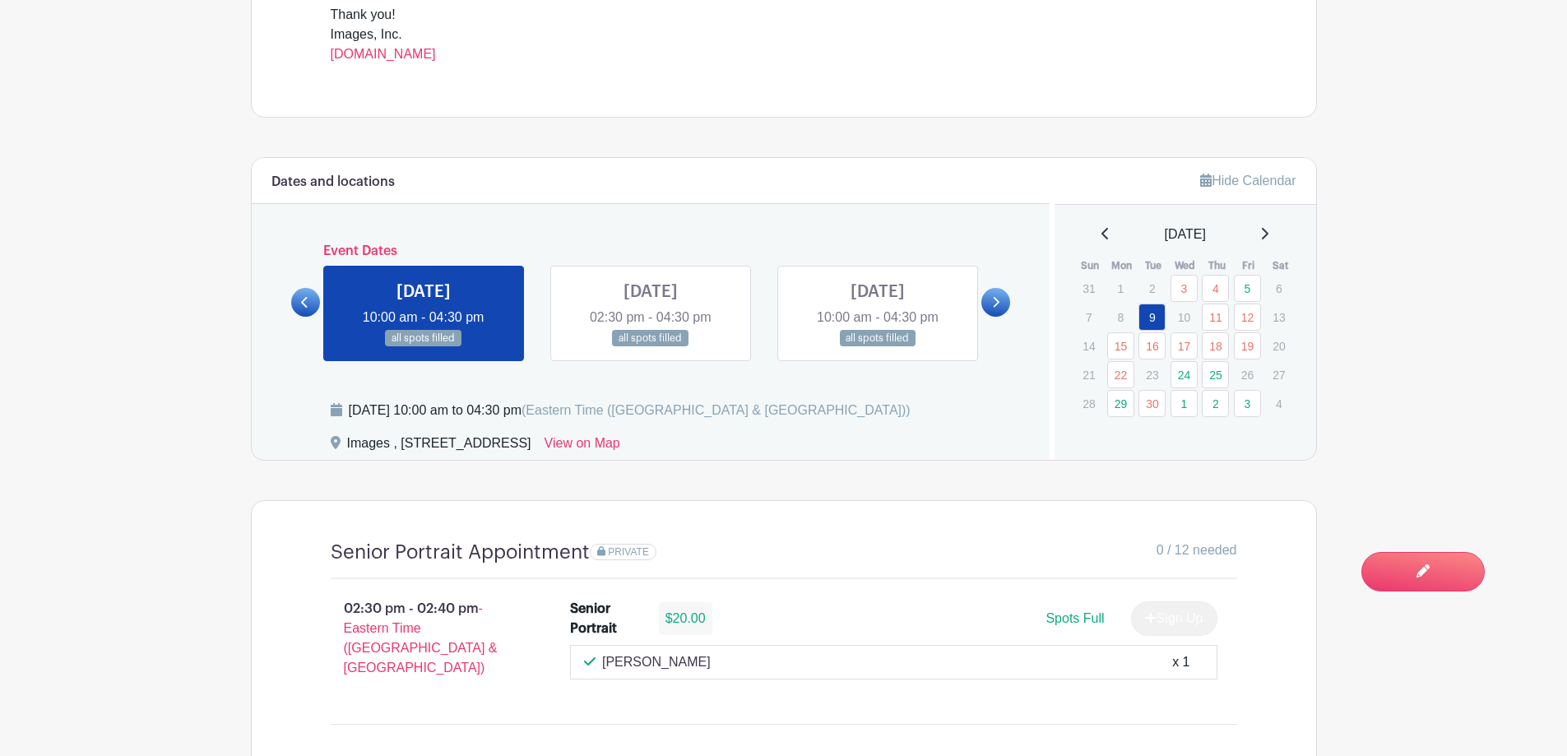
scroll to position [822, 0]
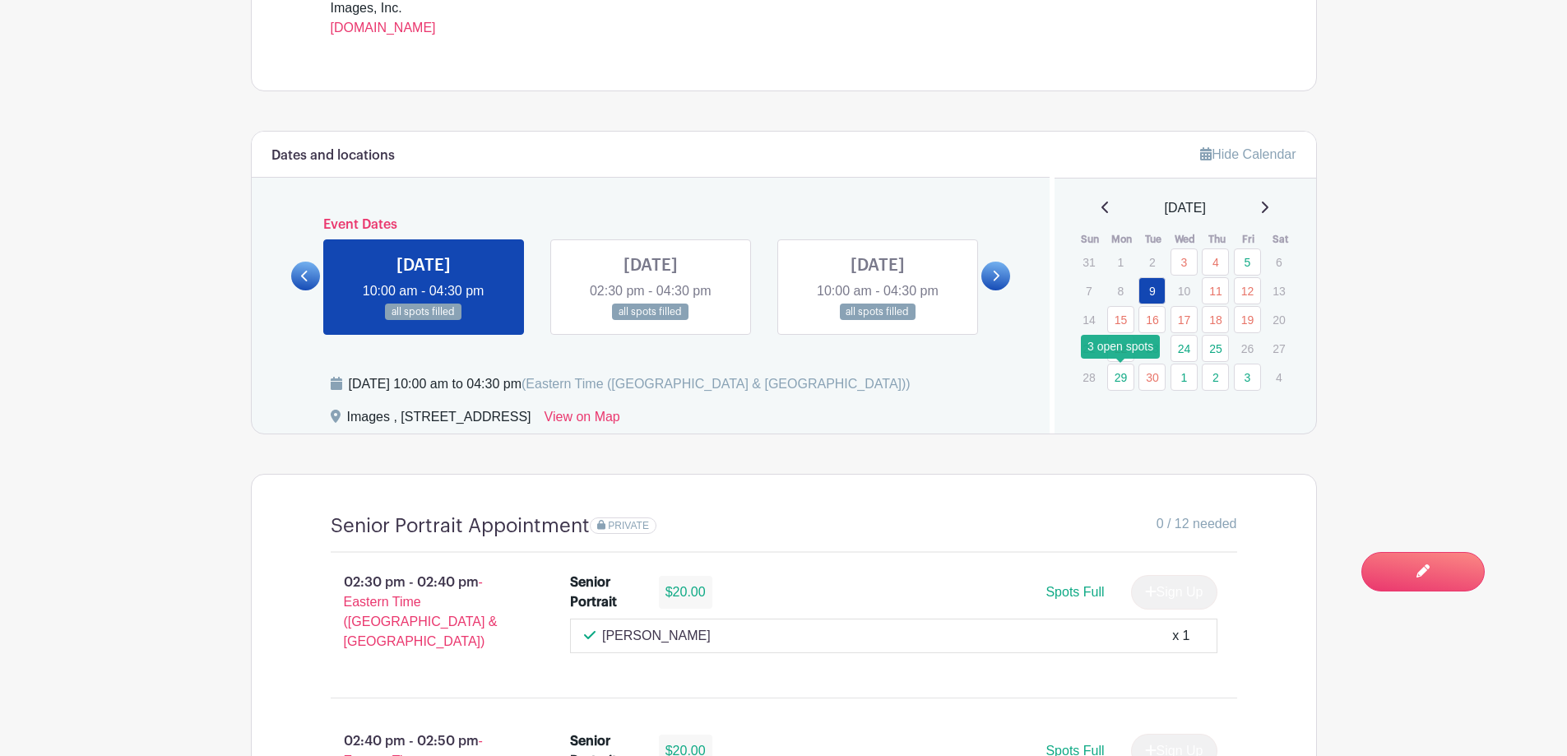
click at [1119, 385] on link "29" at bounding box center [1120, 377] width 27 height 27
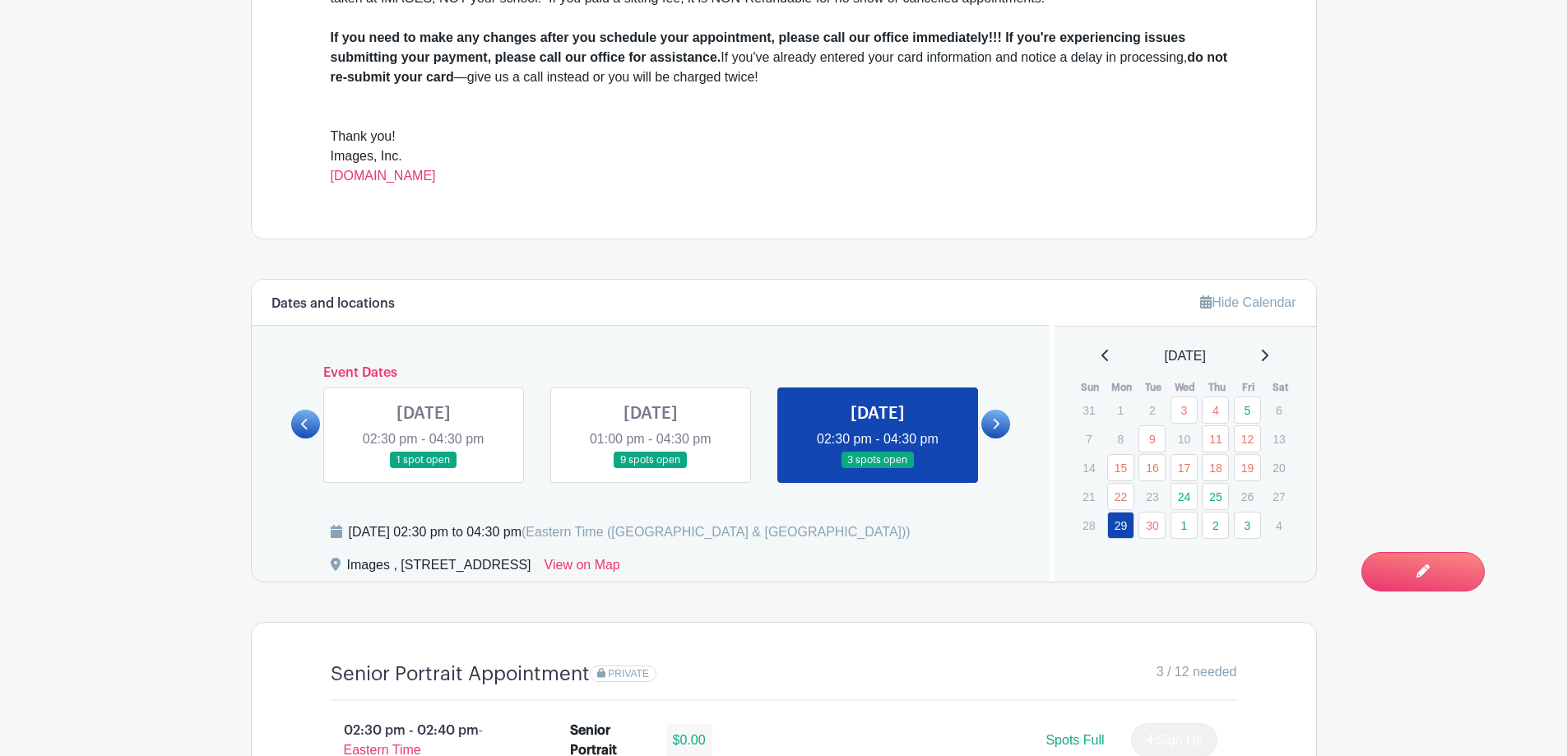
scroll to position [658, 0]
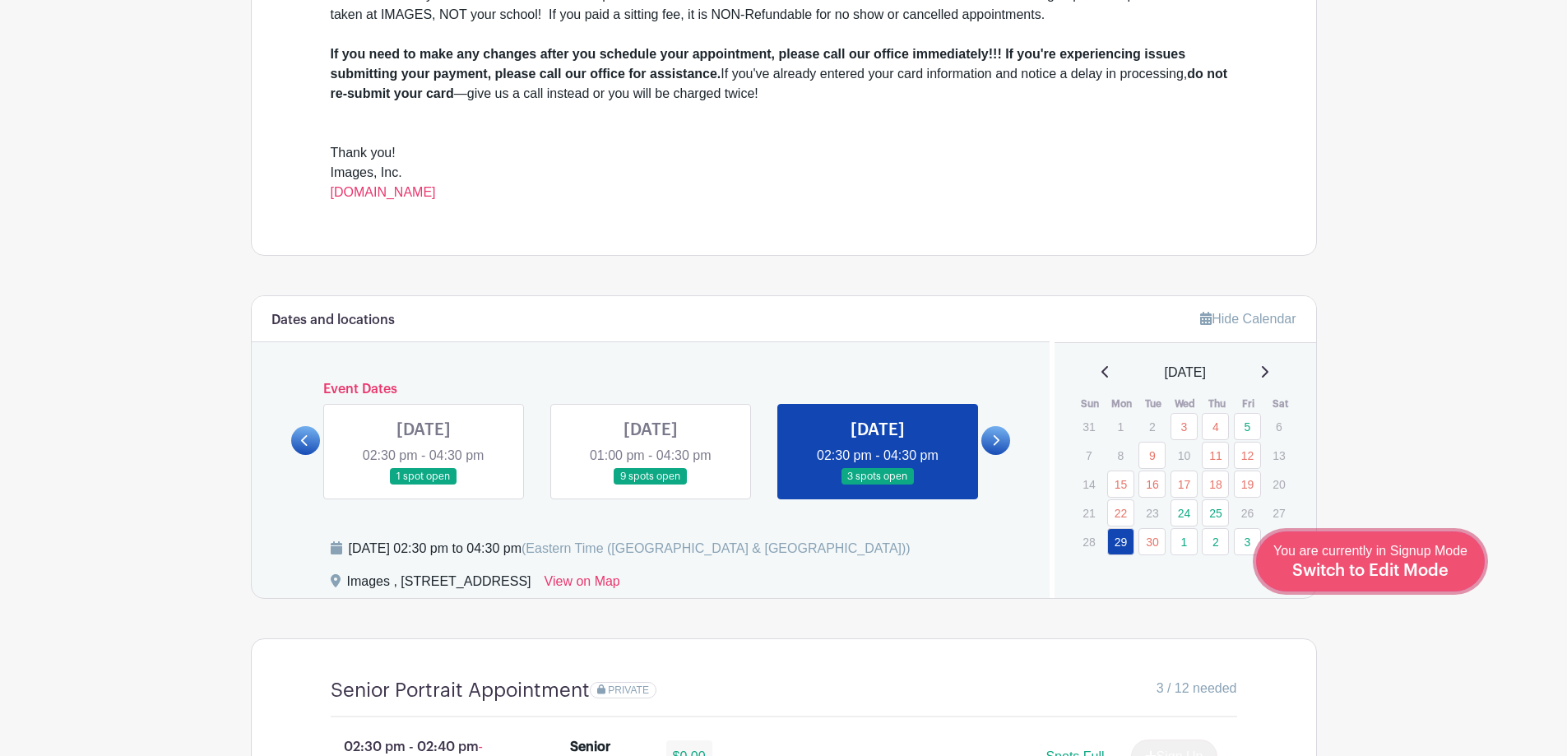
click at [1394, 573] on span "Switch to Edit Mode" at bounding box center [1370, 571] width 156 height 16
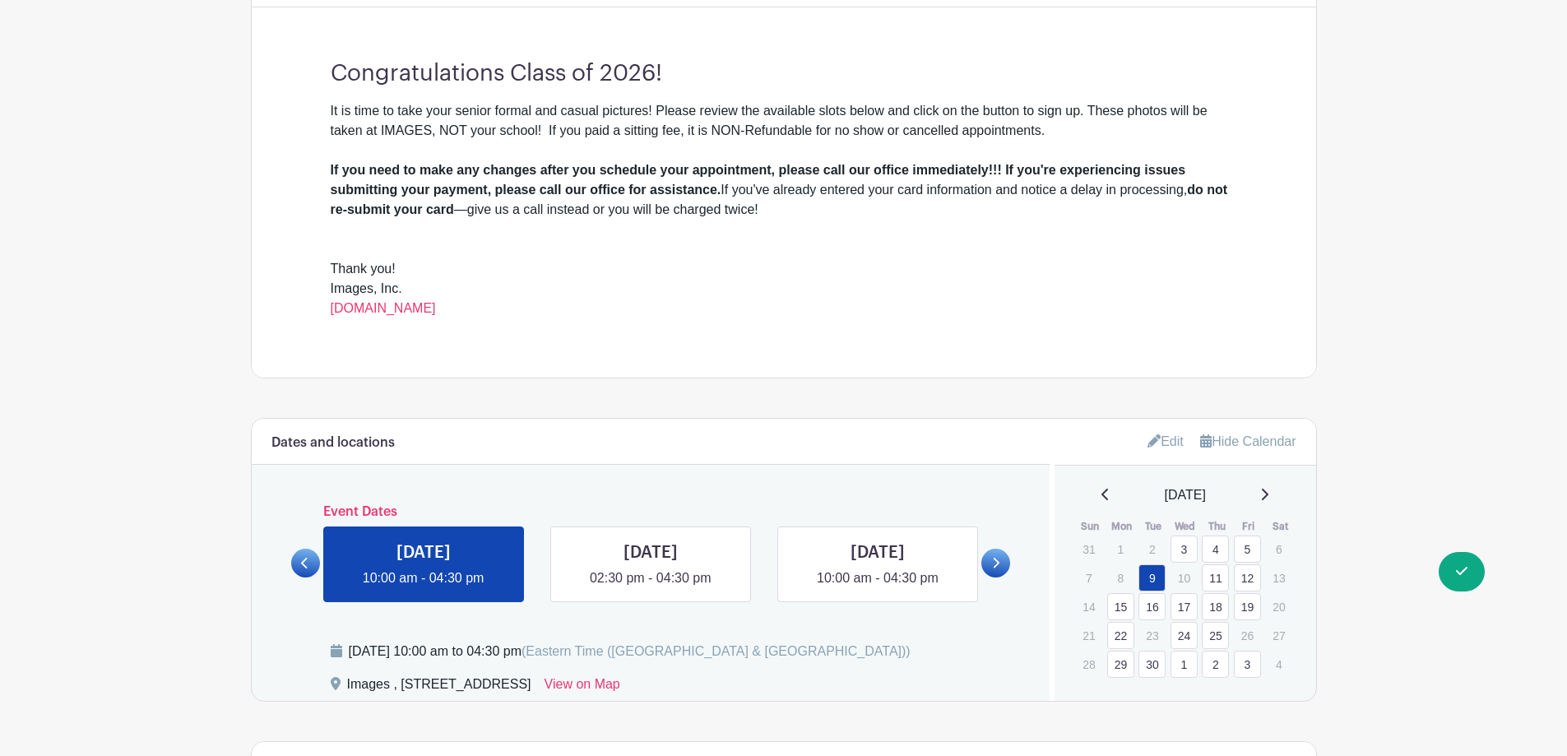
scroll to position [576, 0]
click at [1118, 669] on link "29" at bounding box center [1120, 663] width 27 height 27
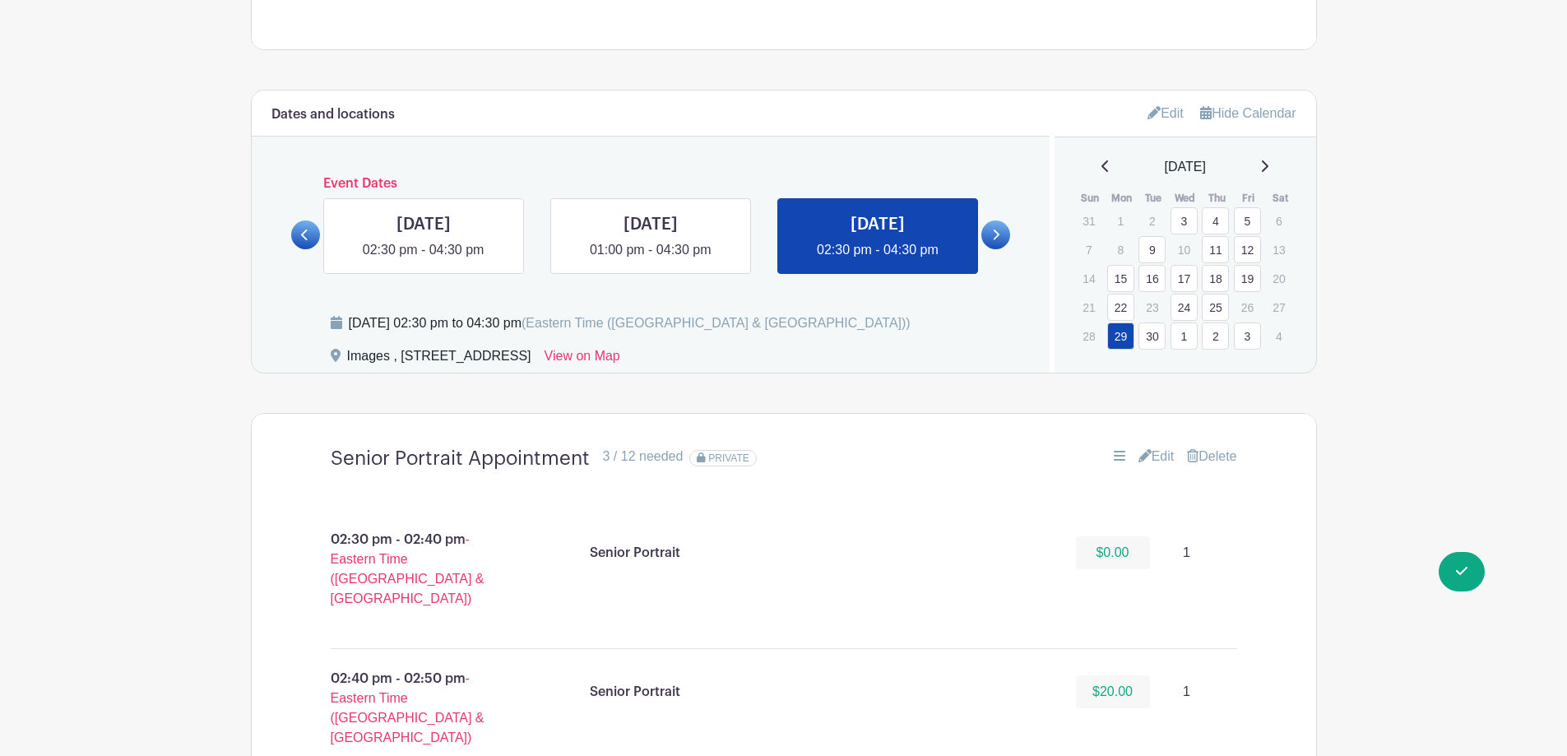
scroll to position [905, 0]
click at [1157, 461] on link "Edit" at bounding box center [1156, 455] width 36 height 20
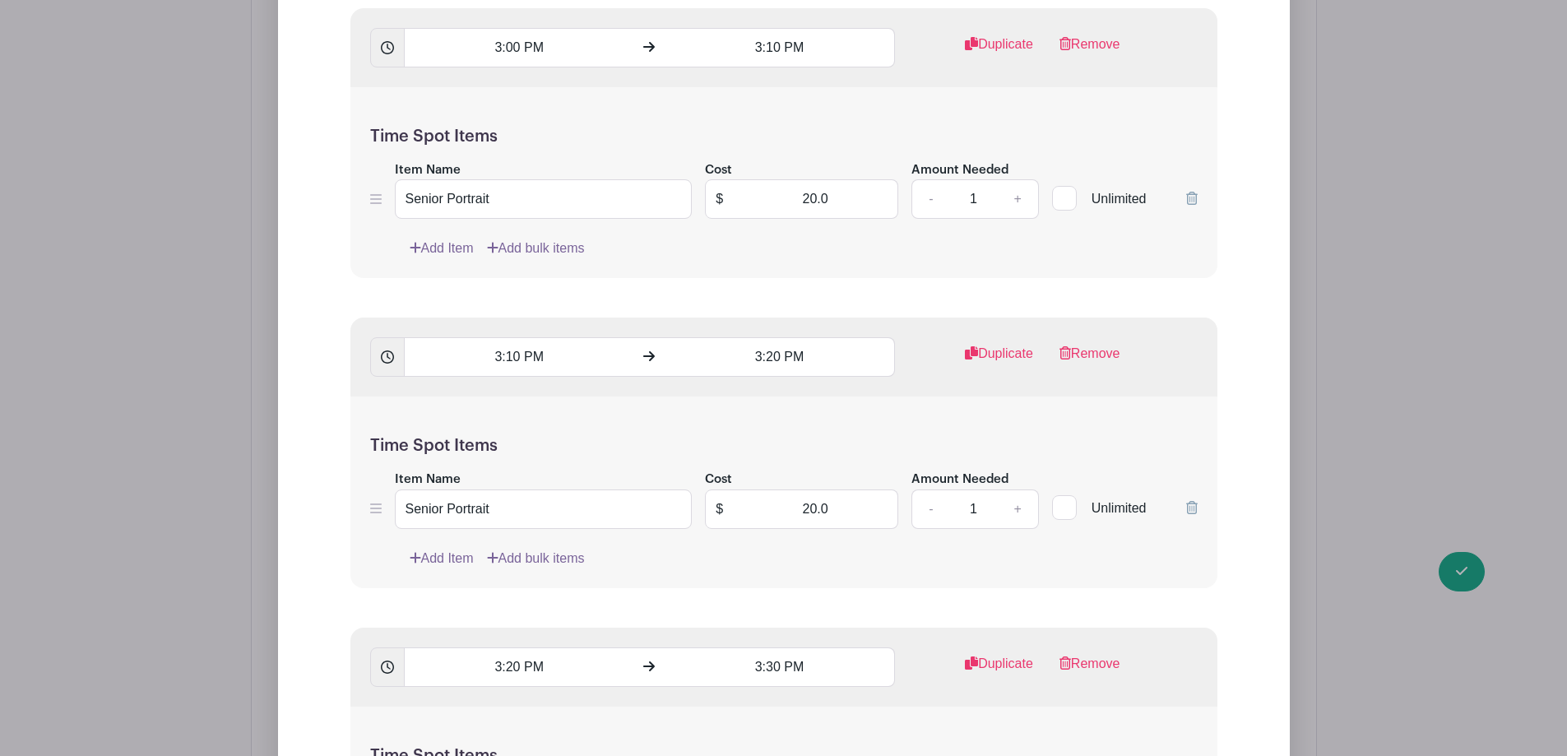
scroll to position [2878, 0]
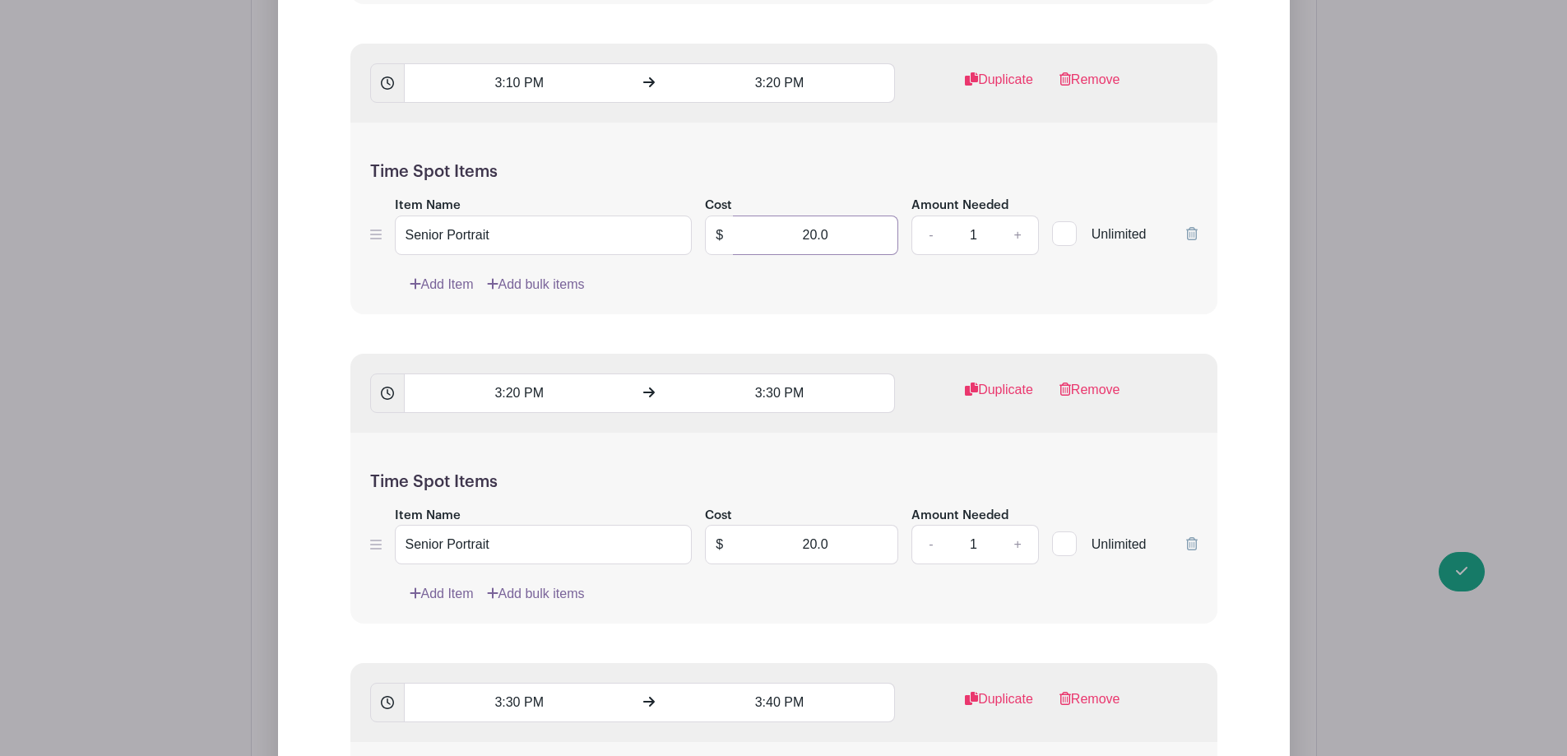
drag, startPoint x: 780, startPoint y: 238, endPoint x: 1007, endPoint y: 252, distance: 226.6
click at [1007, 252] on div "Item Name Senior Portrait Cost $ 20.0 Amount Needed - 1 + Unlimited" at bounding box center [783, 225] width 827 height 60
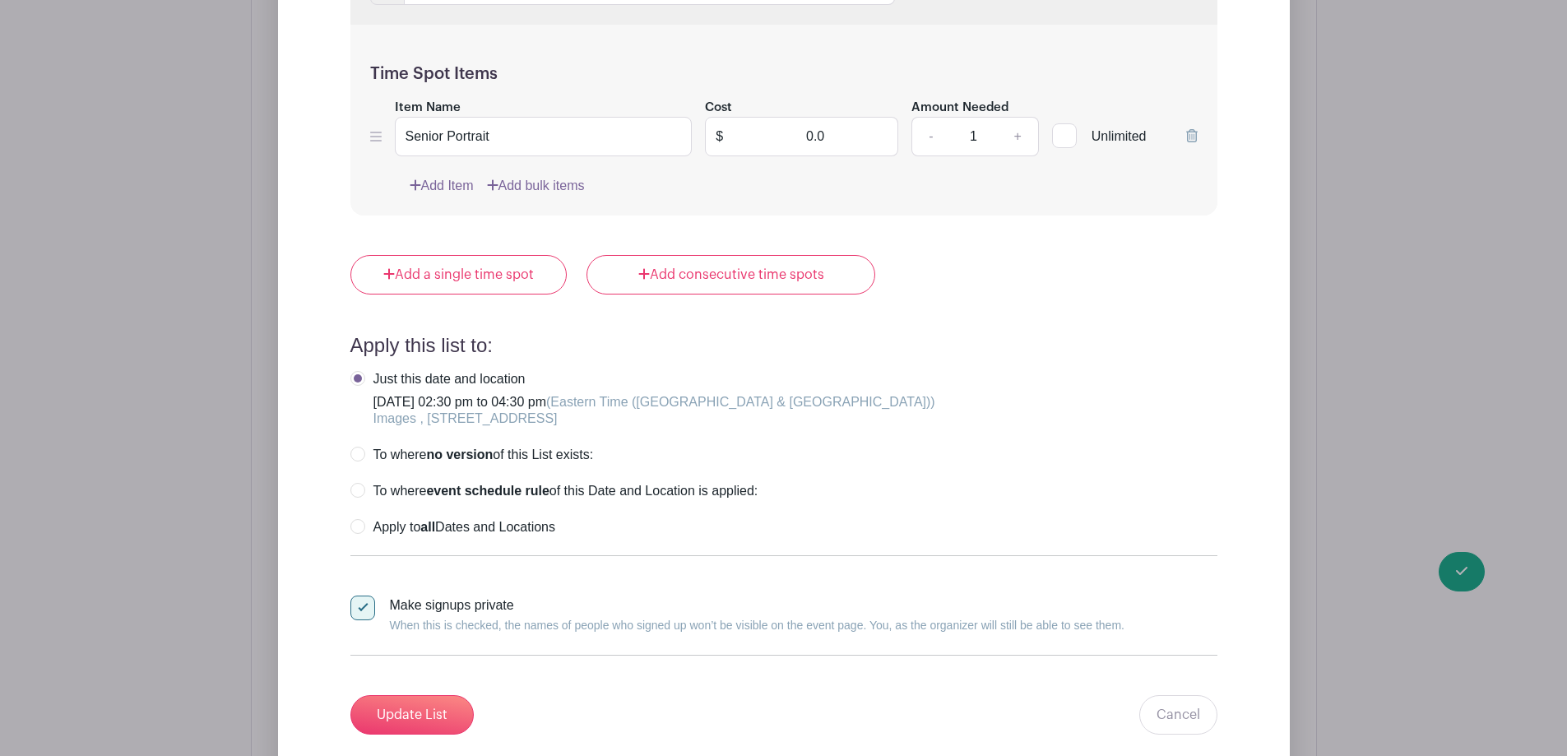
scroll to position [5346, 0]
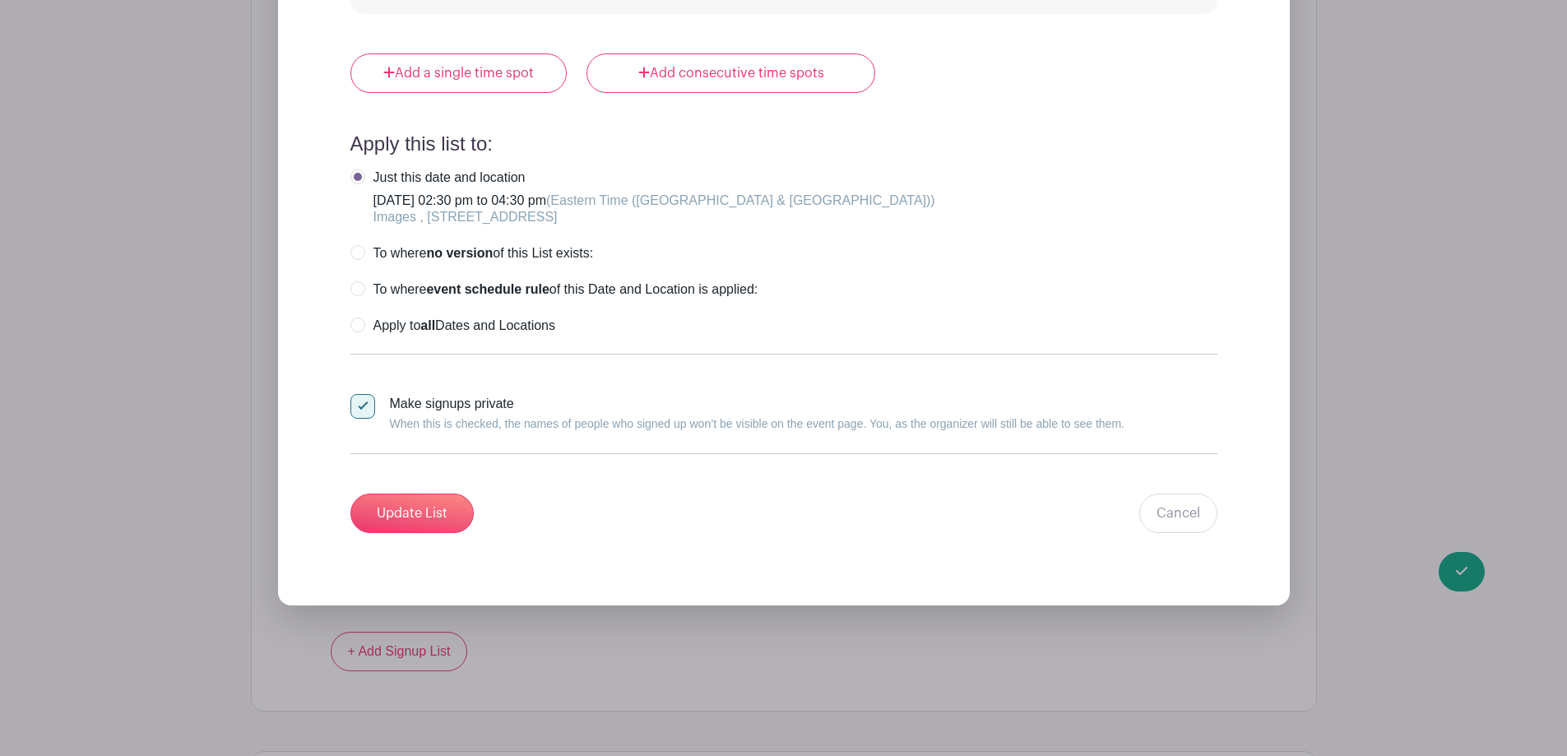
type input "0"
click at [414, 510] on input "Update List" at bounding box center [411, 512] width 123 height 39
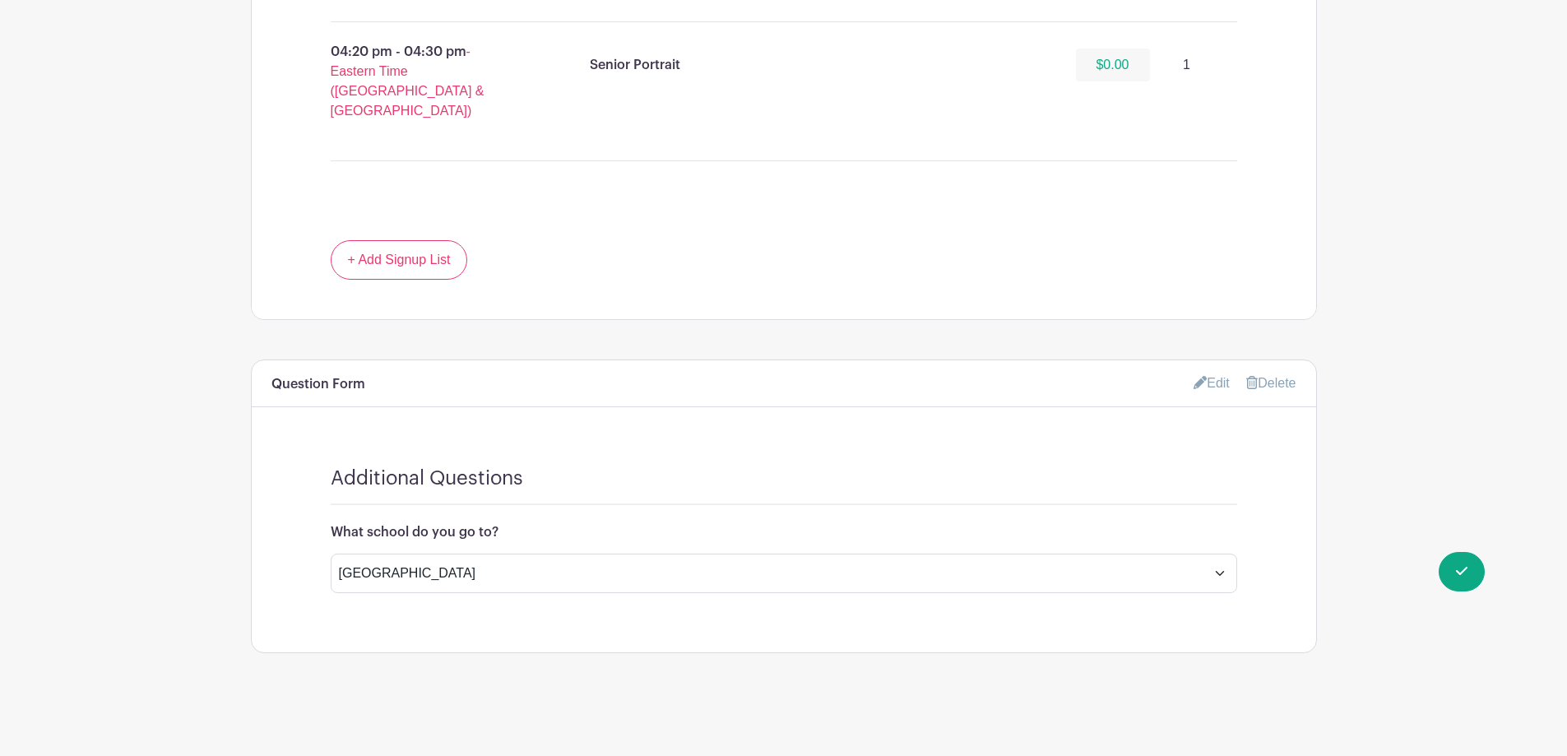
scroll to position [2291, 0]
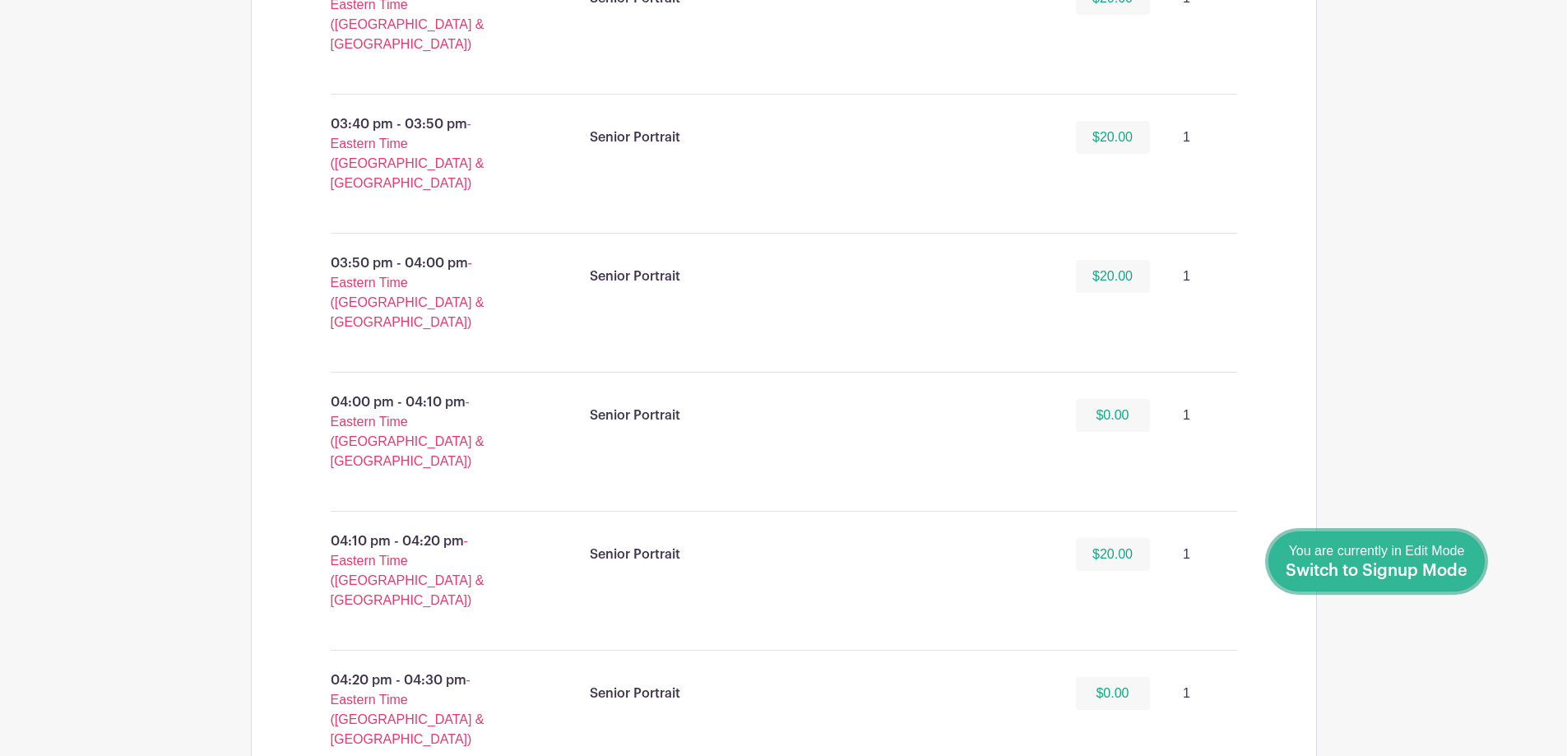
click at [1454, 569] on span "Switch to Signup Mode" at bounding box center [1376, 571] width 182 height 16
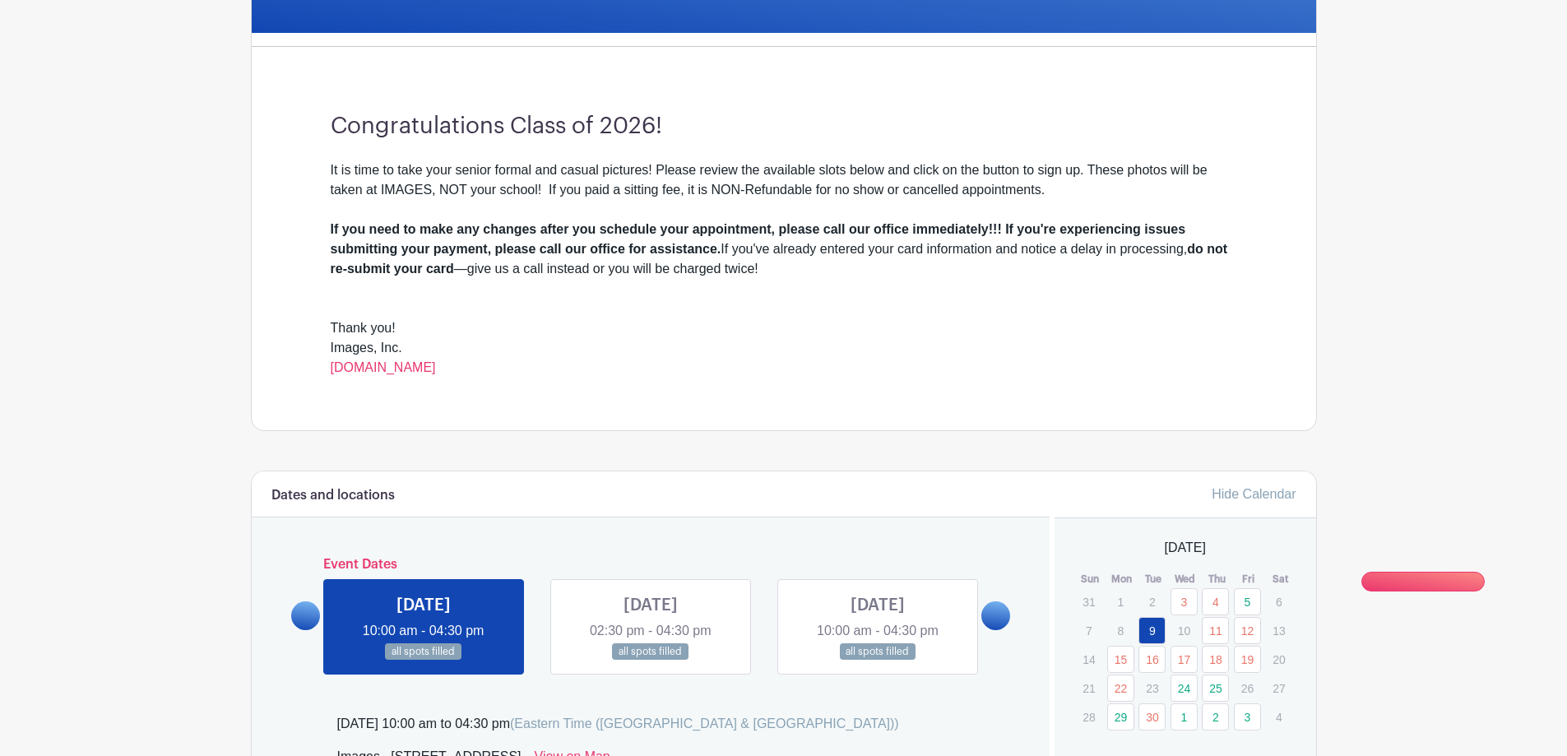
scroll to position [822, 0]
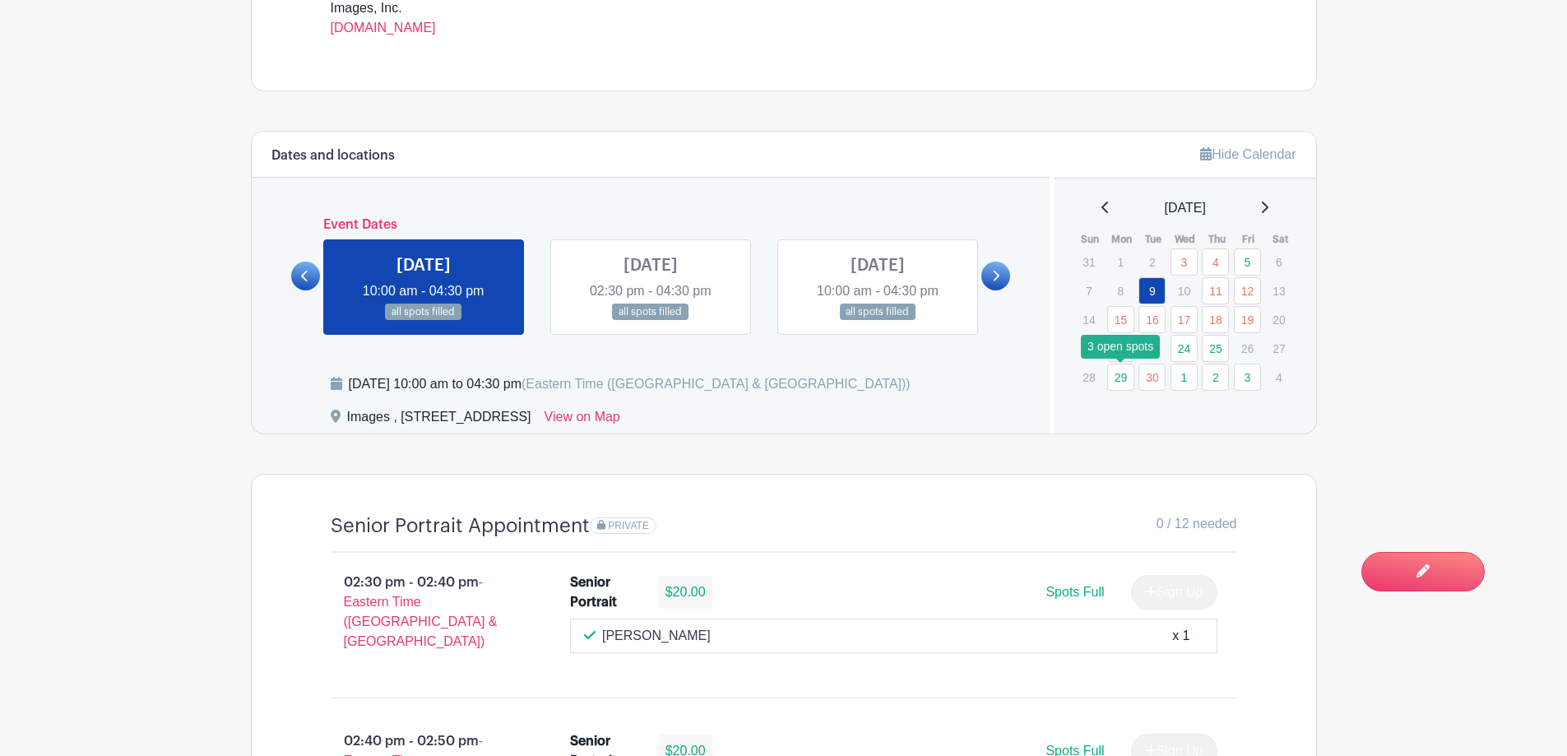
click at [1124, 381] on link "29" at bounding box center [1120, 377] width 27 height 27
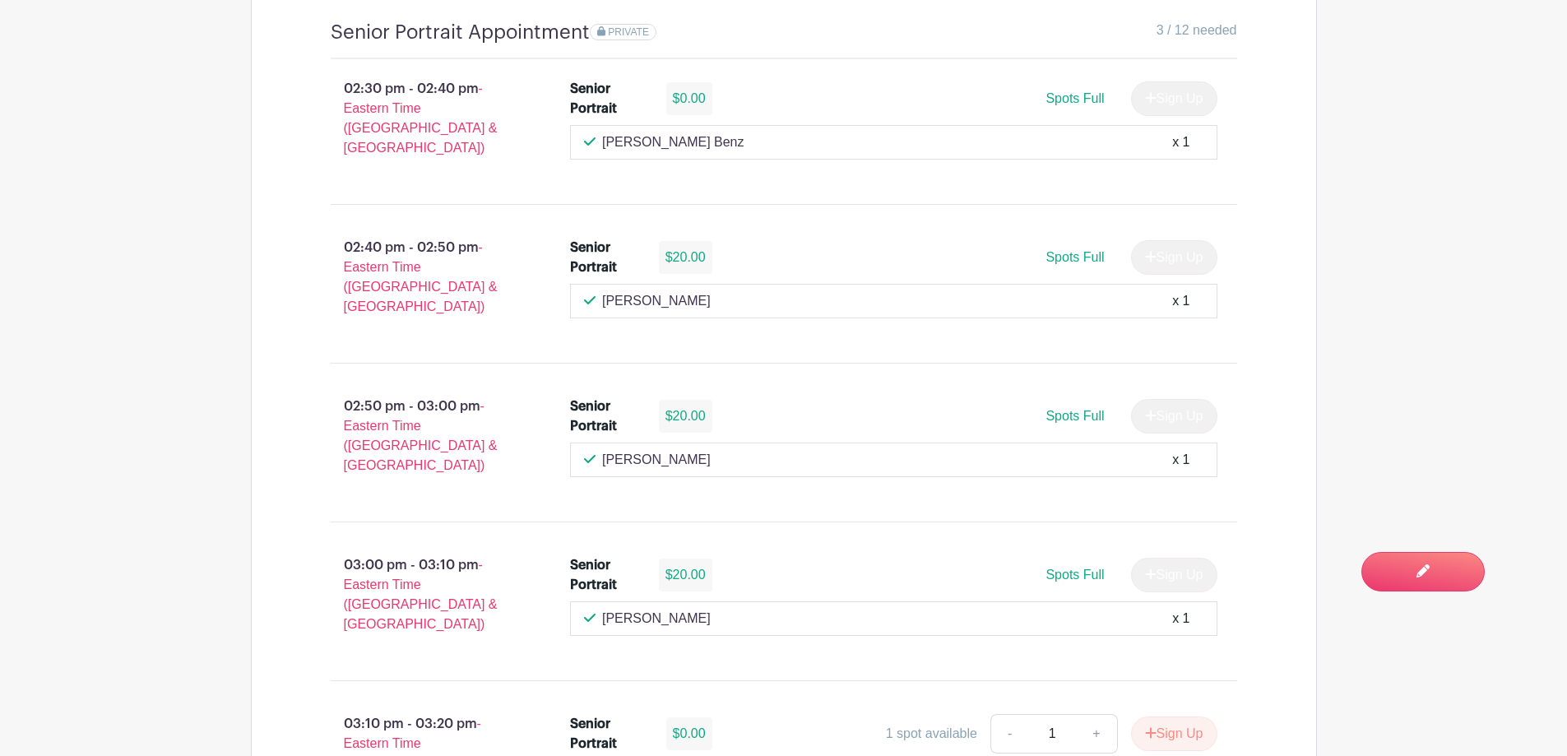
scroll to position [1727, 0]
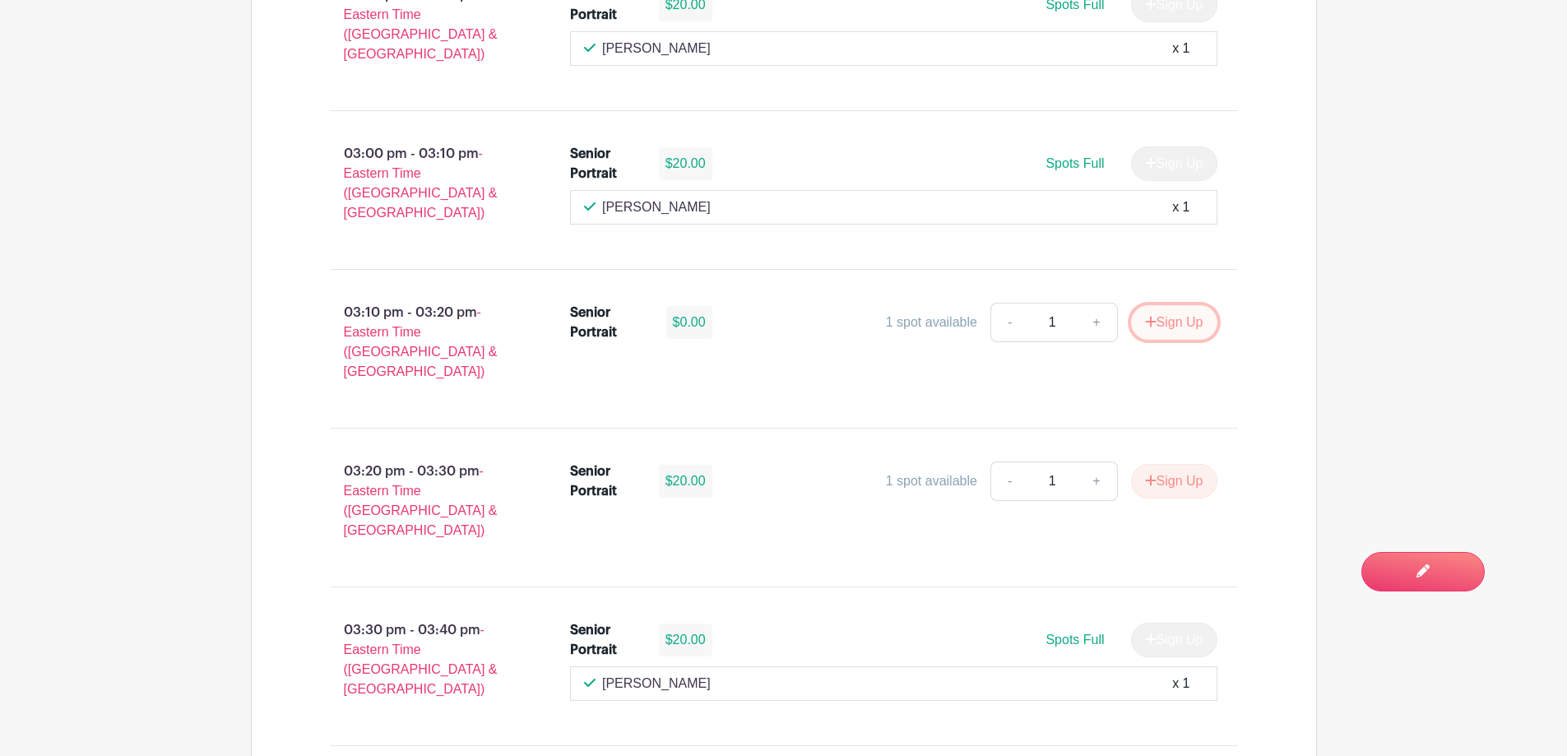
click at [1174, 305] on button "Sign Up" at bounding box center [1174, 322] width 86 height 35
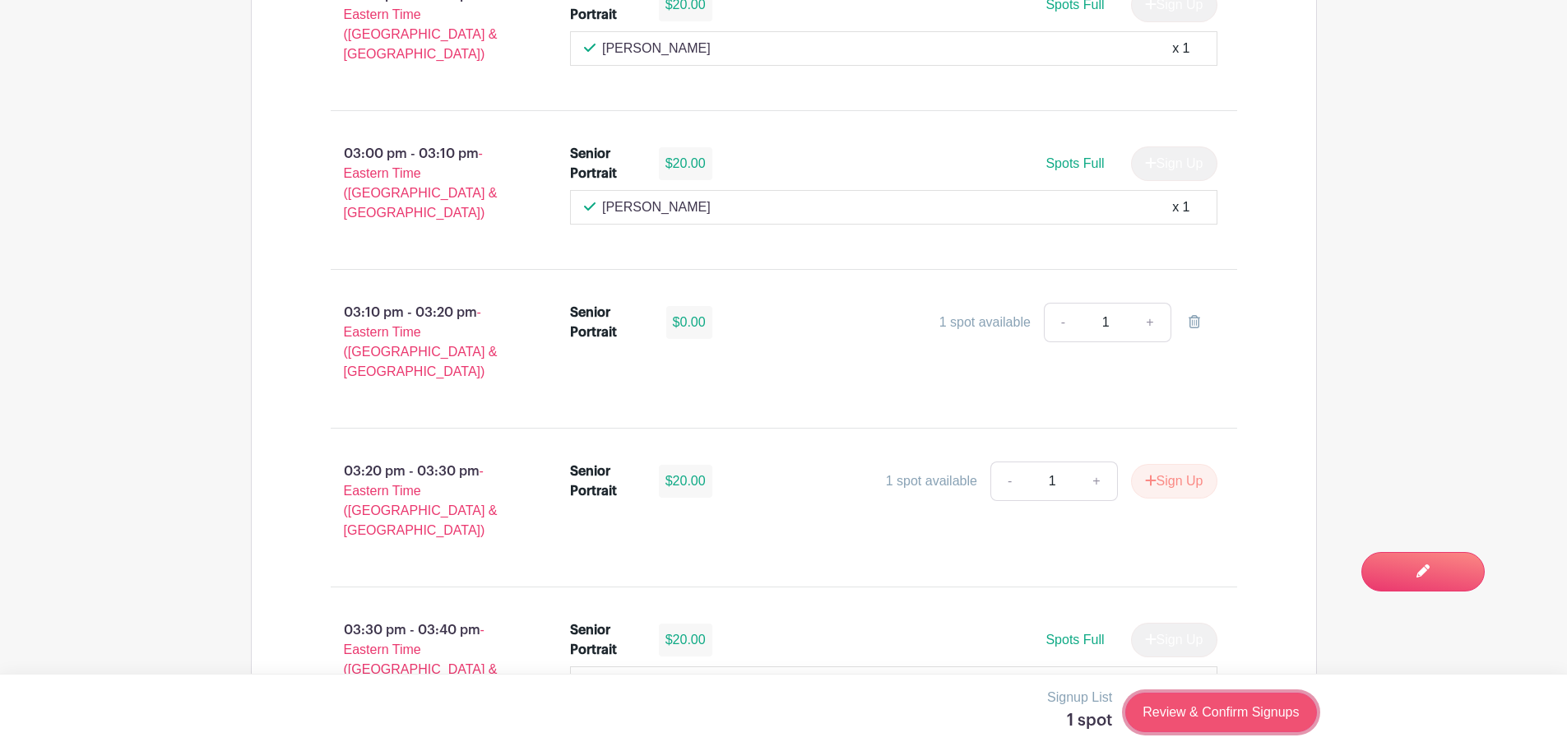
click at [1197, 721] on link "Review & Confirm Signups" at bounding box center [1220, 711] width 191 height 39
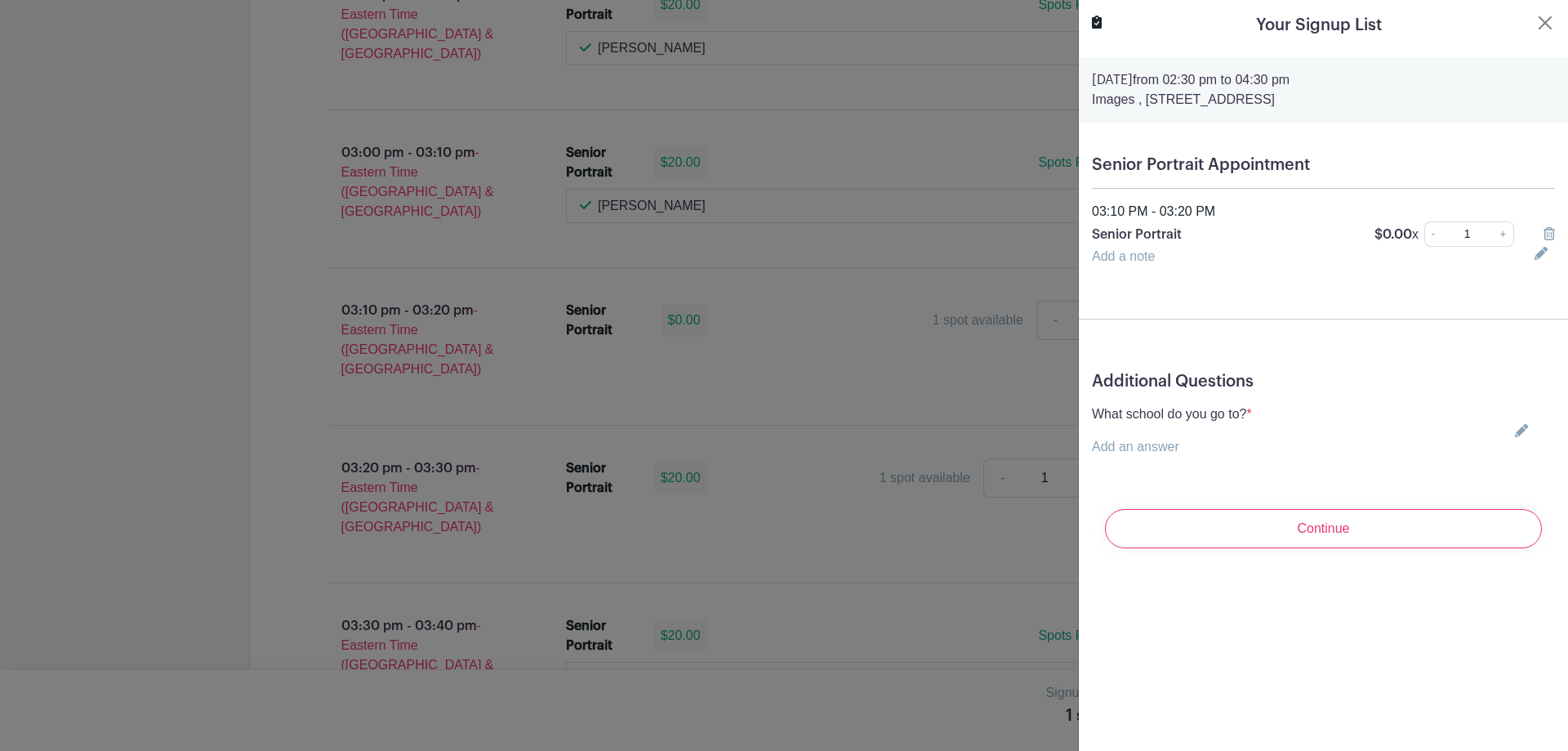
click at [1515, 430] on icon at bounding box center [1521, 430] width 13 height 13
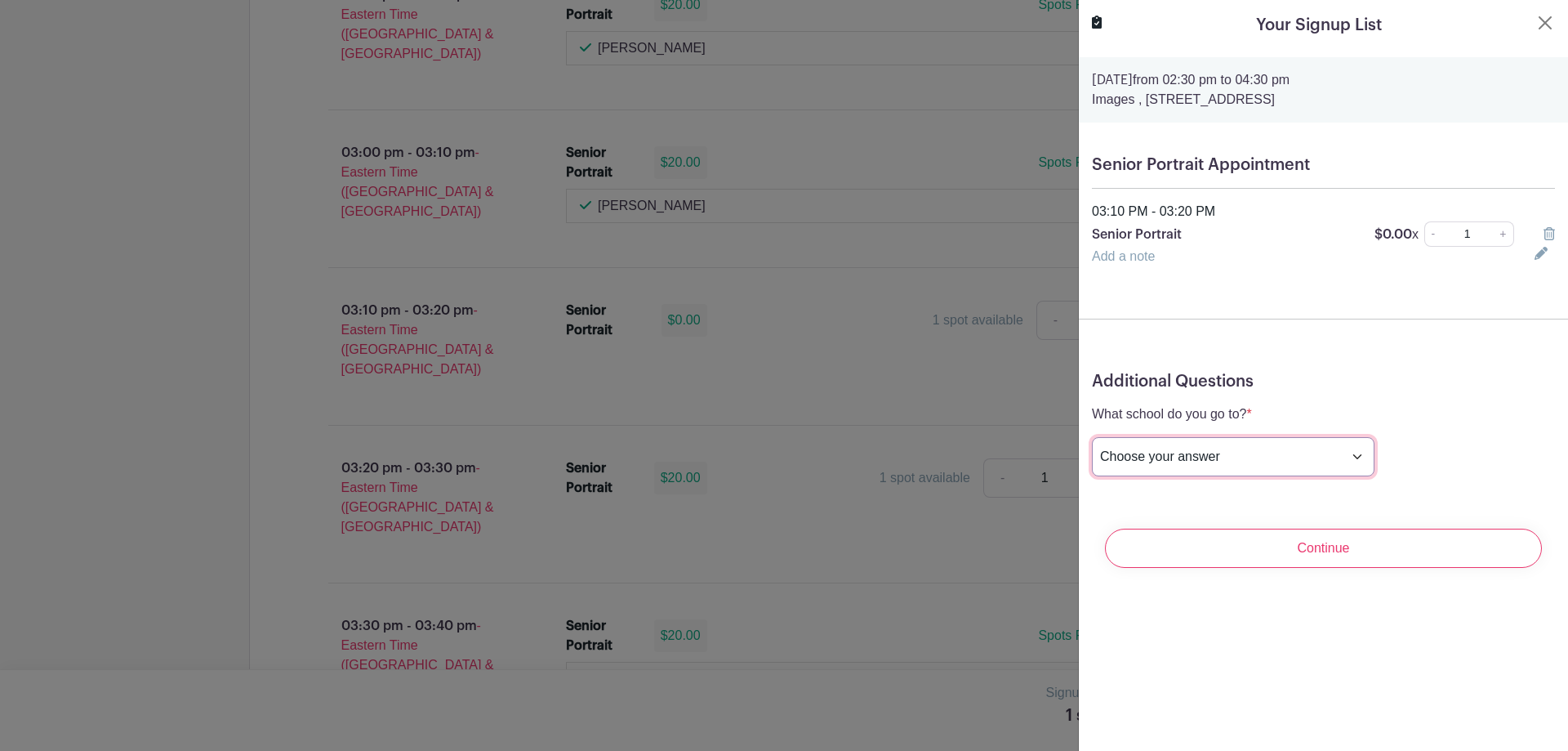
click at [1278, 456] on select "Choose your answer [GEOGRAPHIC_DATA] High [PERSON_NAME] High [PERSON_NAME] High…" at bounding box center [1233, 456] width 283 height 39
select select "3950"
click at [1092, 437] on select "Choose your answer [GEOGRAPHIC_DATA] High [PERSON_NAME] High [PERSON_NAME] High…" at bounding box center [1233, 456] width 283 height 39
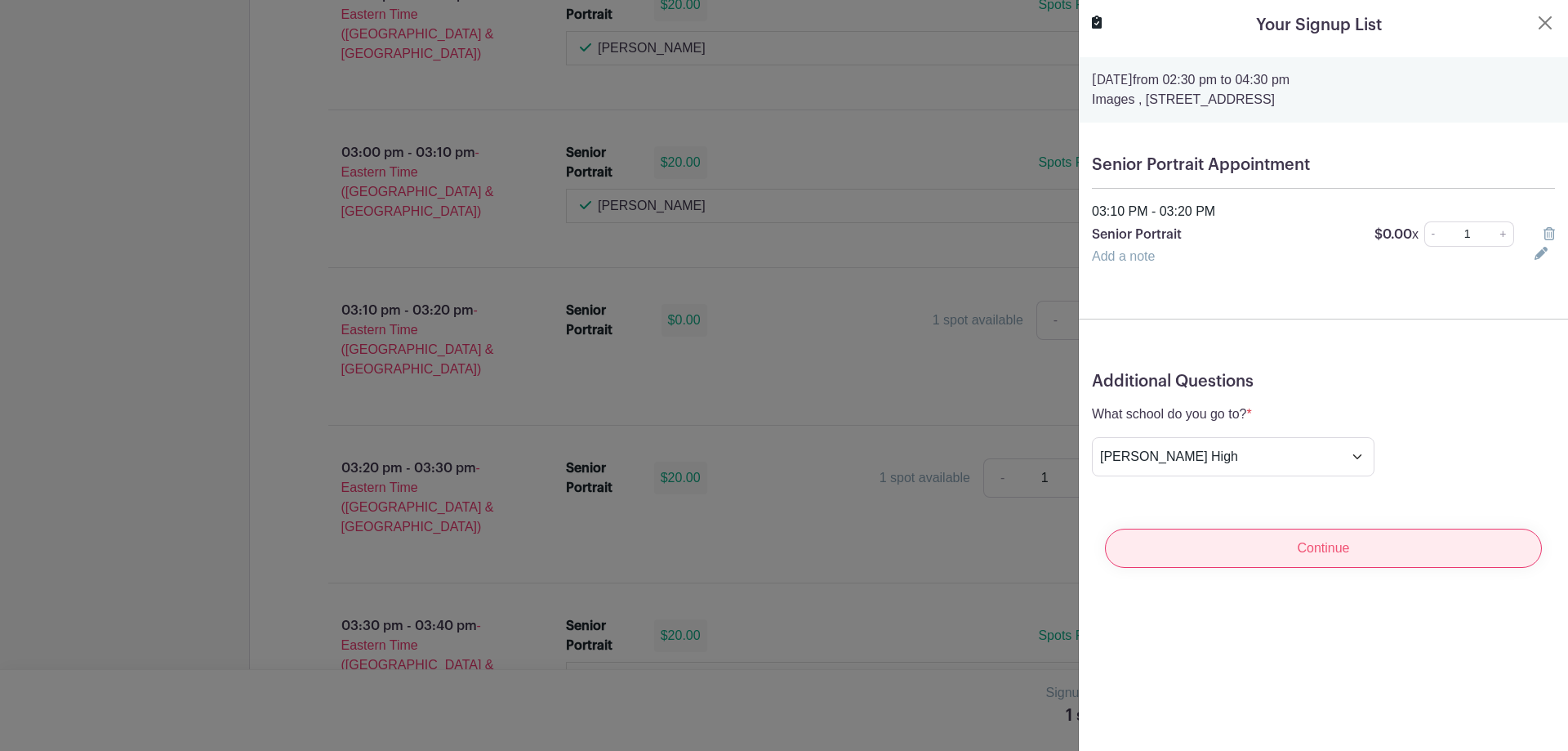
click at [1283, 551] on input "Continue" at bounding box center [1324, 547] width 437 height 39
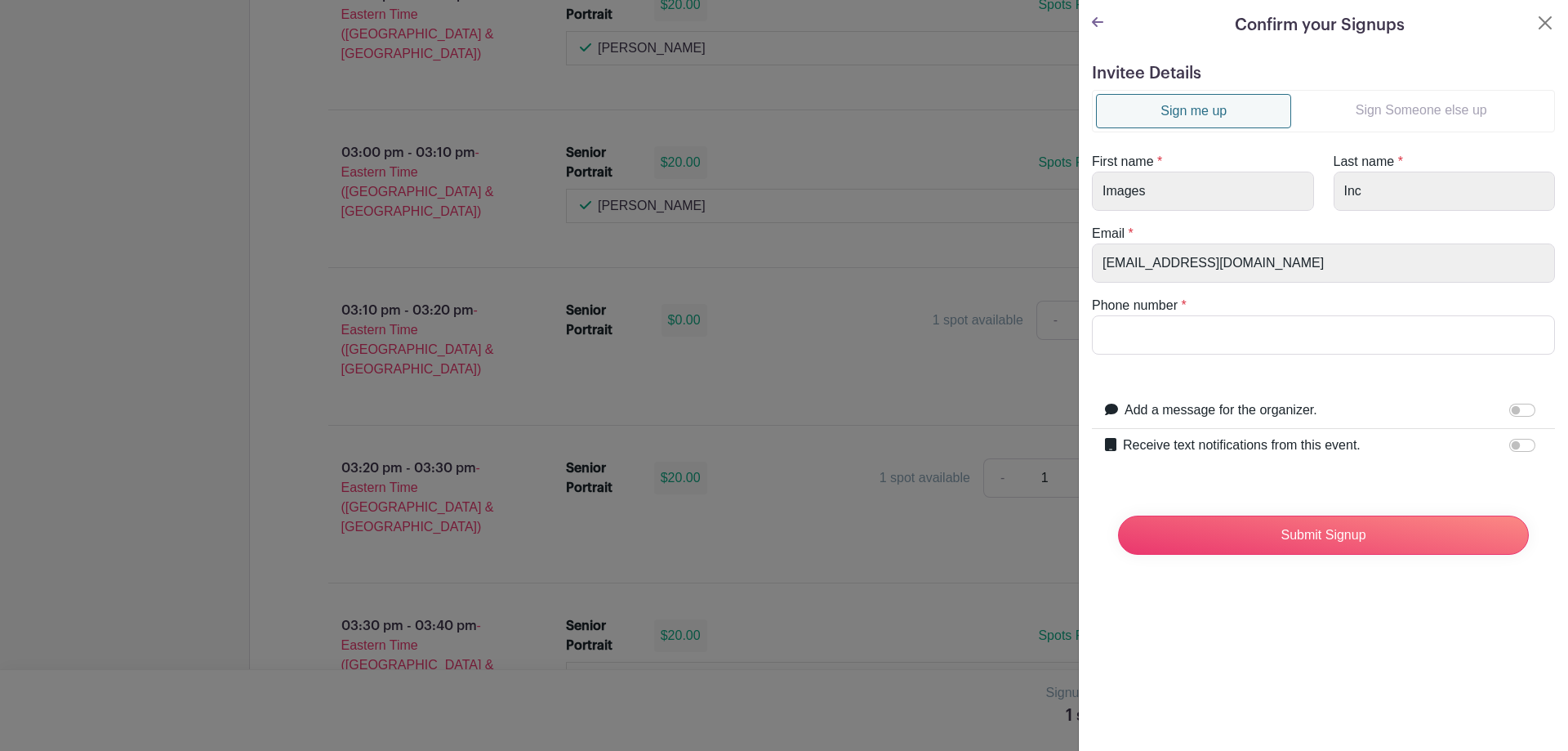
click at [1448, 108] on link "Sign Someone else up" at bounding box center [1421, 110] width 260 height 33
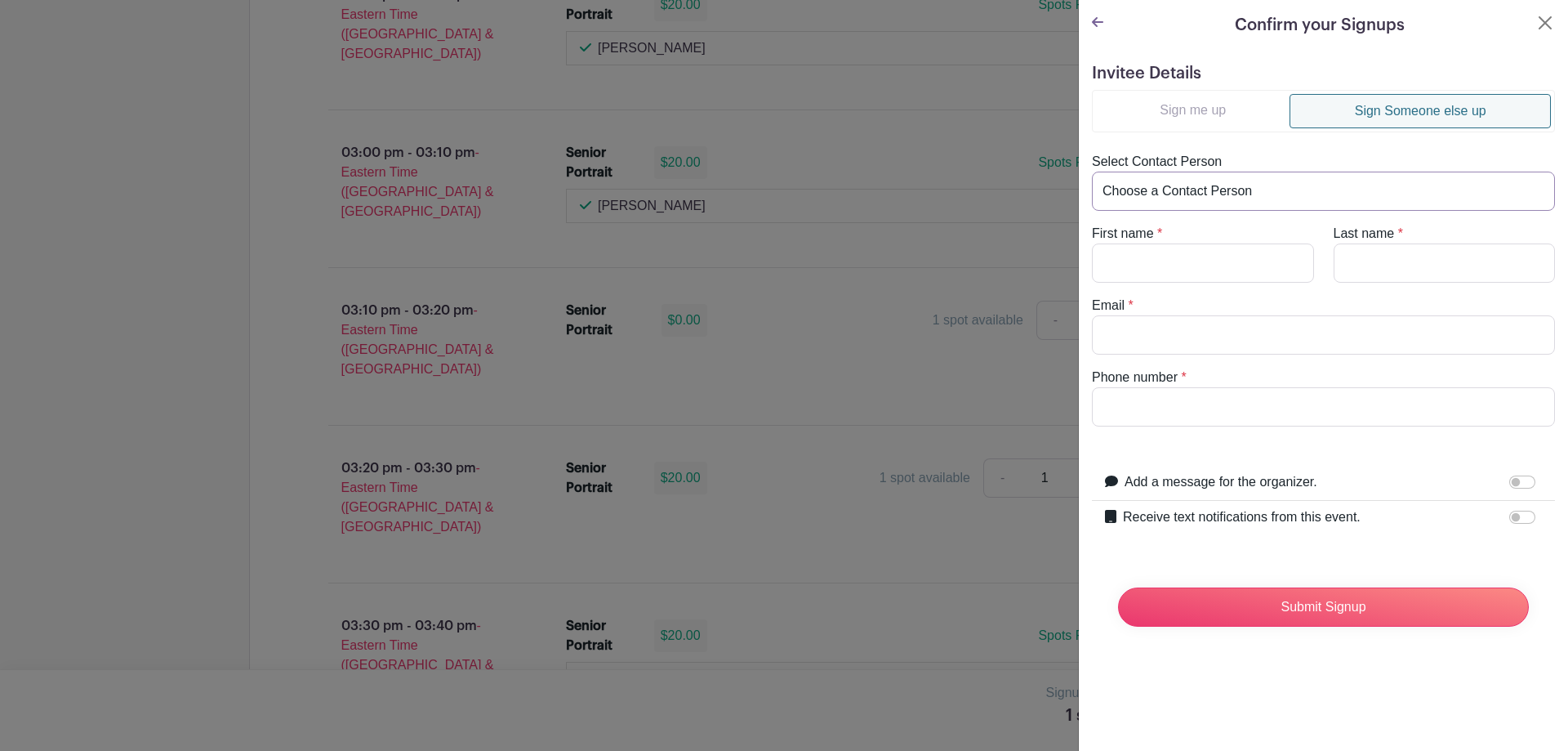
click at [1185, 192] on select "Choose a Contact Person [PERSON_NAME] ([EMAIL_ADDRESS][DOMAIN_NAME]) [PERSON_NA…" at bounding box center [1324, 191] width 463 height 39
select select "[EMAIL_ADDRESS][DOMAIN_NAME]"
click at [1092, 172] on select "Choose a Contact Person [PERSON_NAME] ([EMAIL_ADDRESS][DOMAIN_NAME]) [PERSON_NA…" at bounding box center [1324, 191] width 463 height 39
type input "[PERSON_NAME]"
type input "Monte"
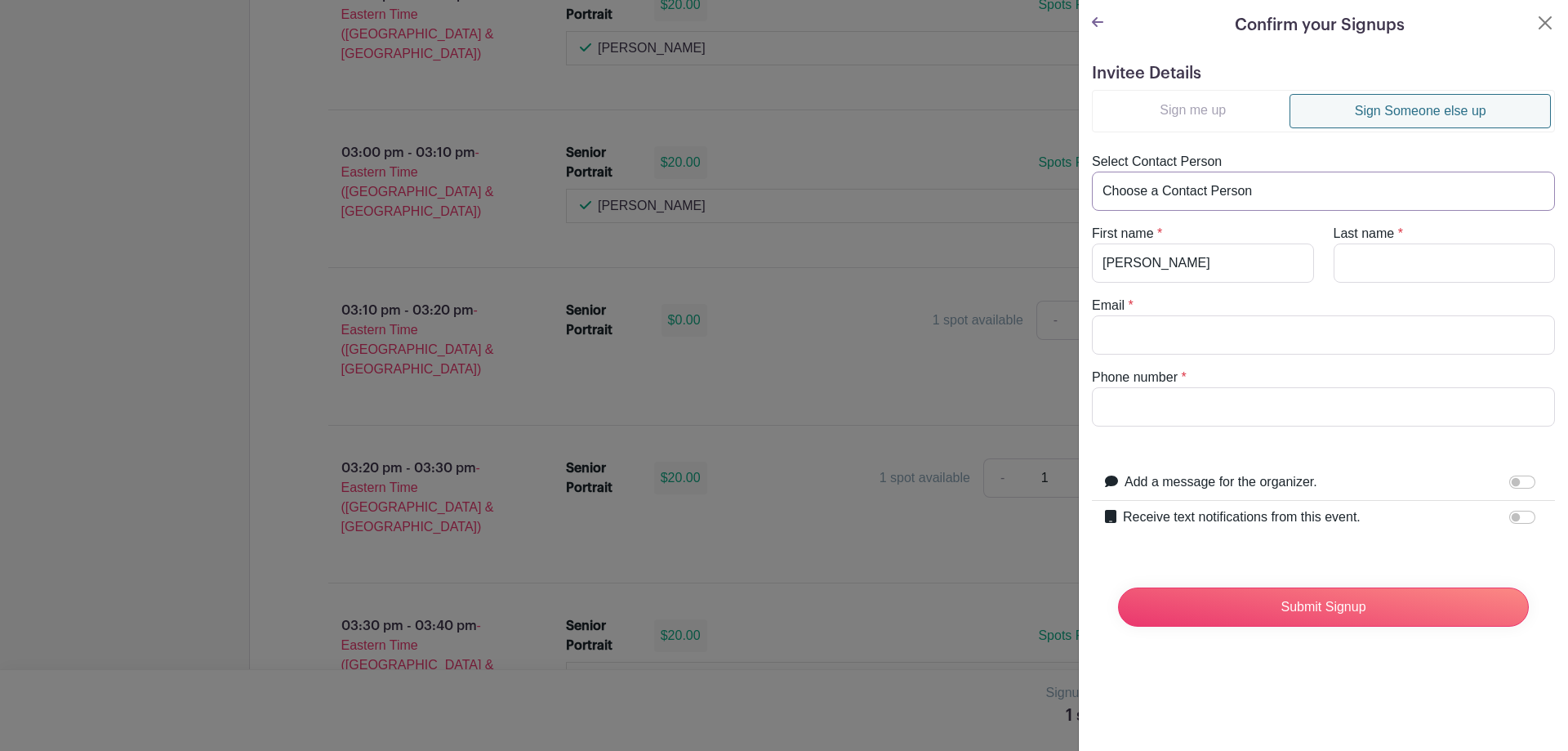
type input "[EMAIL_ADDRESS][DOMAIN_NAME]"
type input "[PHONE_NUMBER]"
click at [1509, 517] on input "Receive text notifications from this event." at bounding box center [1522, 517] width 26 height 13
checkbox input "true"
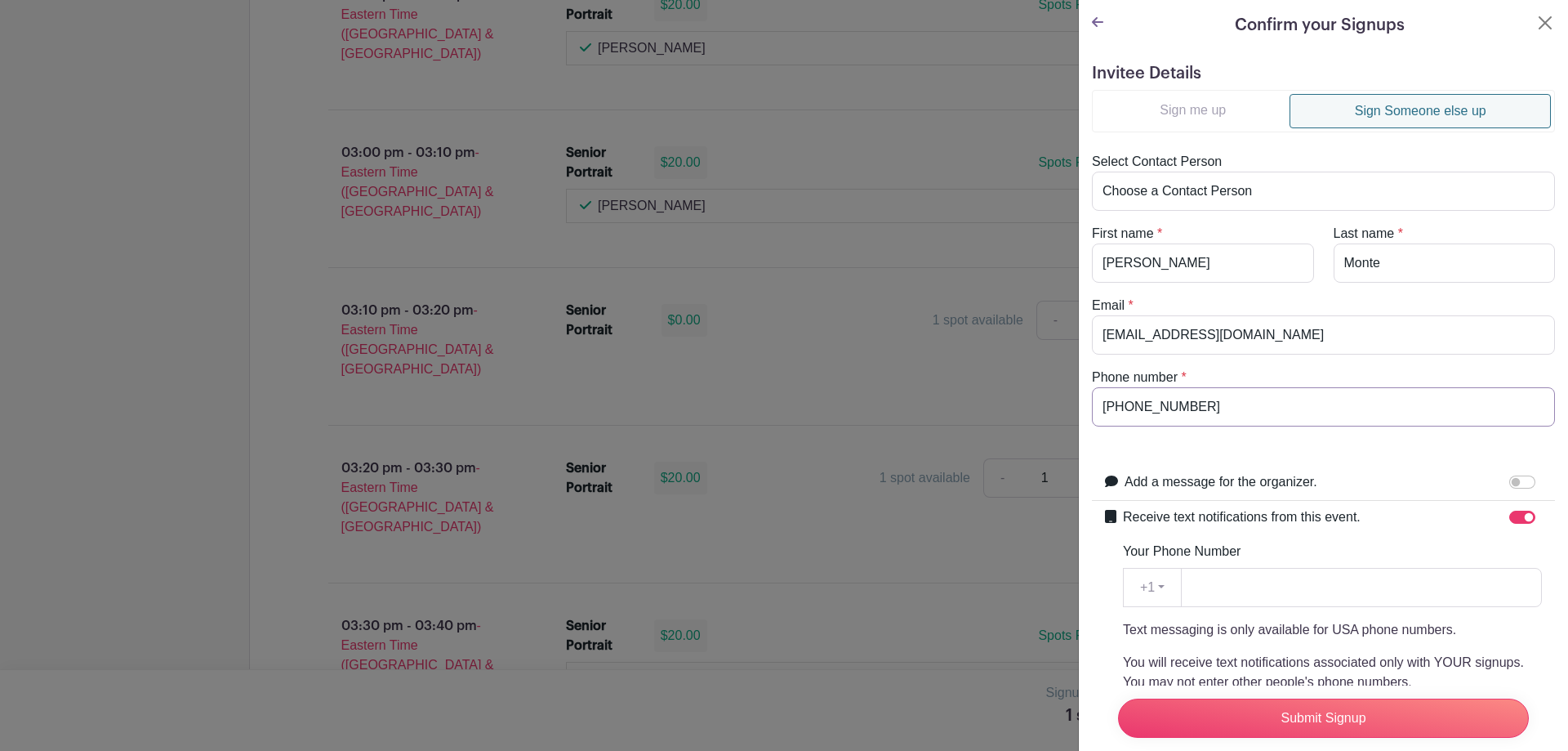
drag, startPoint x: 1245, startPoint y: 402, endPoint x: 1063, endPoint y: 394, distance: 182.2
paste input "[PHONE_NUMBER]"
type input "[PHONE_NUMBER]"
click at [1288, 706] on input "Submit Signup" at bounding box center [1324, 717] width 411 height 39
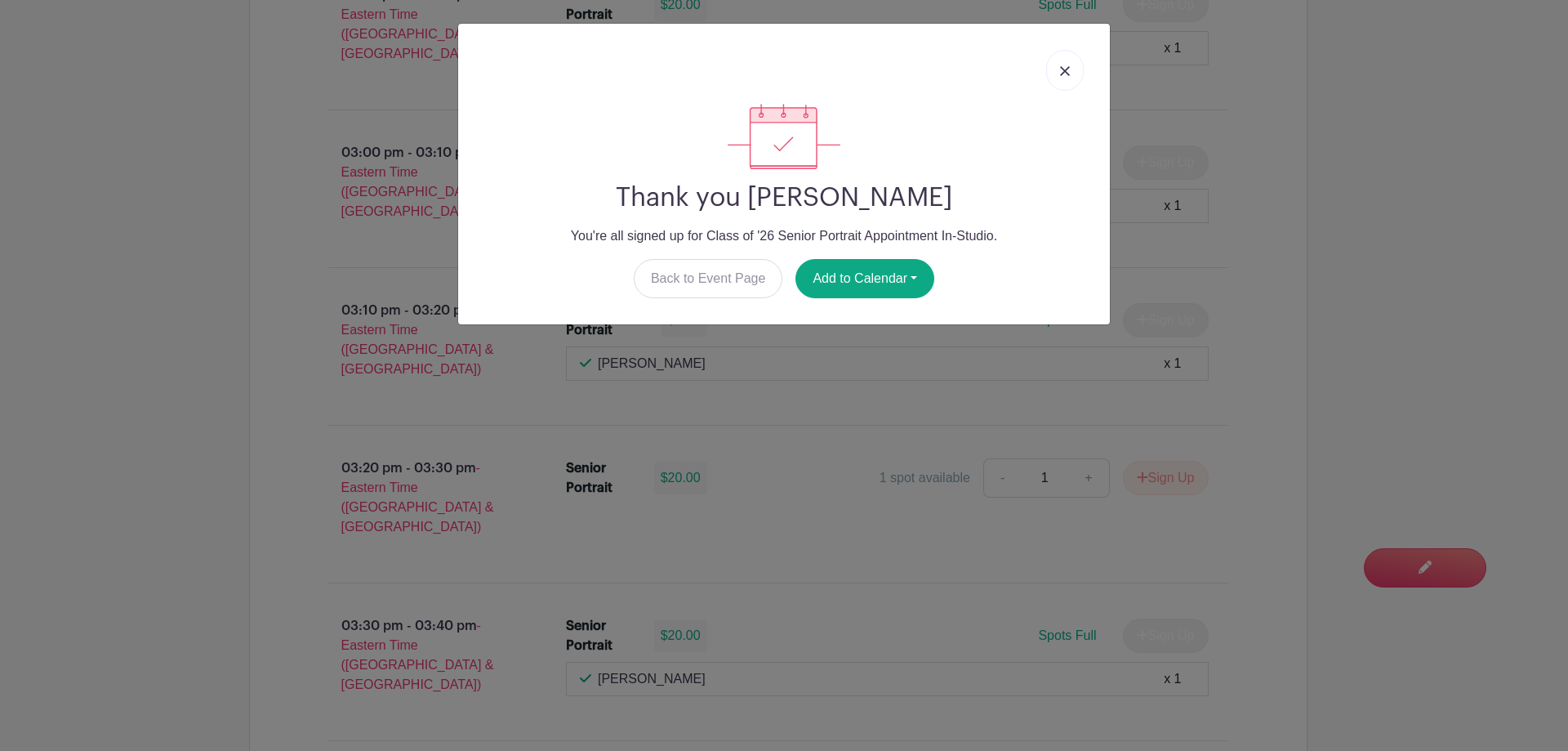
click at [1079, 70] on link at bounding box center [1066, 70] width 38 height 41
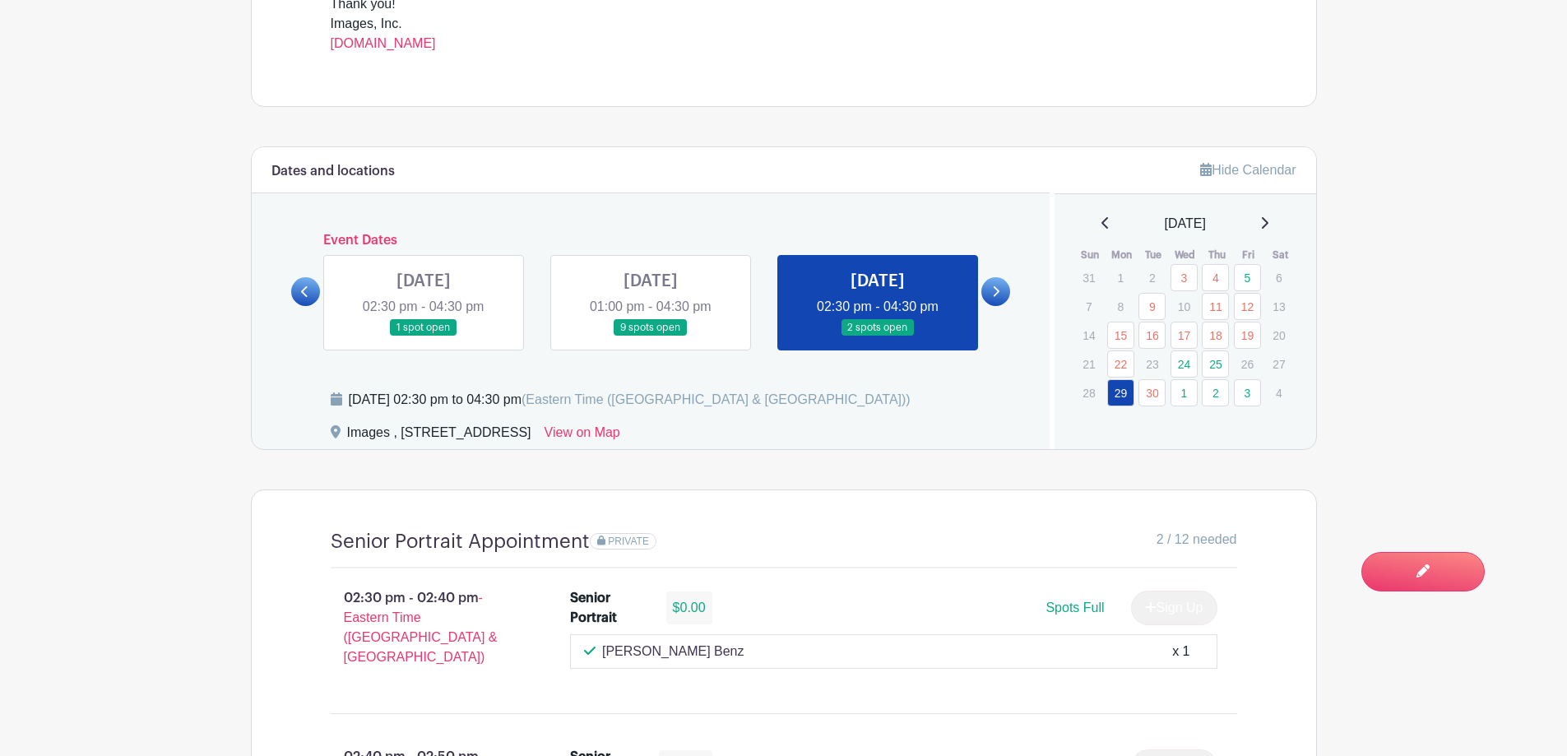
scroll to position [822, 0]
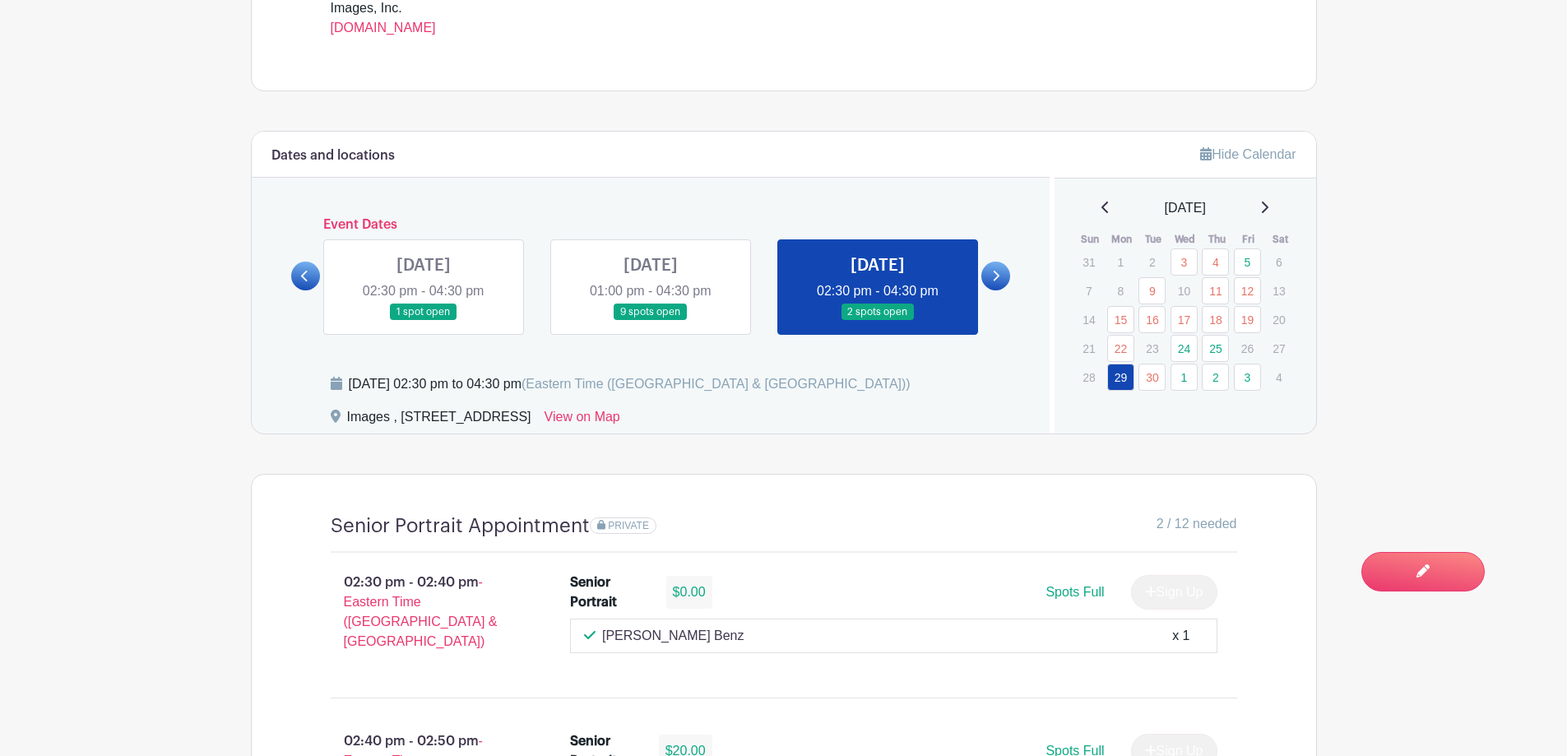
click at [1268, 201] on icon at bounding box center [1264, 207] width 8 height 13
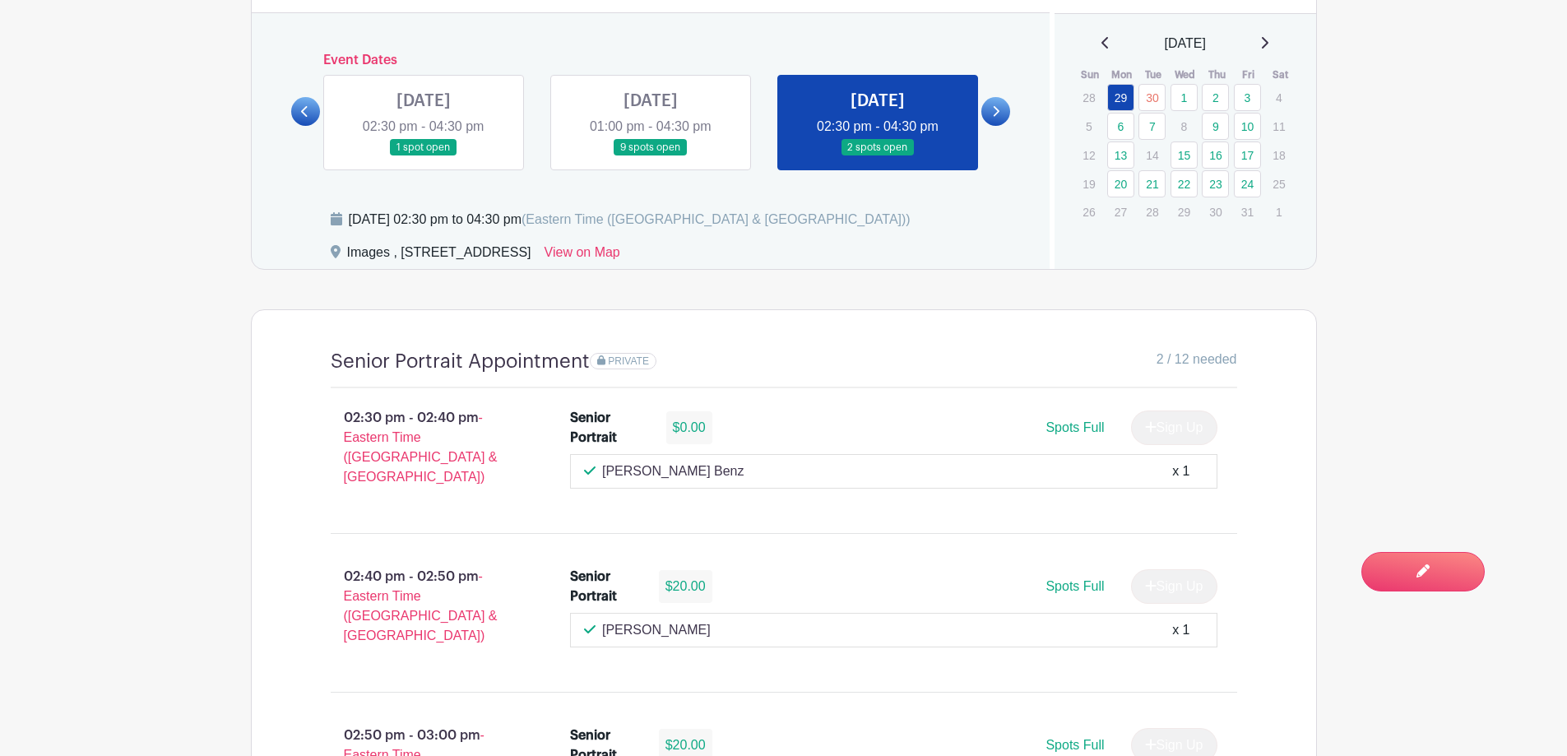
scroll to position [905, 0]
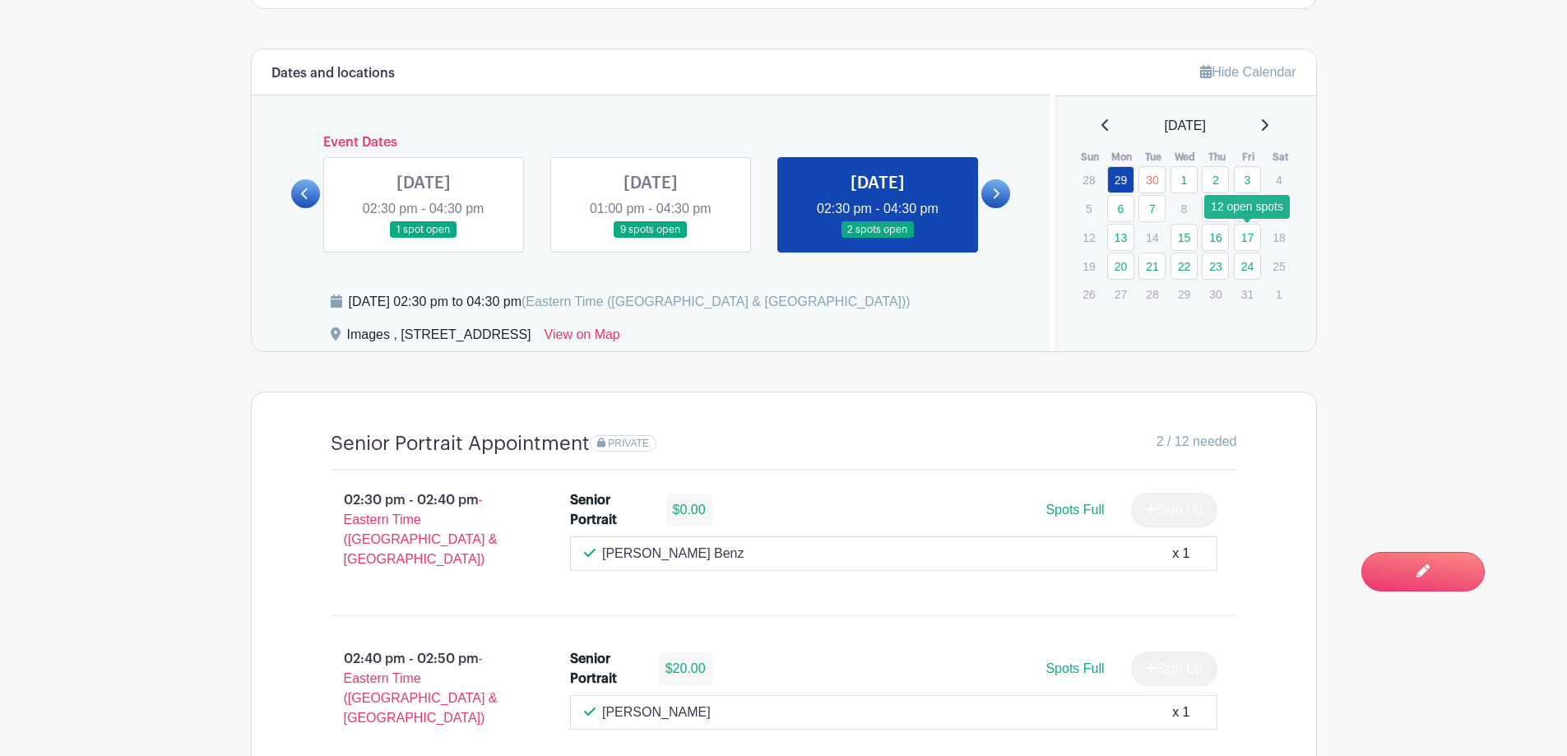
click at [1244, 242] on link "17" at bounding box center [1247, 237] width 27 height 27
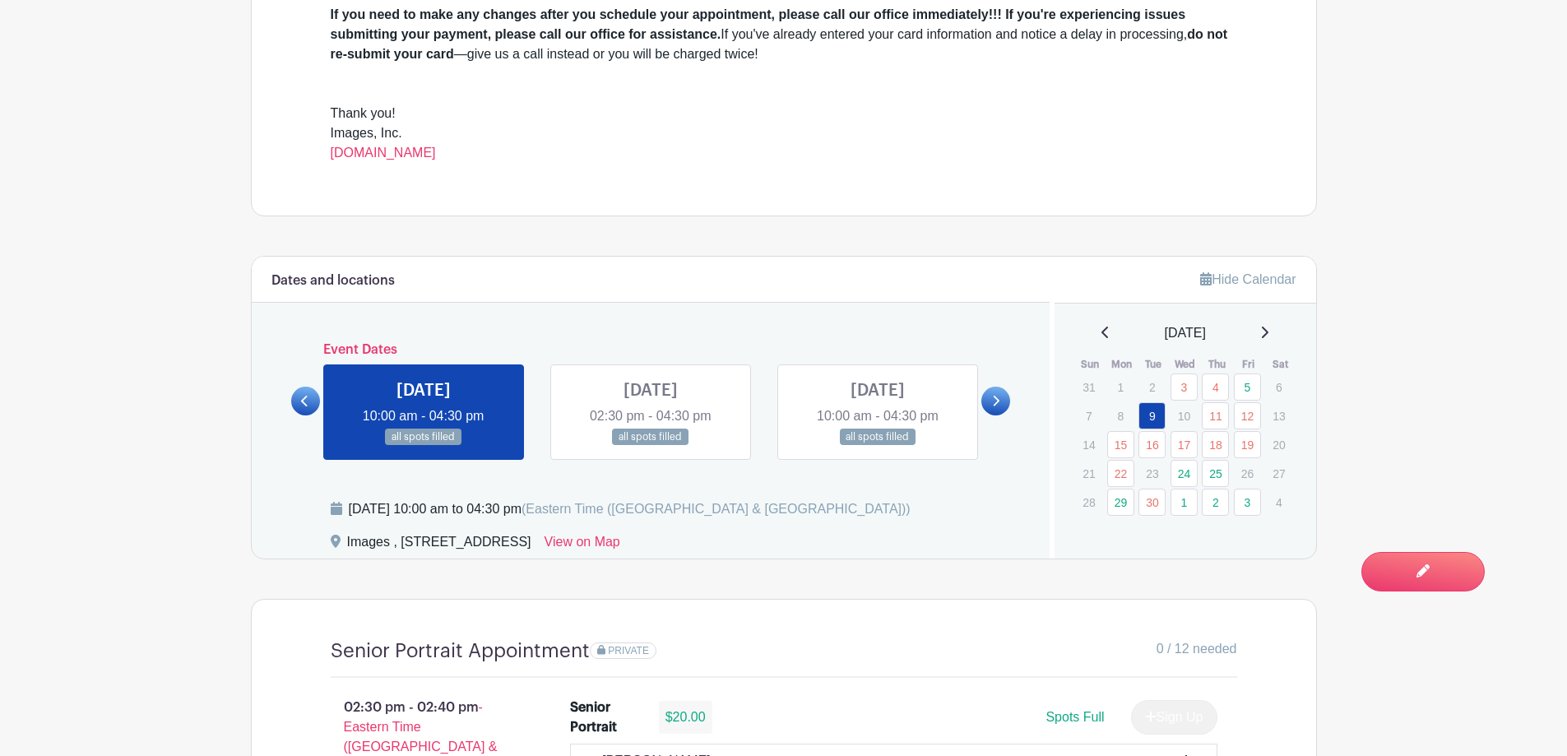
scroll to position [740, 0]
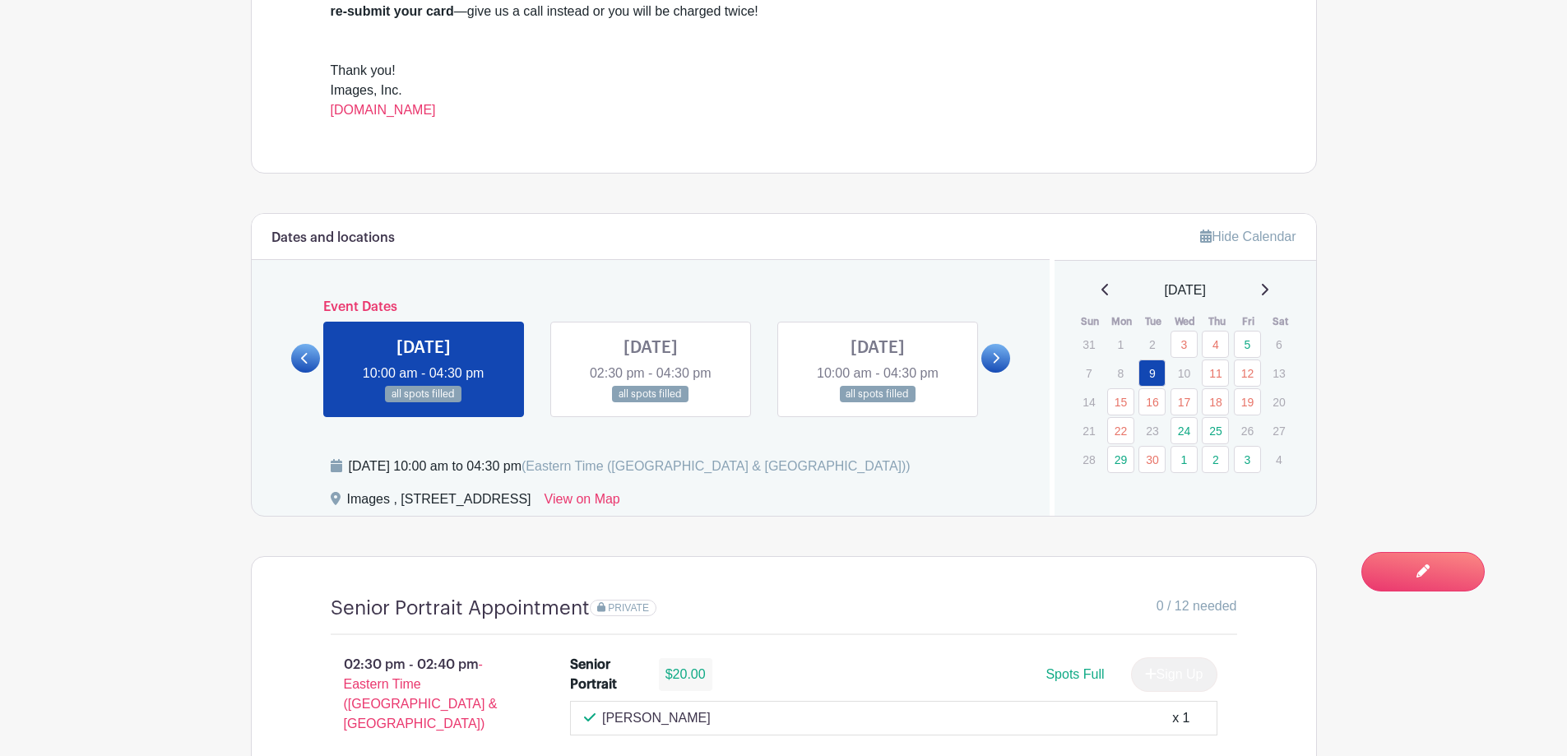
click at [1268, 295] on icon at bounding box center [1264, 289] width 8 height 13
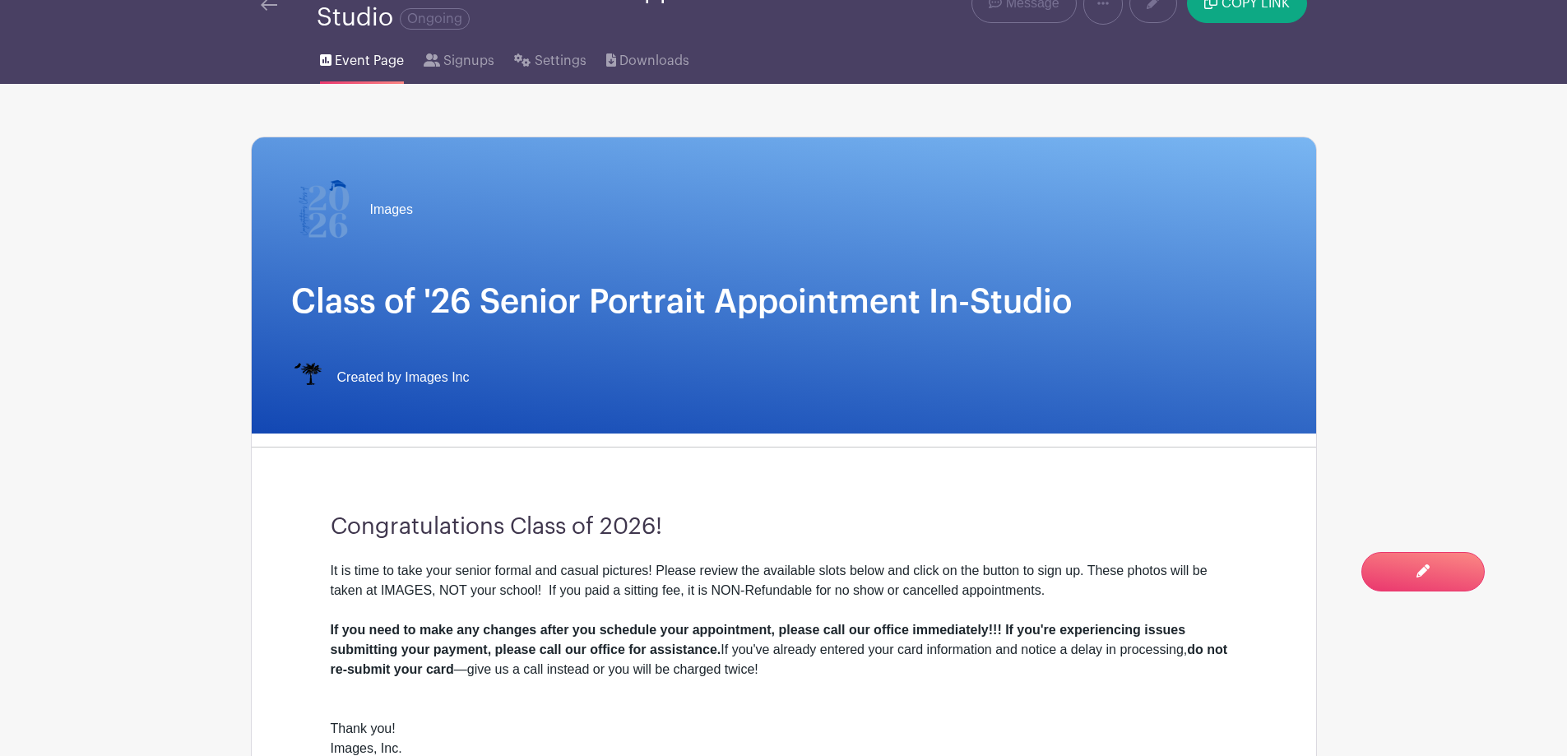
scroll to position [0, 0]
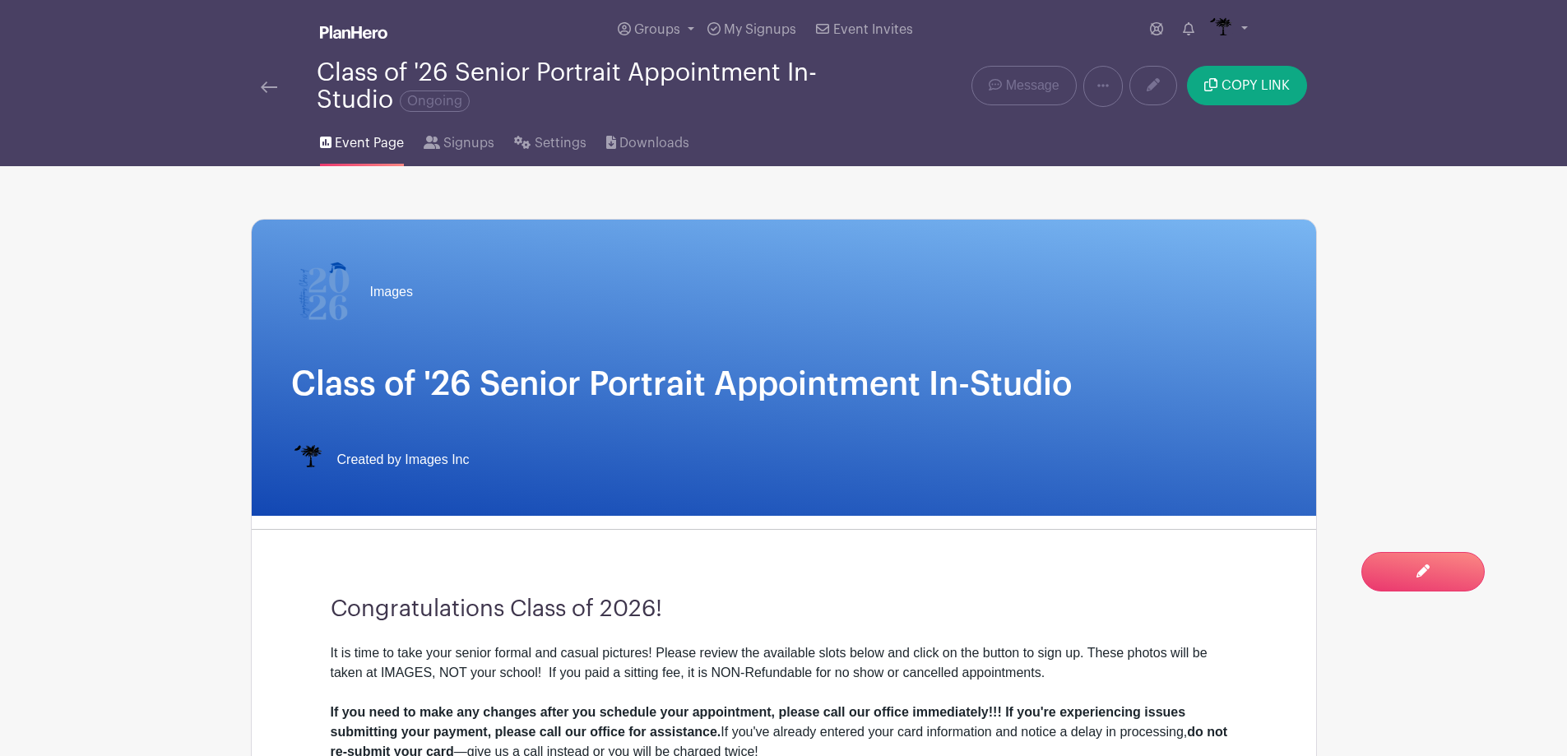
click at [261, 89] on img at bounding box center [269, 87] width 16 height 12
